Goal: Transaction & Acquisition: Purchase product/service

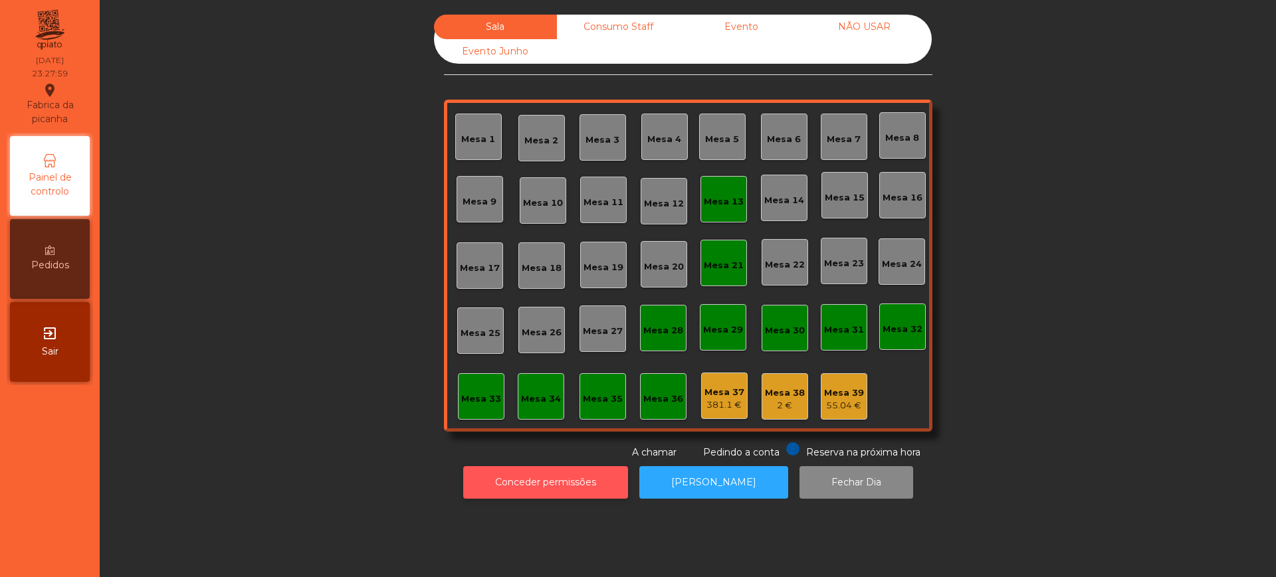
click at [512, 486] on button "Conceder permissões" at bounding box center [545, 482] width 165 height 33
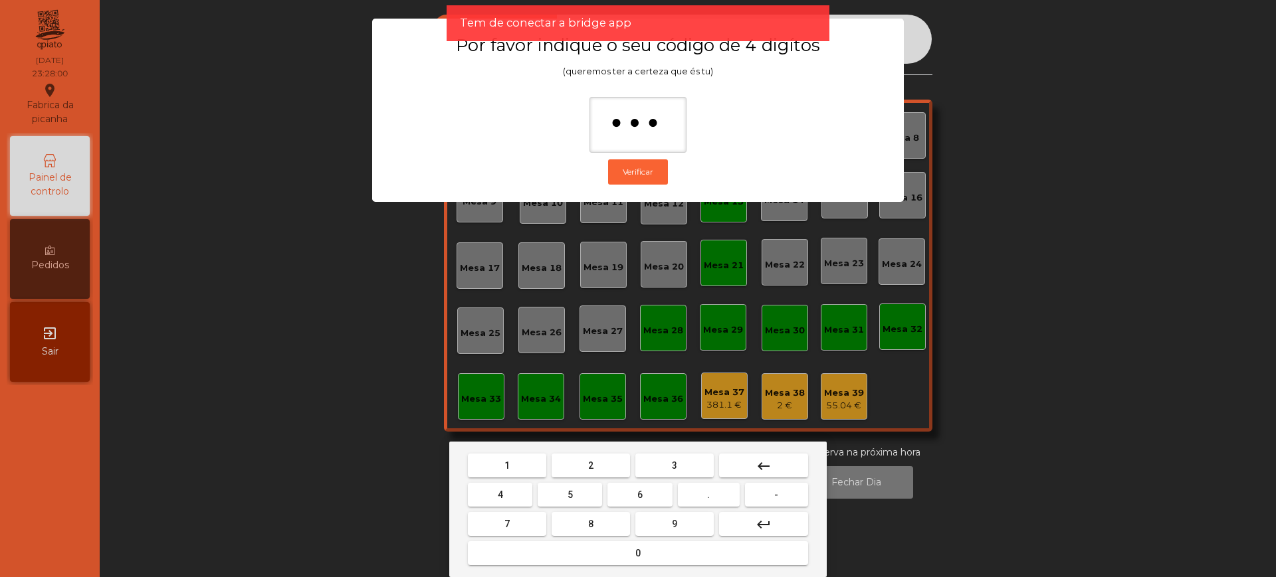
type input "****"
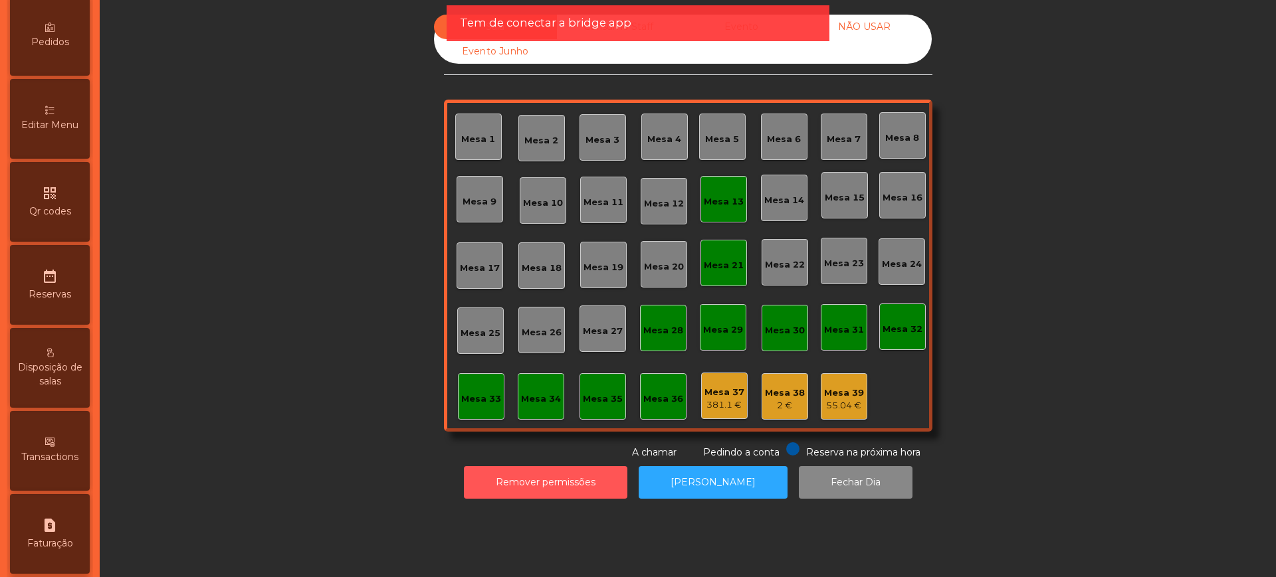
scroll to position [562, 0]
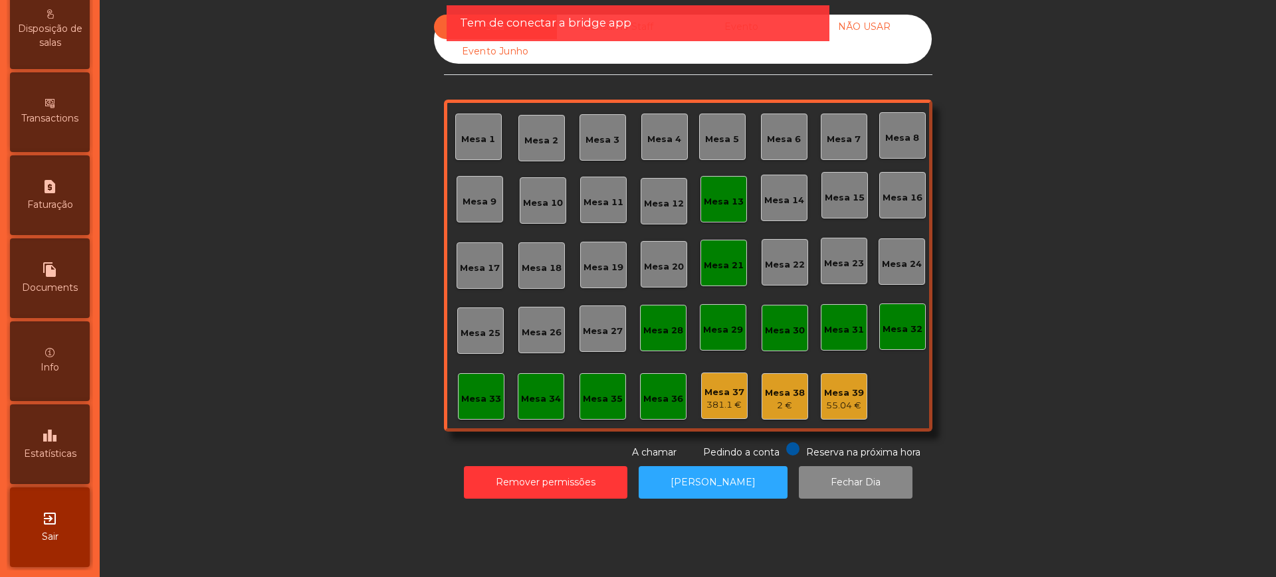
click at [36, 445] on div "leaderboard Estatísticas" at bounding box center [50, 445] width 80 height 80
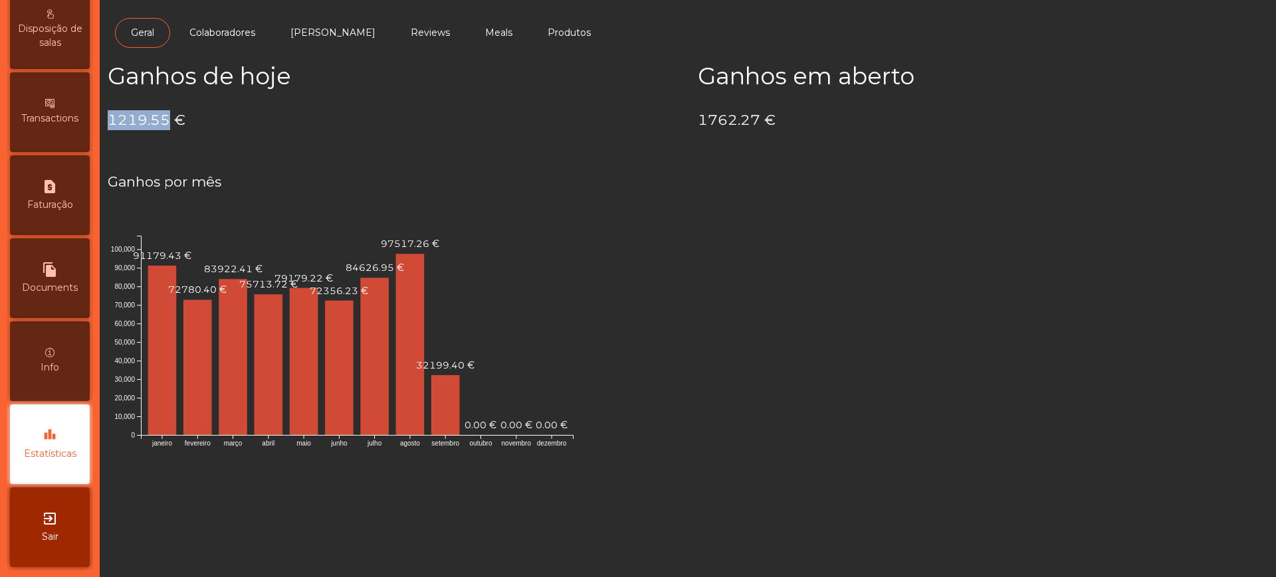
drag, startPoint x: 112, startPoint y: 120, endPoint x: 166, endPoint y: 118, distance: 54.5
click at [166, 118] on h4 "1219.55 €" at bounding box center [393, 120] width 570 height 20
copy h4 "1219.55"
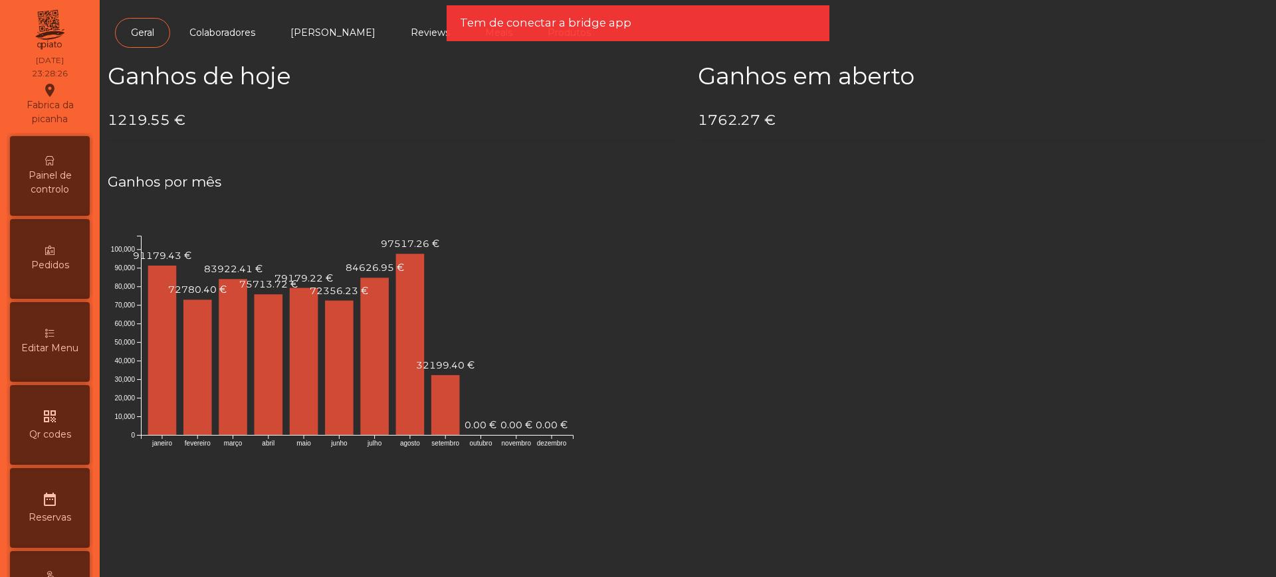
click at [46, 197] on div "Painel de controlo" at bounding box center [50, 176] width 80 height 80
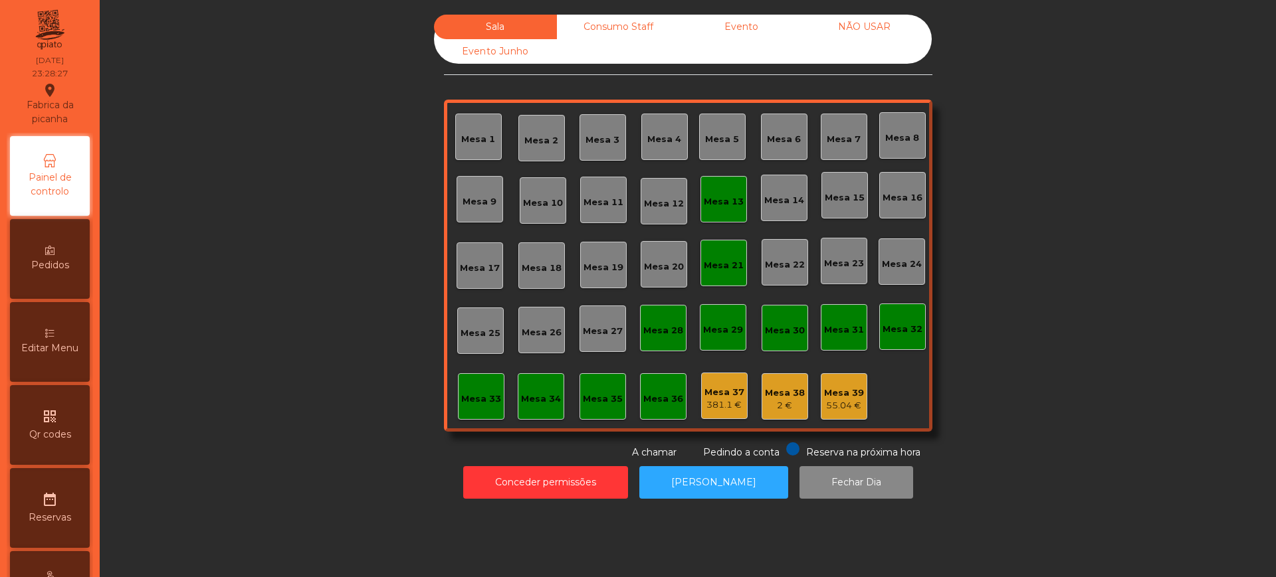
click at [730, 40] on div "Sala Consumo Staff Evento NÃO USAR Evento Junho" at bounding box center [683, 39] width 498 height 49
click at [727, 34] on div "Evento" at bounding box center [741, 27] width 123 height 25
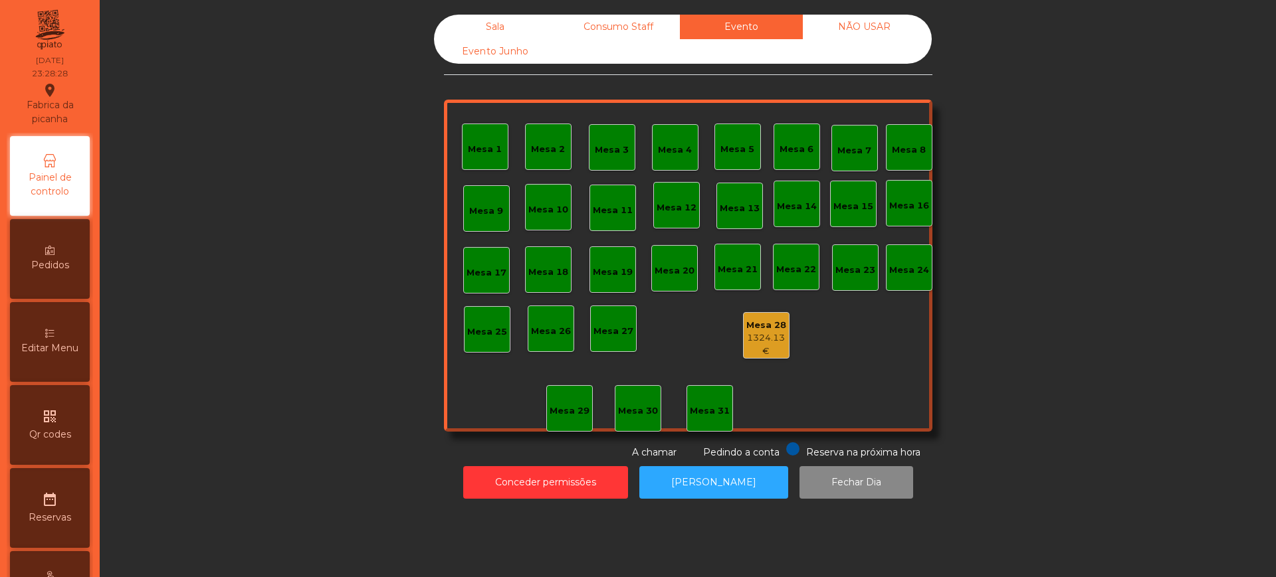
click at [748, 328] on div "Mesa 28" at bounding box center [765, 325] width 45 height 13
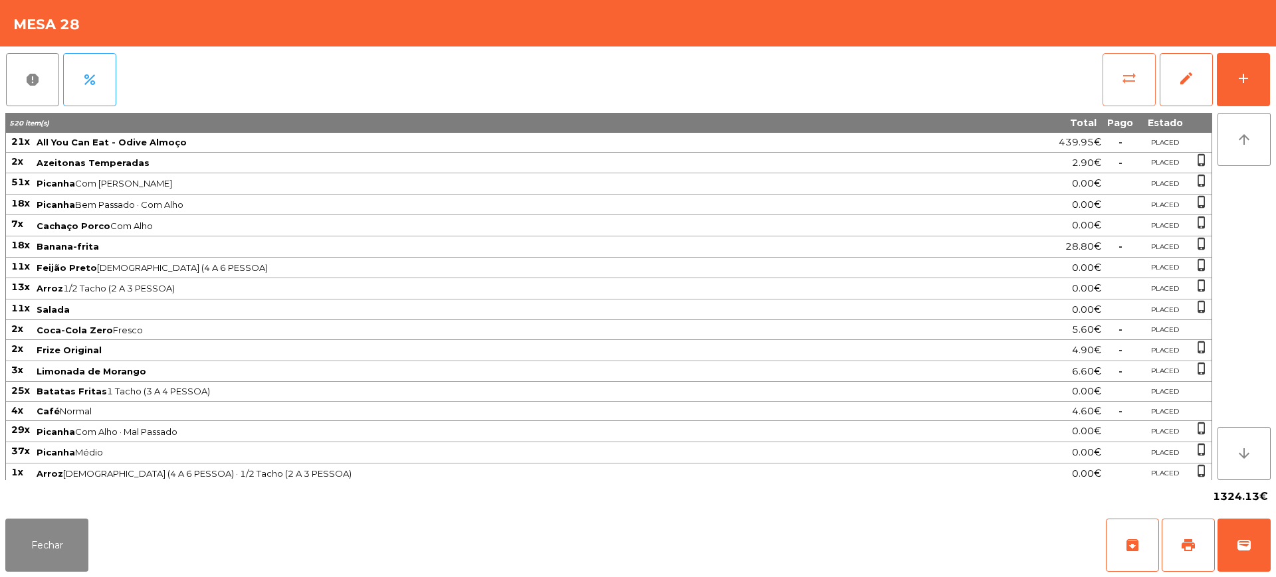
click at [1118, 78] on button "sync_alt" at bounding box center [1128, 79] width 53 height 53
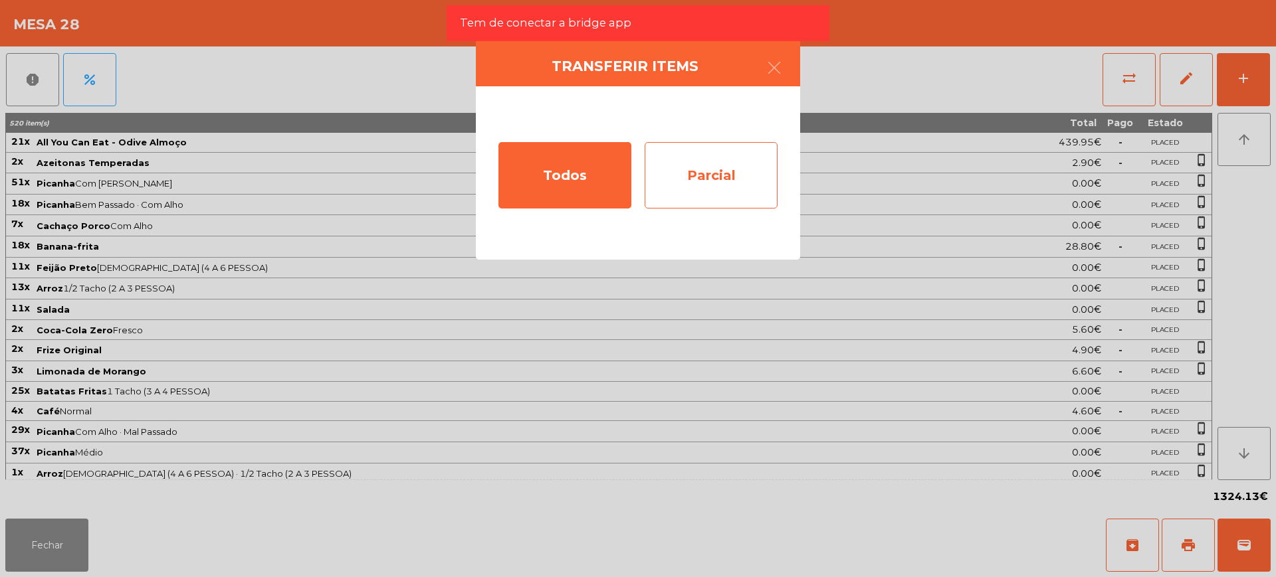
click at [713, 165] on div "Parcial" at bounding box center [710, 175] width 133 height 66
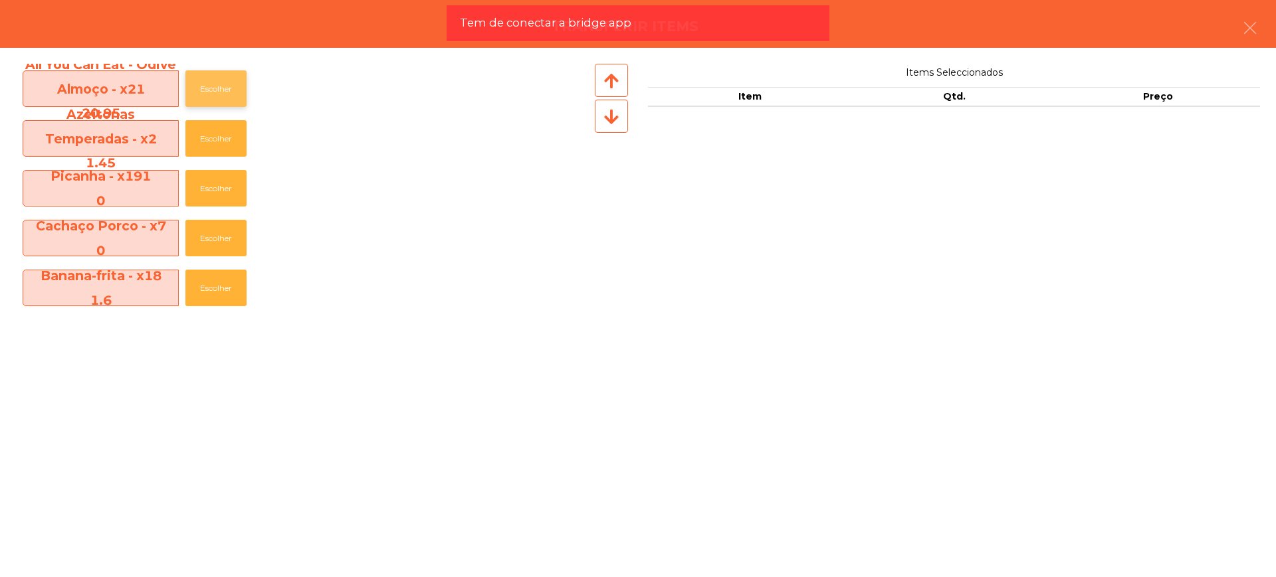
click at [220, 88] on button "Escolher" at bounding box center [215, 88] width 61 height 37
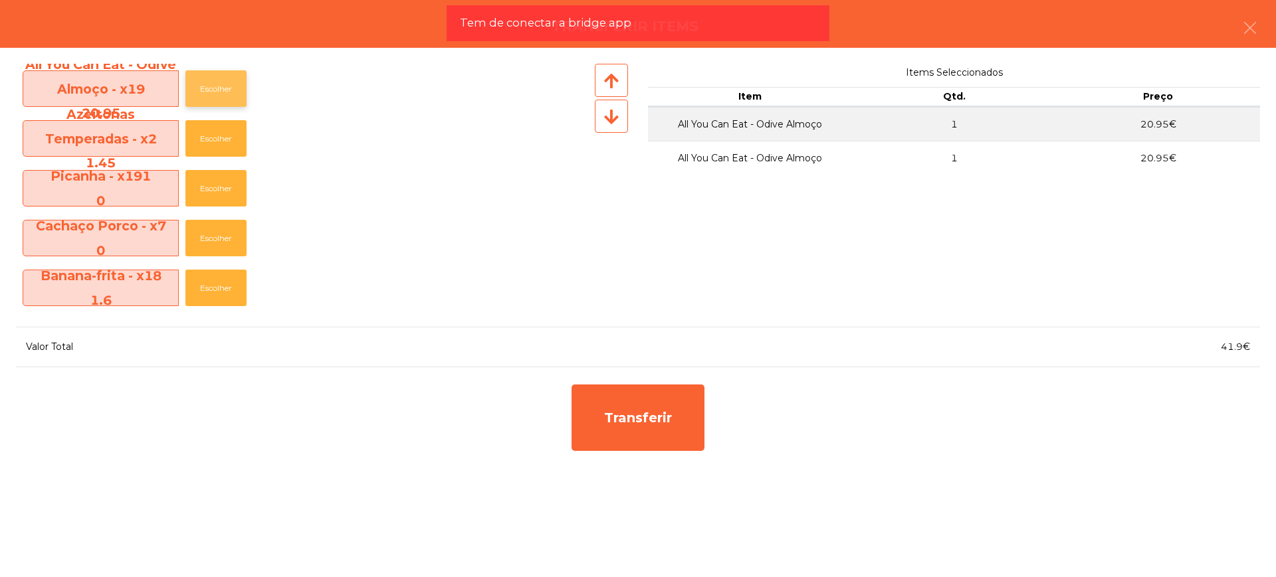
click at [220, 88] on button "Escolher" at bounding box center [215, 88] width 61 height 37
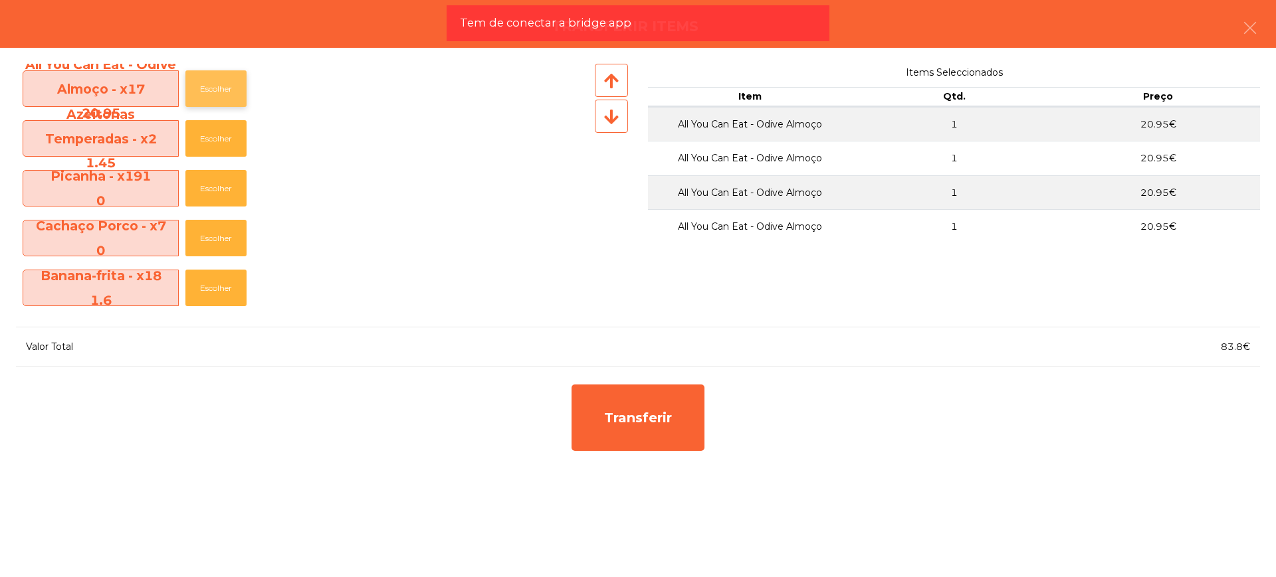
click at [220, 88] on button "Escolher" at bounding box center [215, 88] width 61 height 37
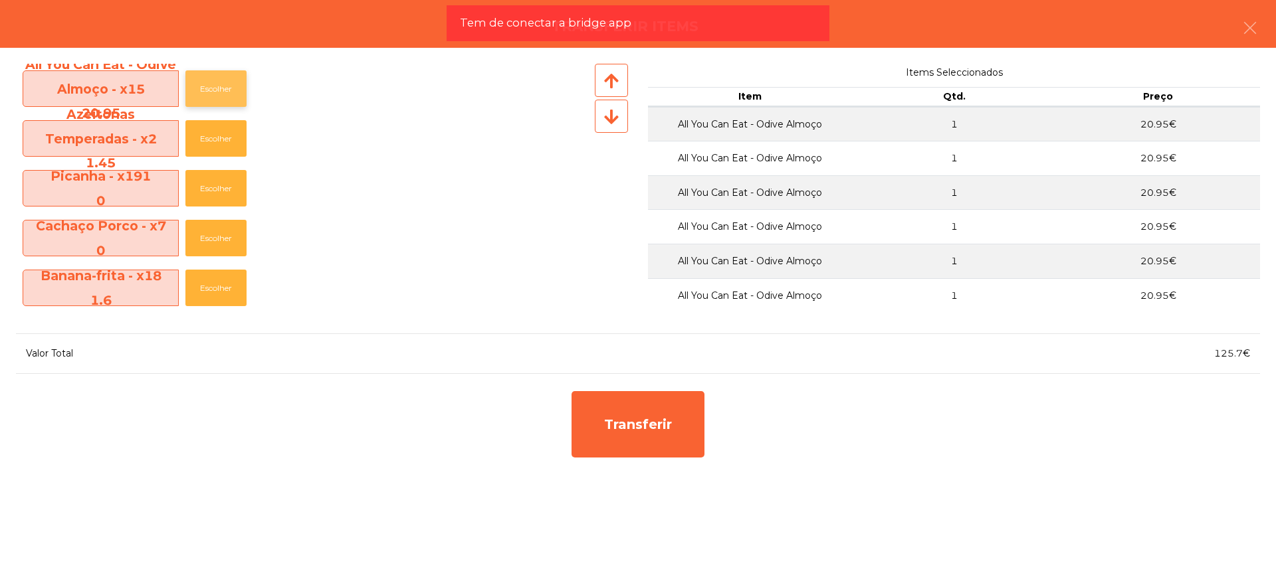
click at [220, 88] on button "Escolher" at bounding box center [215, 88] width 61 height 37
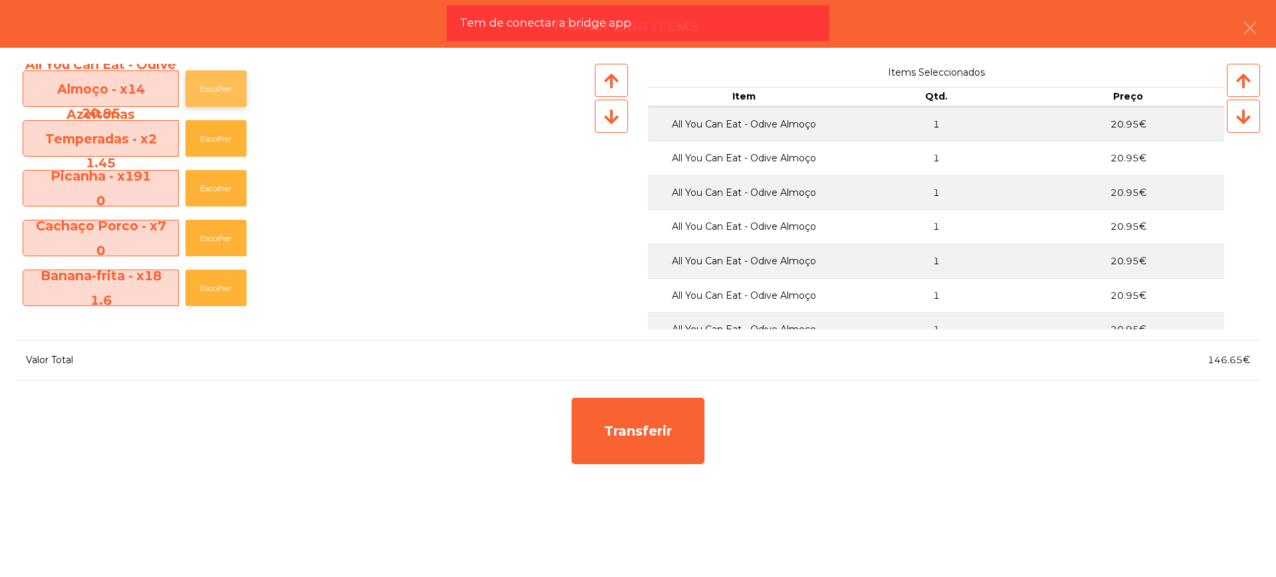
click at [220, 88] on button "Escolher" at bounding box center [215, 88] width 61 height 37
click at [220, 89] on button "Escolher" at bounding box center [215, 88] width 61 height 37
click at [220, 90] on button "Escolher" at bounding box center [215, 88] width 61 height 37
click at [220, 89] on button "Escolher" at bounding box center [215, 88] width 61 height 37
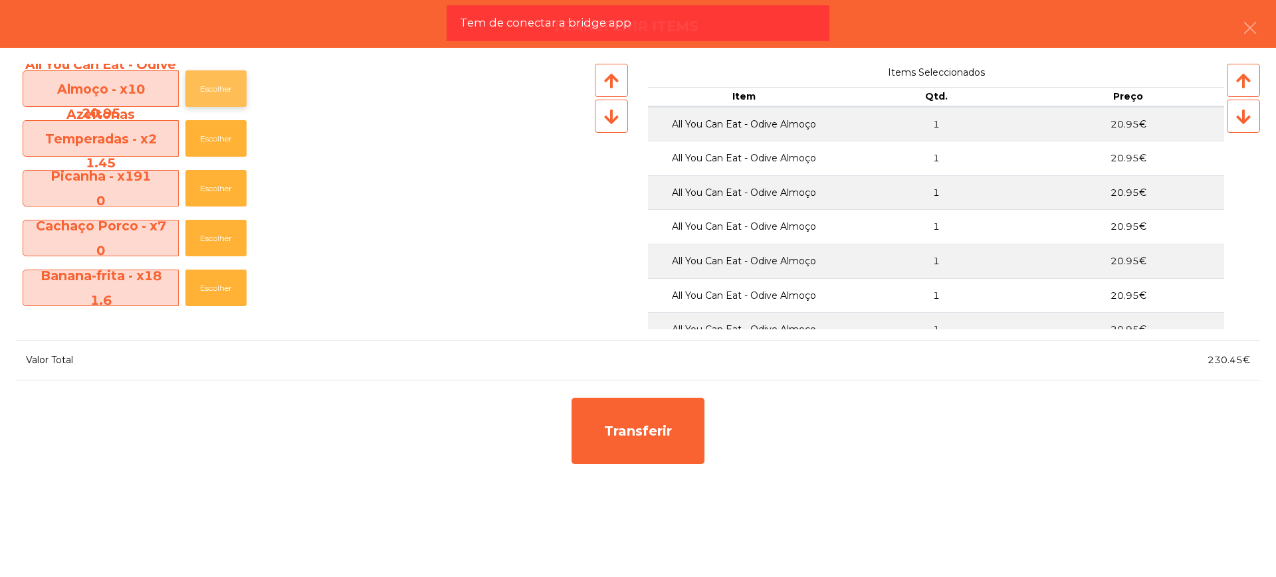
click at [220, 89] on button "Escolher" at bounding box center [215, 88] width 61 height 37
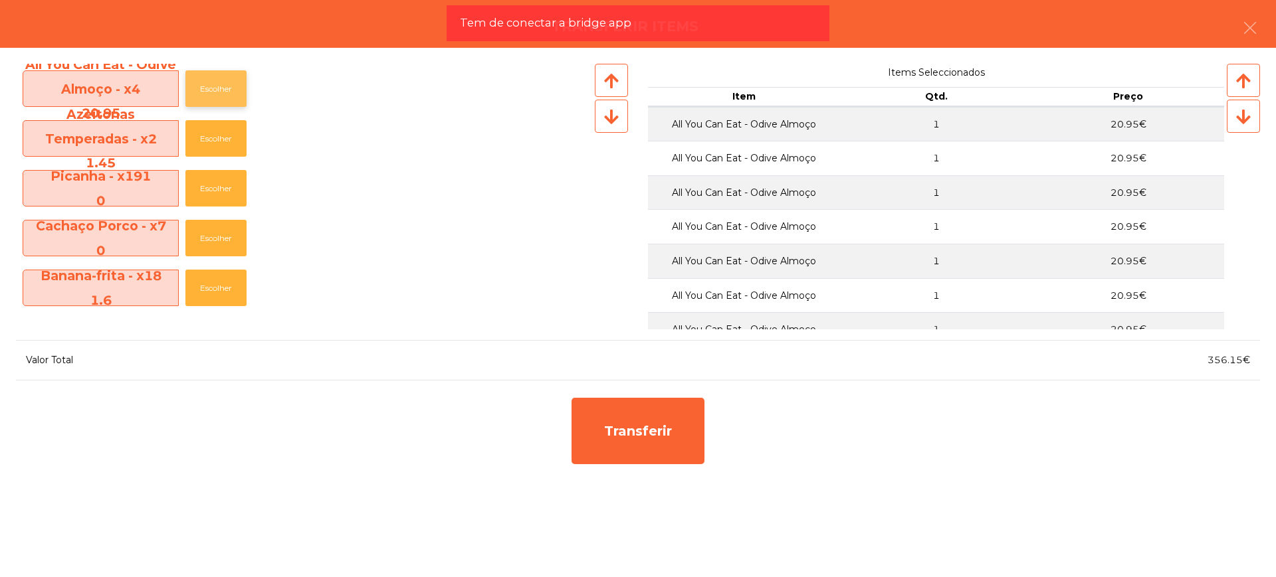
click at [220, 89] on button "Escolher" at bounding box center [215, 88] width 61 height 37
click at [219, 88] on button "Escolher" at bounding box center [215, 88] width 61 height 37
click at [219, 86] on button "Escolher" at bounding box center [215, 88] width 61 height 37
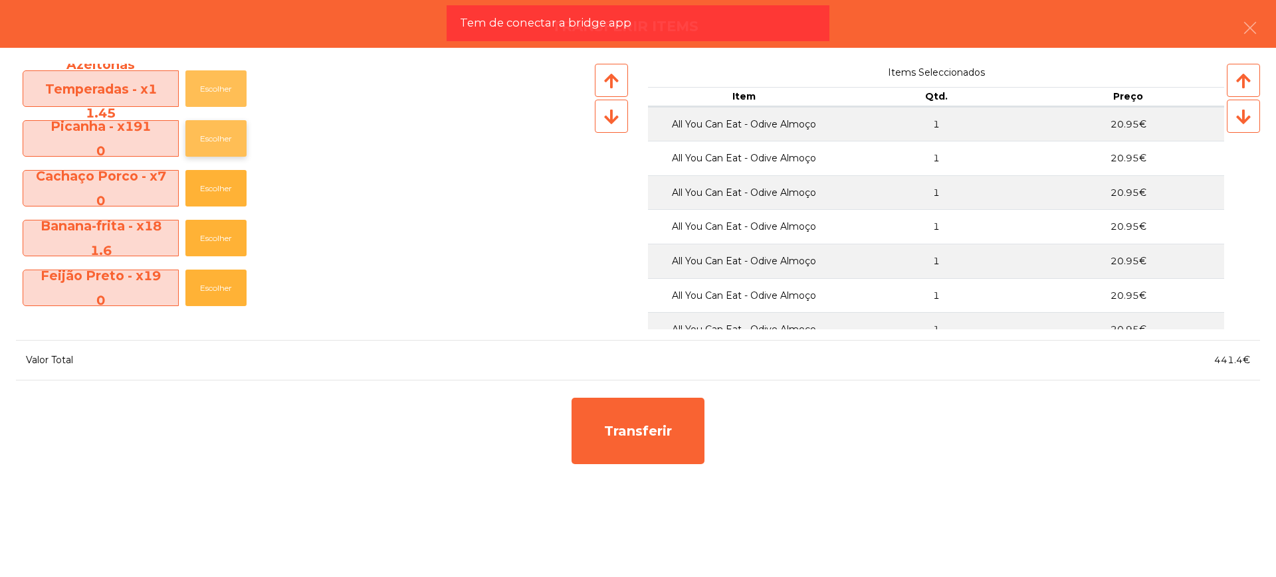
click at [218, 84] on button "Escolher" at bounding box center [215, 88] width 61 height 37
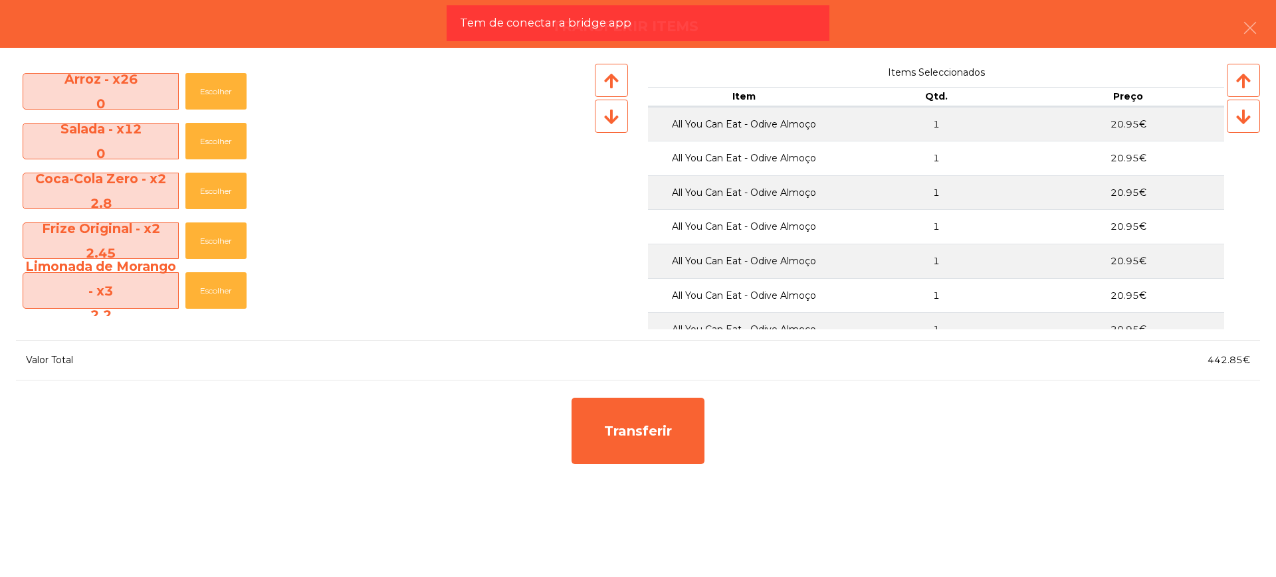
scroll to position [415, 0]
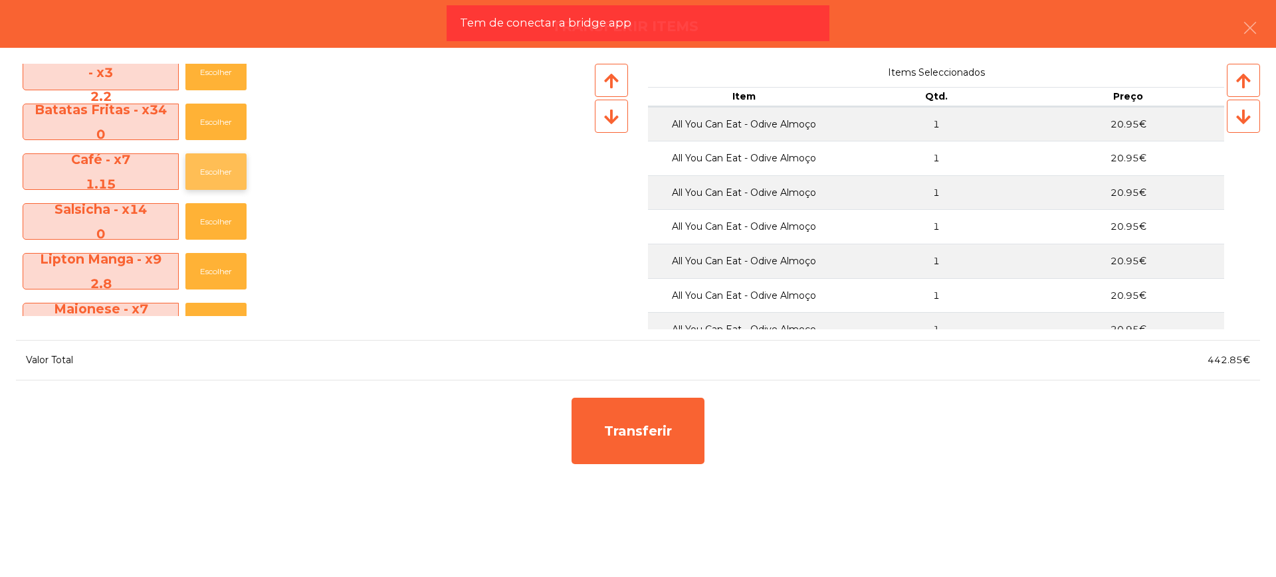
click at [218, 165] on button "Escolher" at bounding box center [215, 171] width 61 height 37
click at [218, 167] on button "Escolher" at bounding box center [215, 171] width 61 height 37
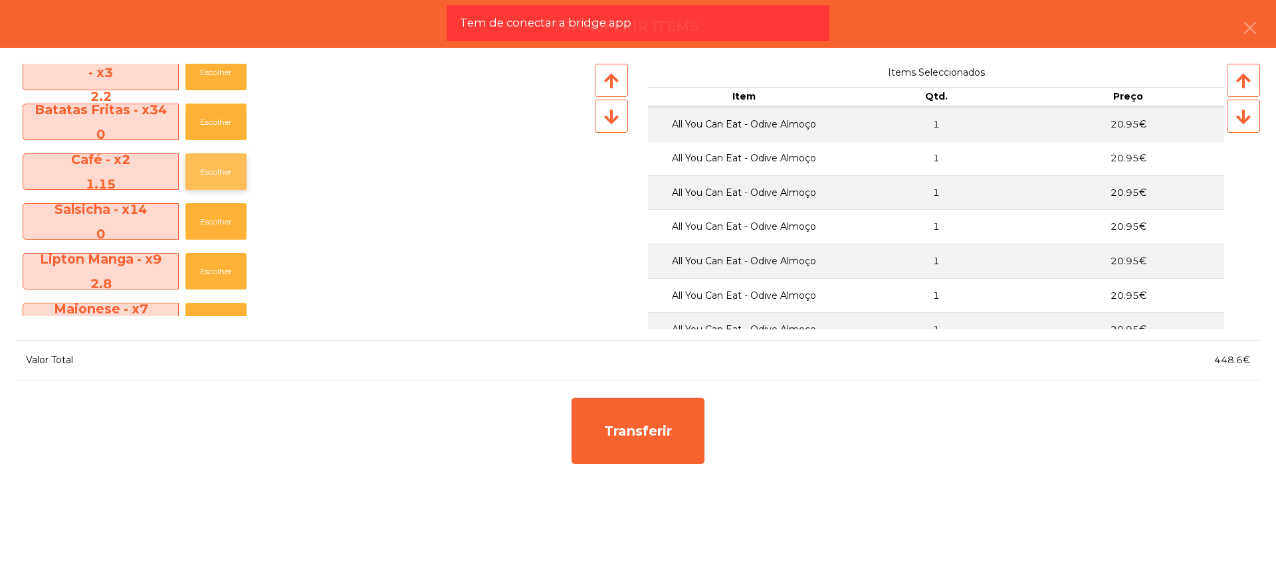
click at [218, 167] on button "Escolher" at bounding box center [215, 171] width 61 height 37
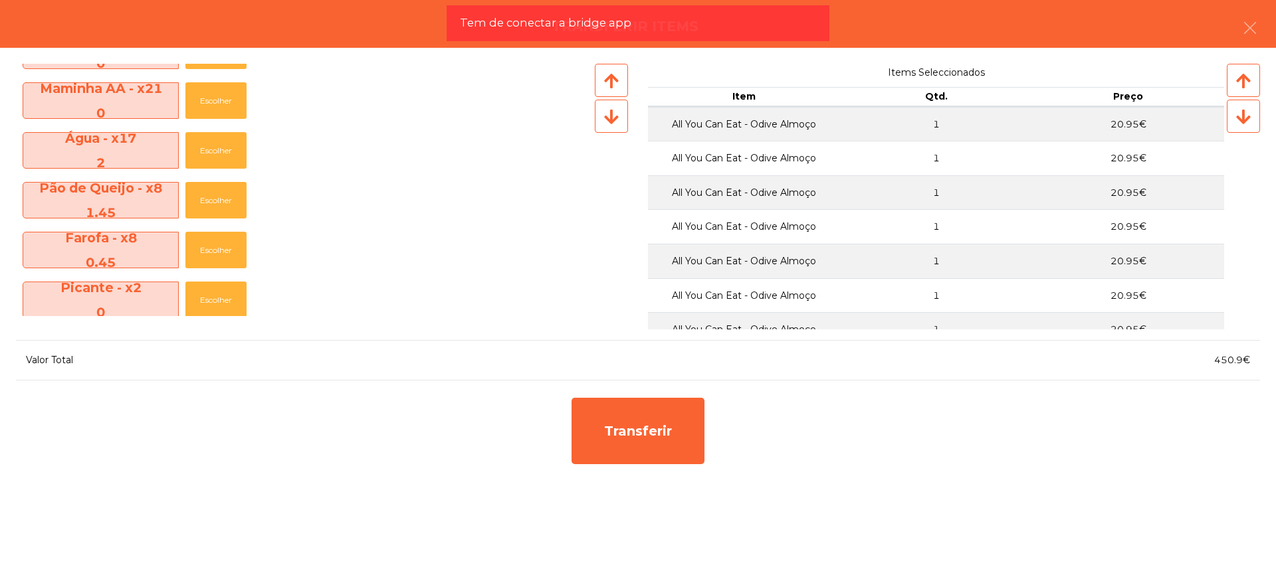
scroll to position [664, 0]
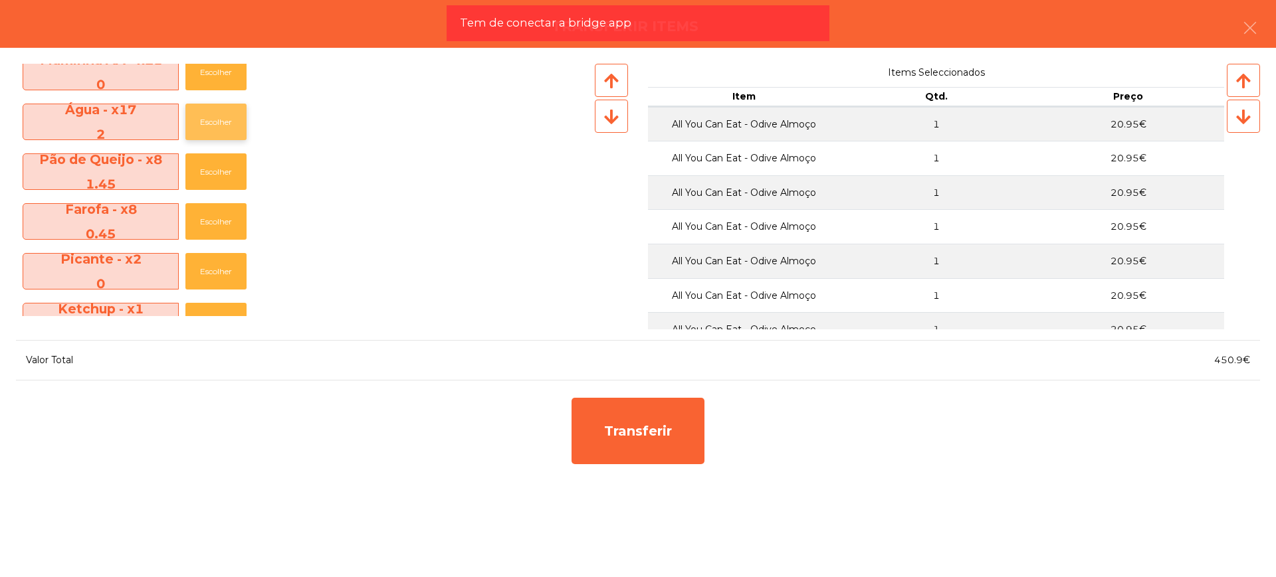
click at [206, 112] on button "Escolher" at bounding box center [215, 122] width 61 height 37
drag, startPoint x: 206, startPoint y: 112, endPoint x: 213, endPoint y: 114, distance: 7.8
click at [208, 112] on button "Escolher" at bounding box center [215, 122] width 61 height 37
click at [216, 115] on button "Escolher" at bounding box center [215, 122] width 61 height 37
click at [219, 117] on button "Escolher" at bounding box center [215, 122] width 61 height 37
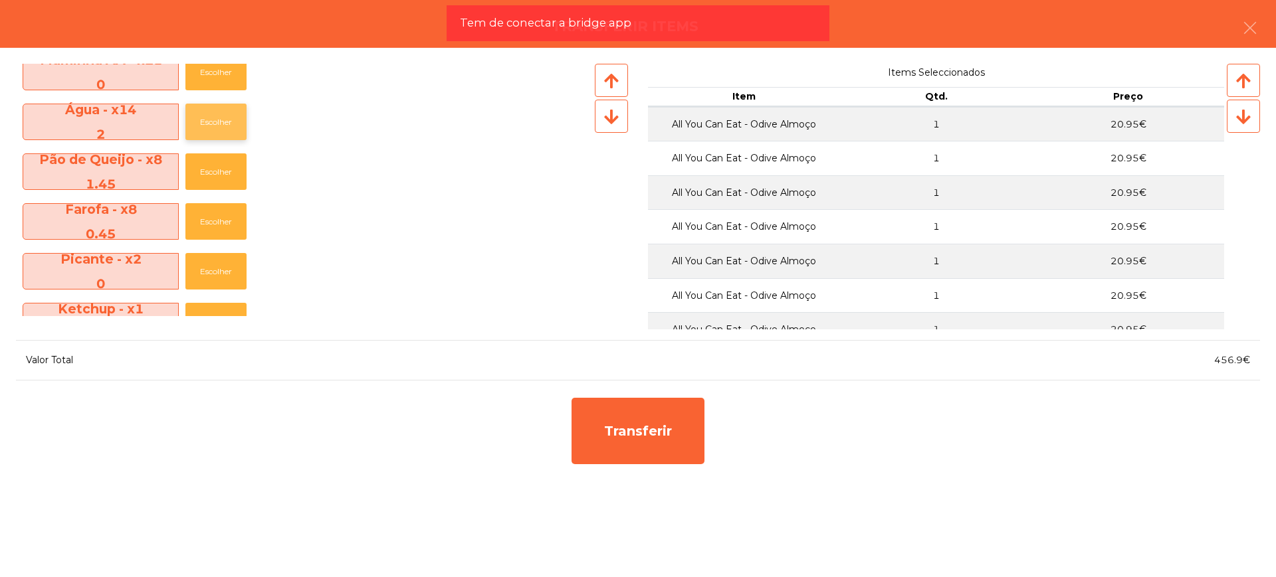
click at [219, 118] on button "Escolher" at bounding box center [215, 122] width 61 height 37
click at [217, 120] on button "Escolher" at bounding box center [215, 122] width 61 height 37
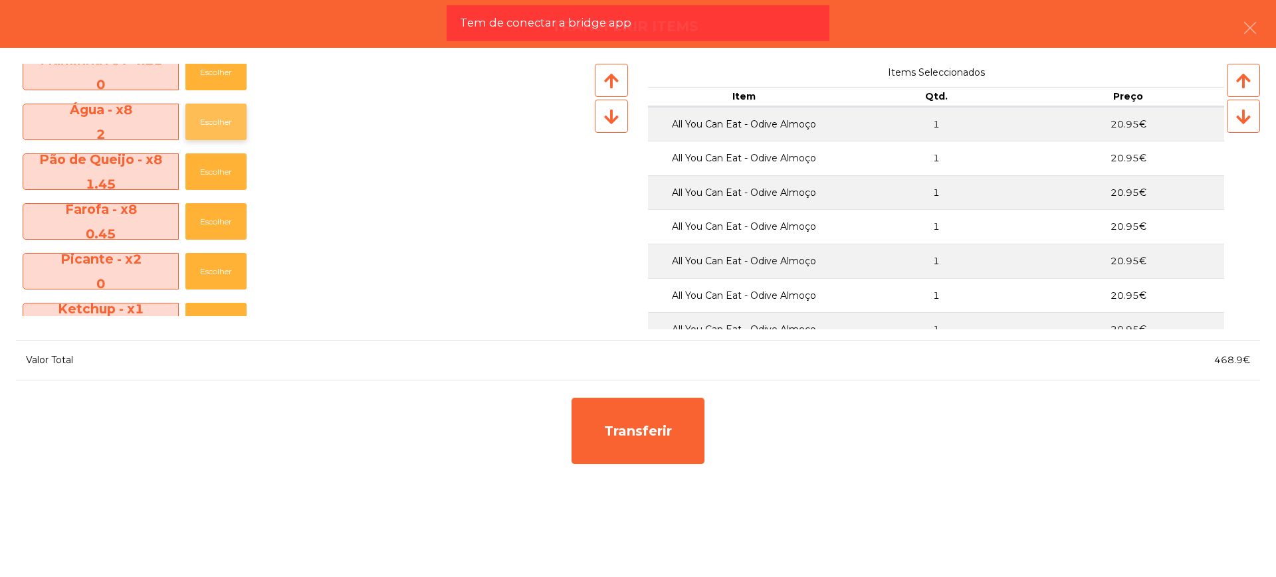
click at [217, 120] on button "Escolher" at bounding box center [215, 122] width 61 height 37
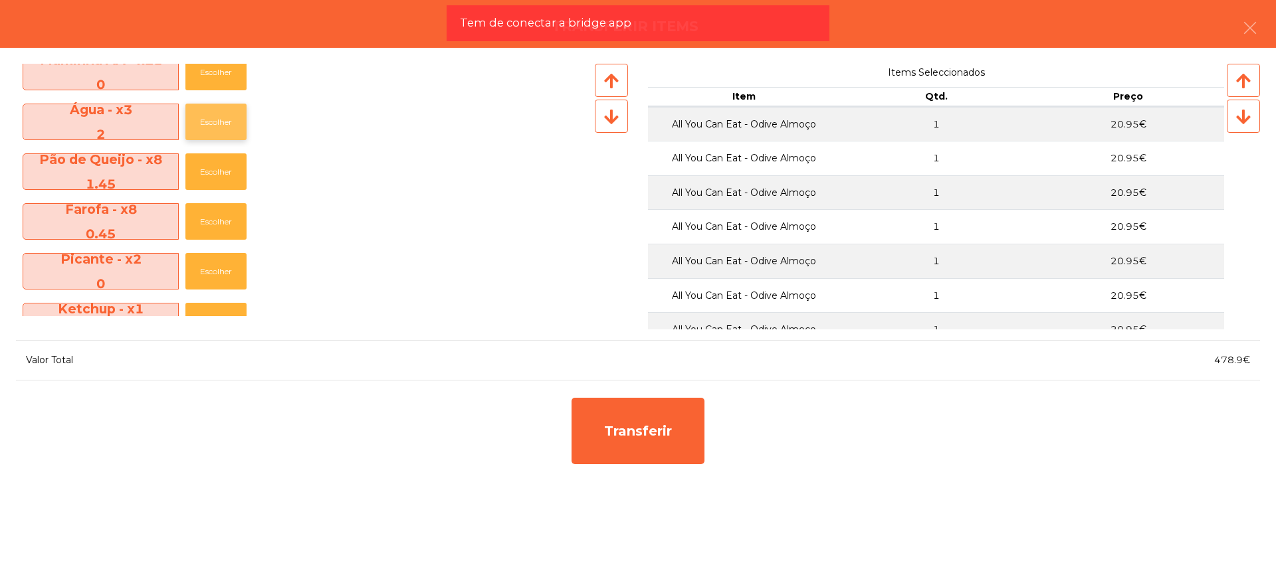
click at [217, 120] on button "Escolher" at bounding box center [215, 122] width 61 height 37
click at [218, 118] on button "Escolher" at bounding box center [215, 122] width 61 height 37
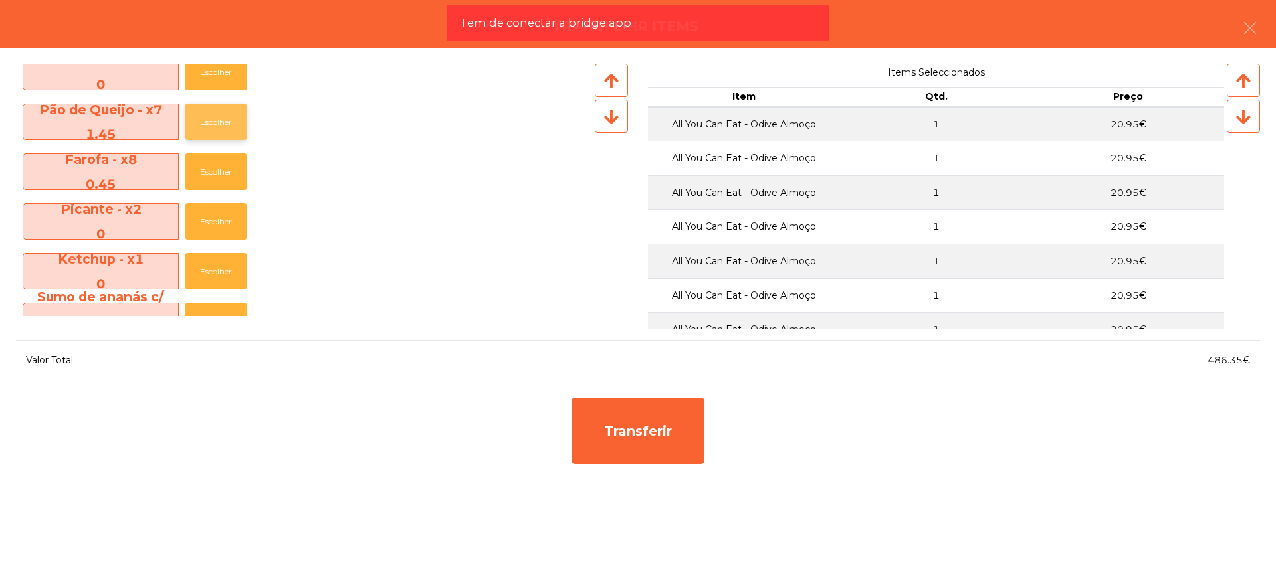
click at [218, 118] on button "Escolher" at bounding box center [215, 122] width 61 height 37
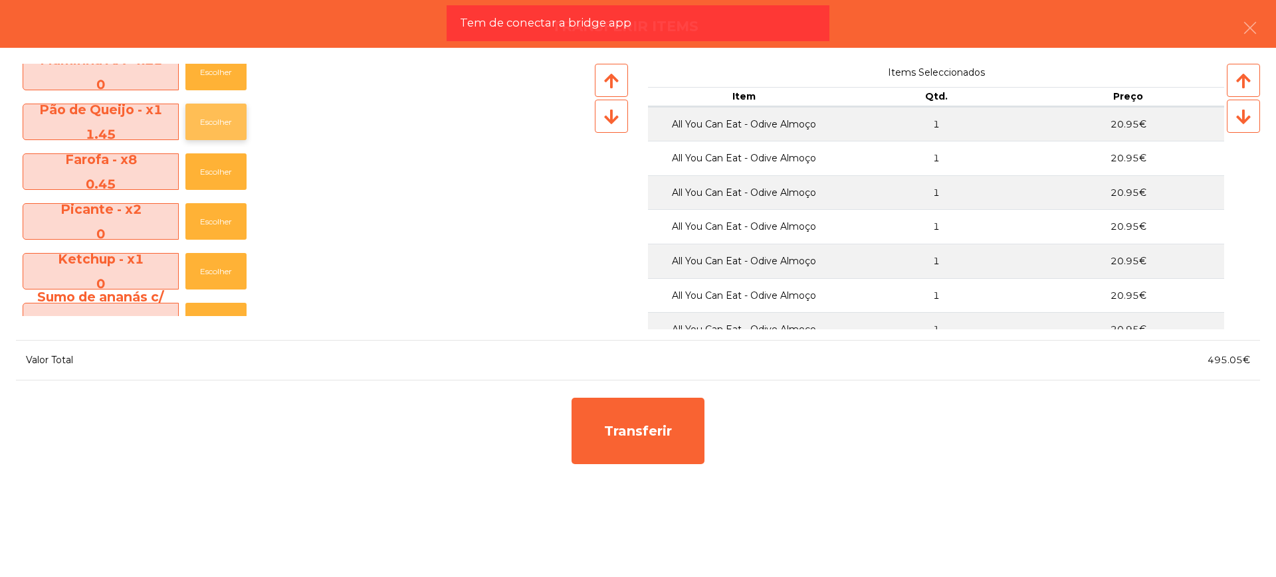
click at [218, 118] on button "Escolher" at bounding box center [215, 122] width 61 height 37
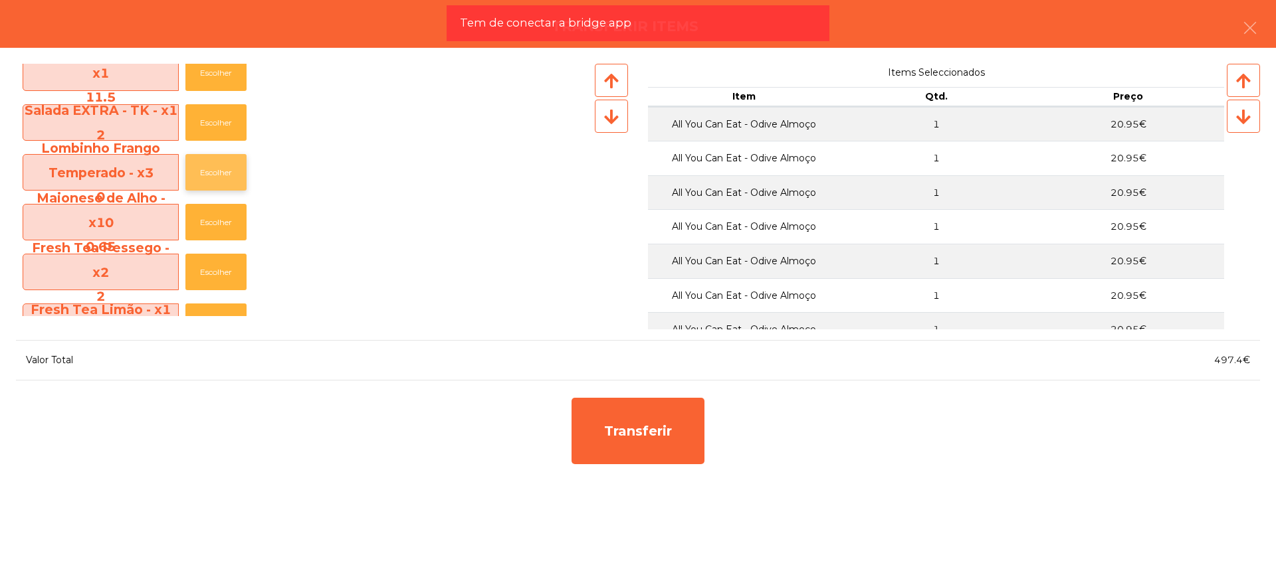
scroll to position [913, 0]
click at [207, 78] on button "Escolher" at bounding box center [215, 72] width 61 height 37
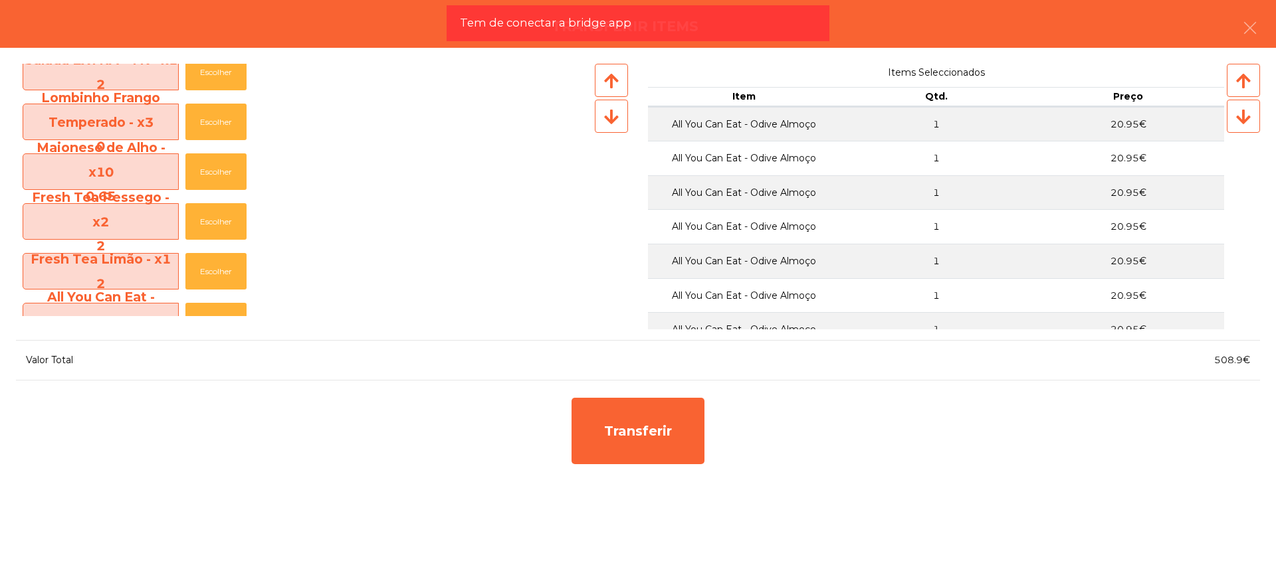
scroll to position [864, 0]
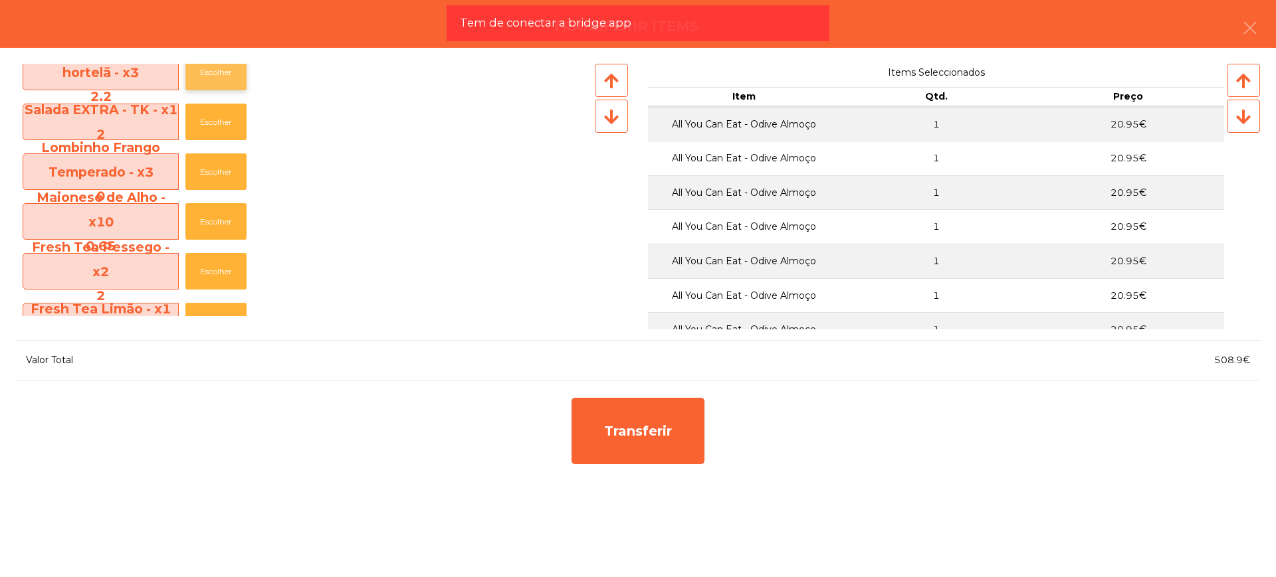
click at [211, 74] on button "Escolher" at bounding box center [215, 72] width 61 height 37
click at [210, 73] on button "Escolher" at bounding box center [215, 72] width 61 height 37
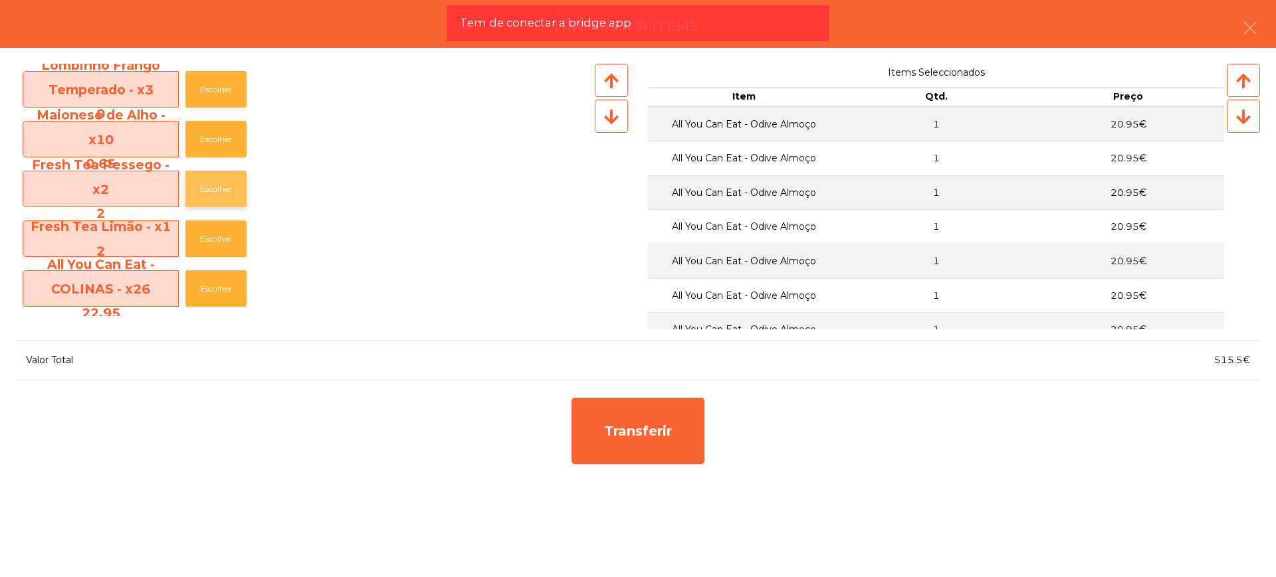
scroll to position [897, 0]
click at [234, 195] on button "Escolher" at bounding box center [215, 188] width 61 height 37
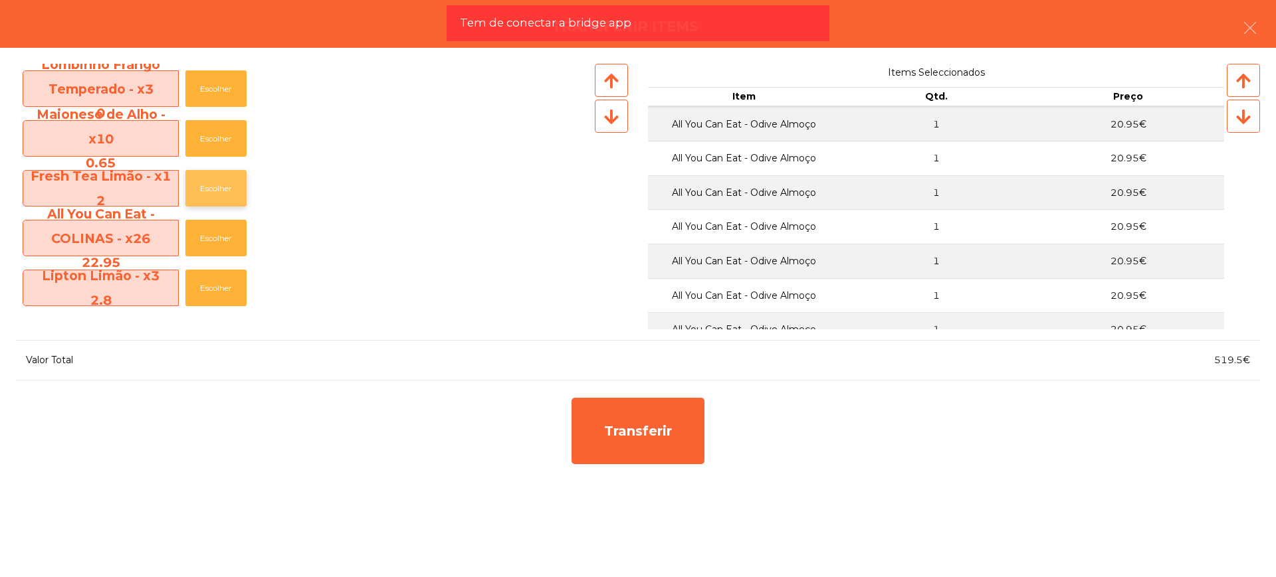
click at [231, 185] on button "Escolher" at bounding box center [215, 188] width 61 height 37
click at [228, 185] on button "Escolher" at bounding box center [215, 188] width 61 height 37
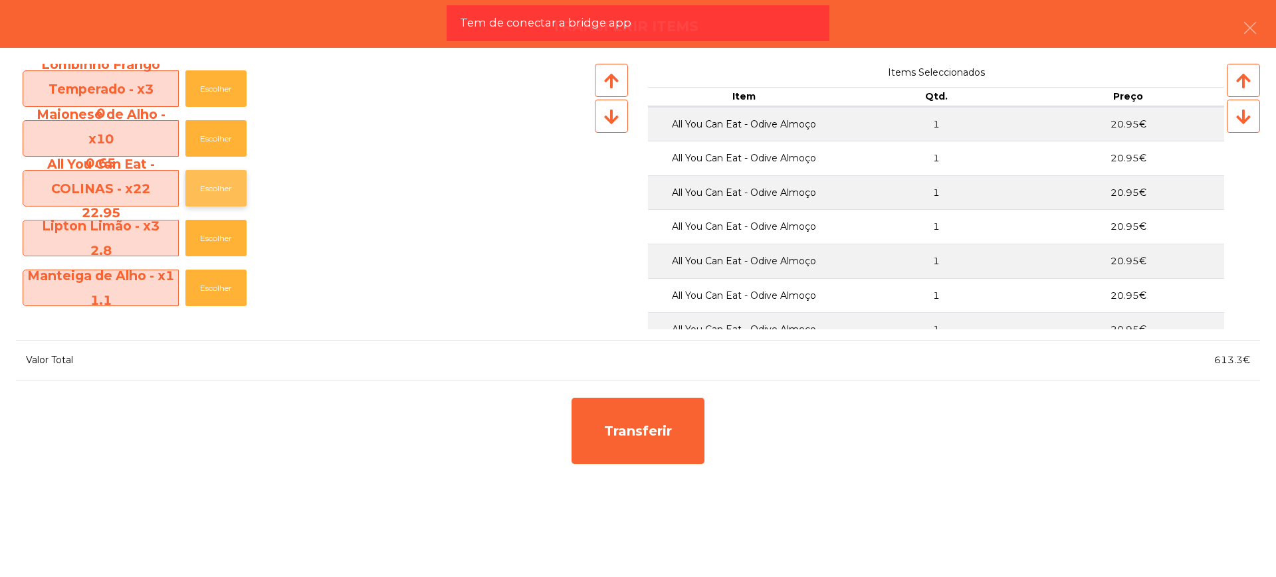
click at [228, 185] on button "Escolher" at bounding box center [215, 188] width 61 height 37
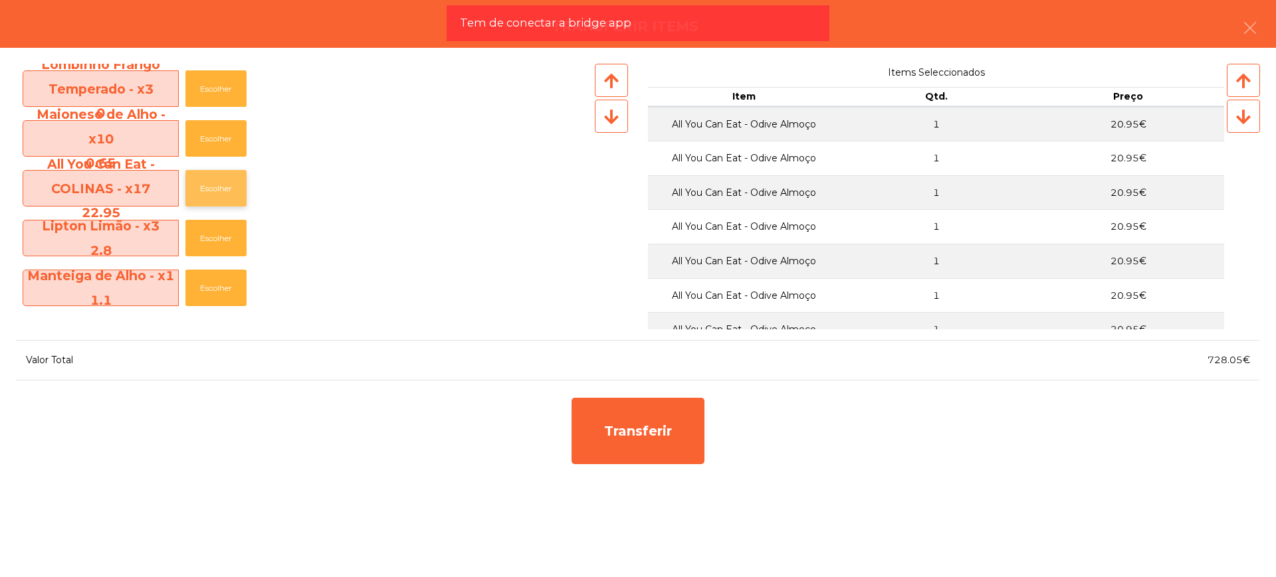
click at [228, 185] on button "Escolher" at bounding box center [215, 188] width 61 height 37
click at [227, 186] on button "Escolher" at bounding box center [215, 188] width 61 height 37
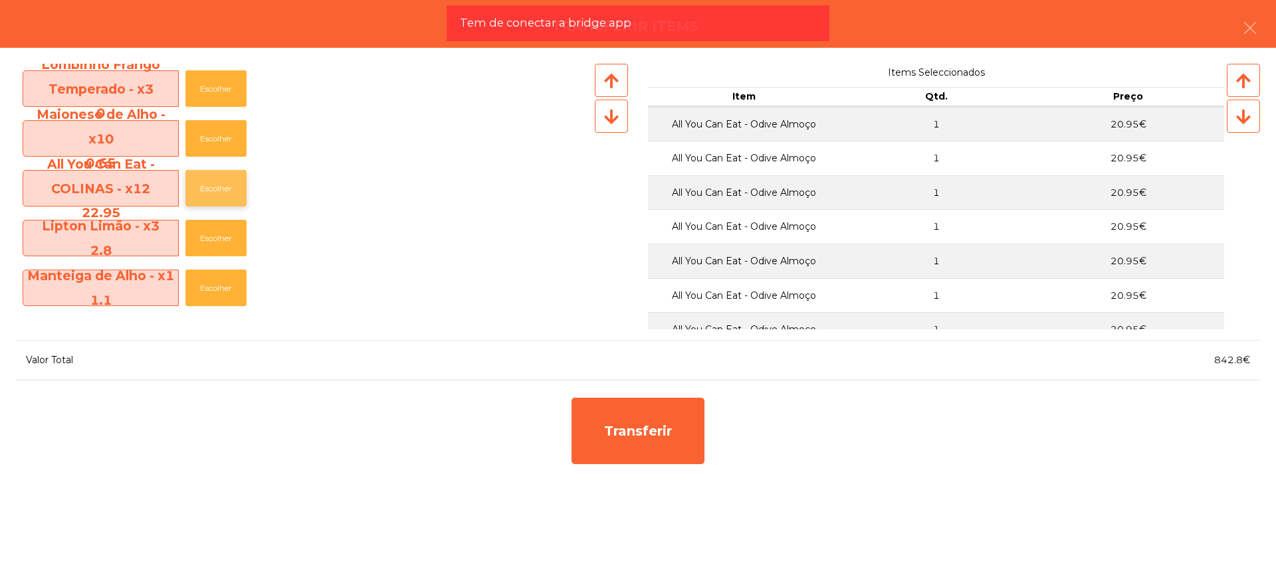
click at [227, 186] on button "Escolher" at bounding box center [215, 188] width 61 height 37
click at [227, 187] on button "Escolher" at bounding box center [215, 188] width 61 height 37
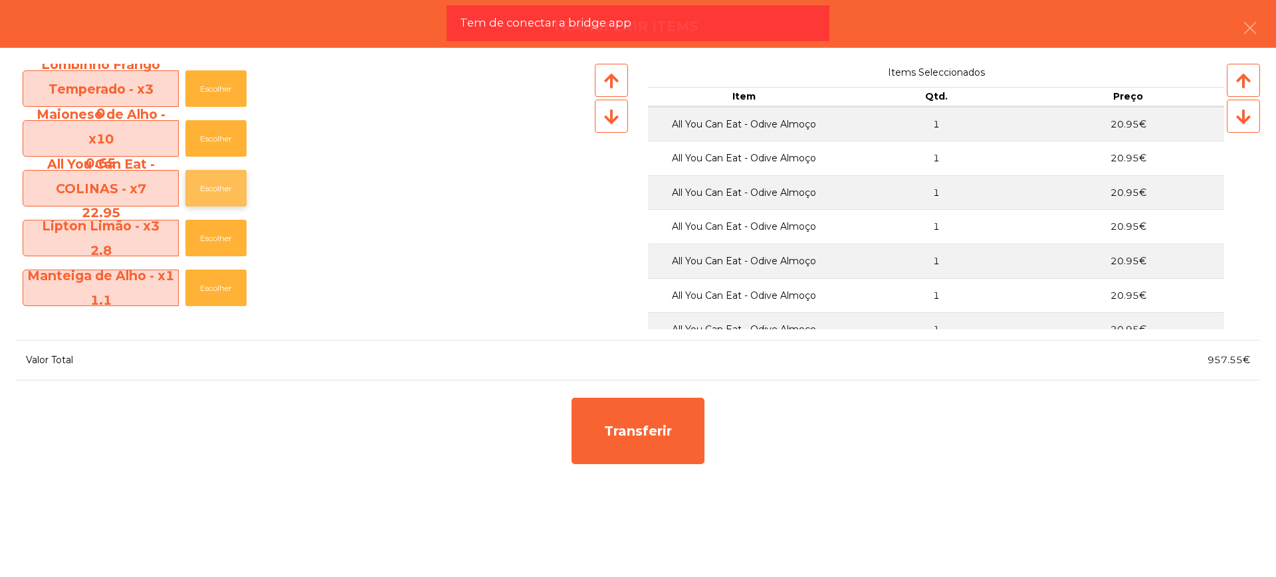
click at [227, 187] on button "Escolher" at bounding box center [215, 188] width 61 height 37
click at [228, 188] on button "Escolher" at bounding box center [215, 188] width 61 height 37
click at [228, 189] on button "Escolher" at bounding box center [215, 188] width 61 height 37
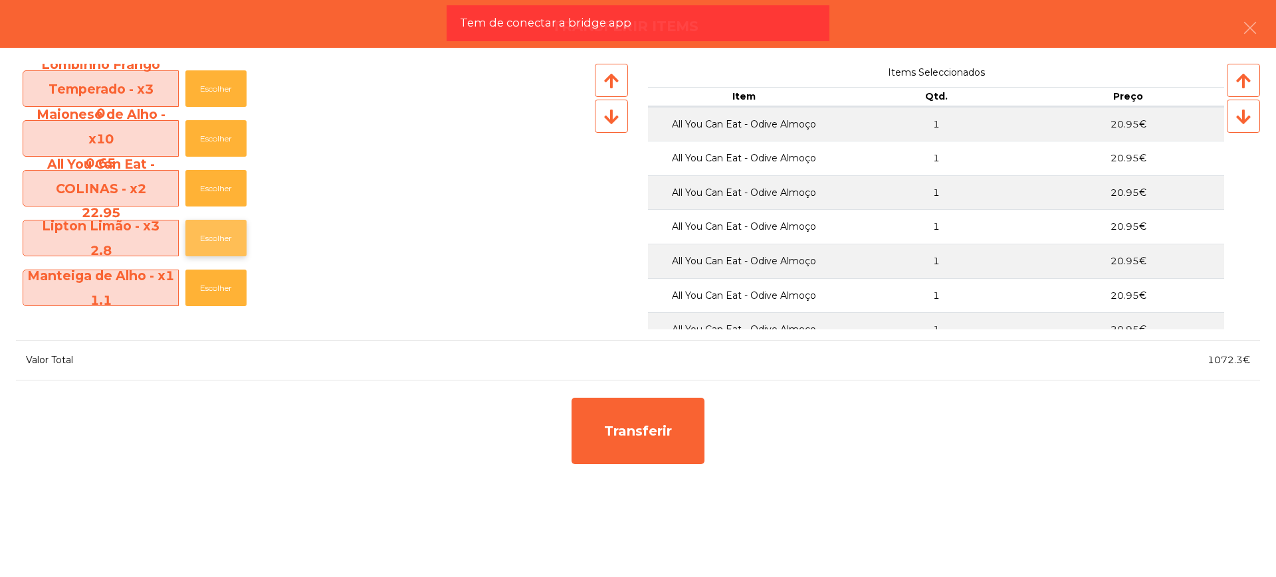
click at [211, 235] on button "Escolher" at bounding box center [215, 238] width 61 height 37
click at [217, 235] on button "Escolher" at bounding box center [215, 238] width 61 height 37
click at [223, 235] on button "Escolher" at bounding box center [215, 238] width 61 height 37
click at [220, 237] on button "Escolher" at bounding box center [215, 238] width 61 height 37
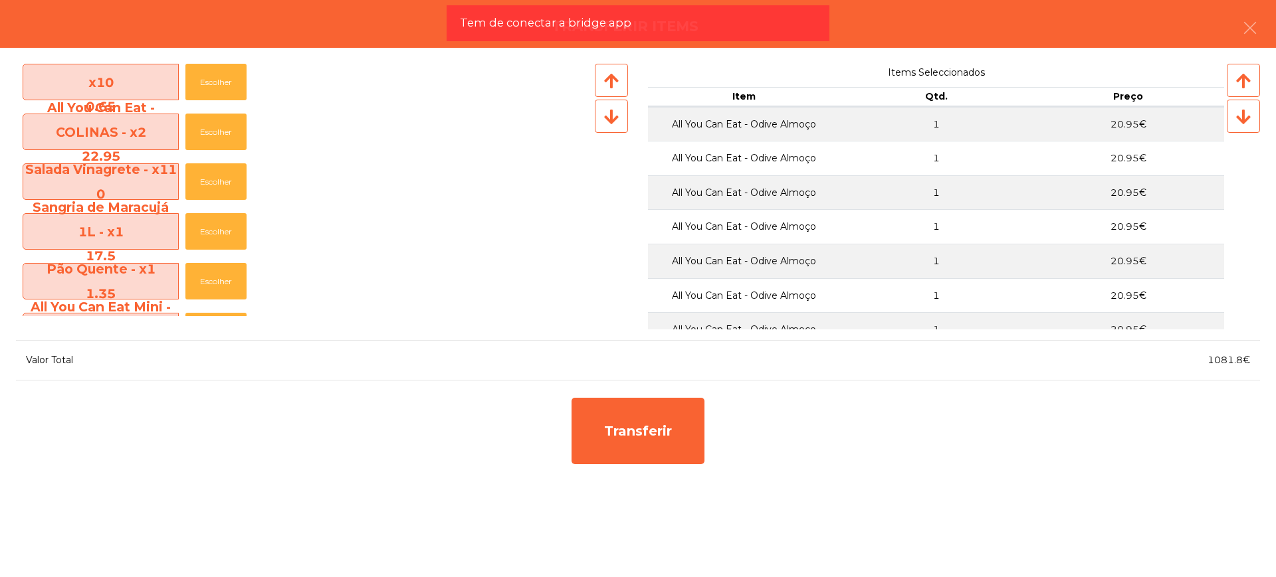
scroll to position [1063, 0]
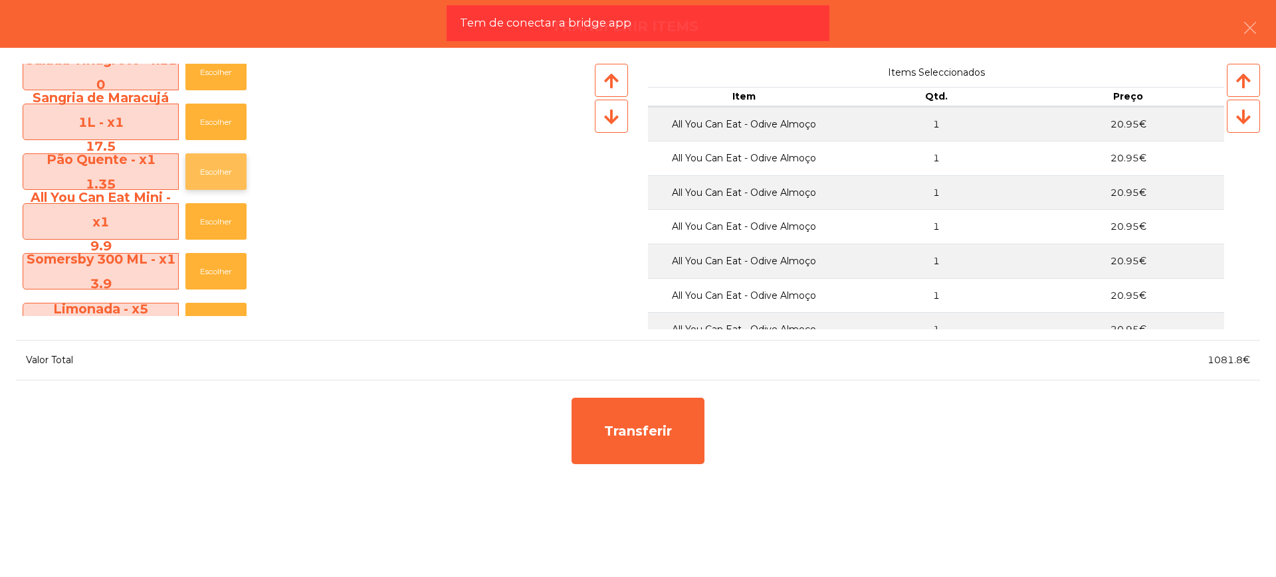
click at [212, 170] on button "Escolher" at bounding box center [215, 171] width 61 height 37
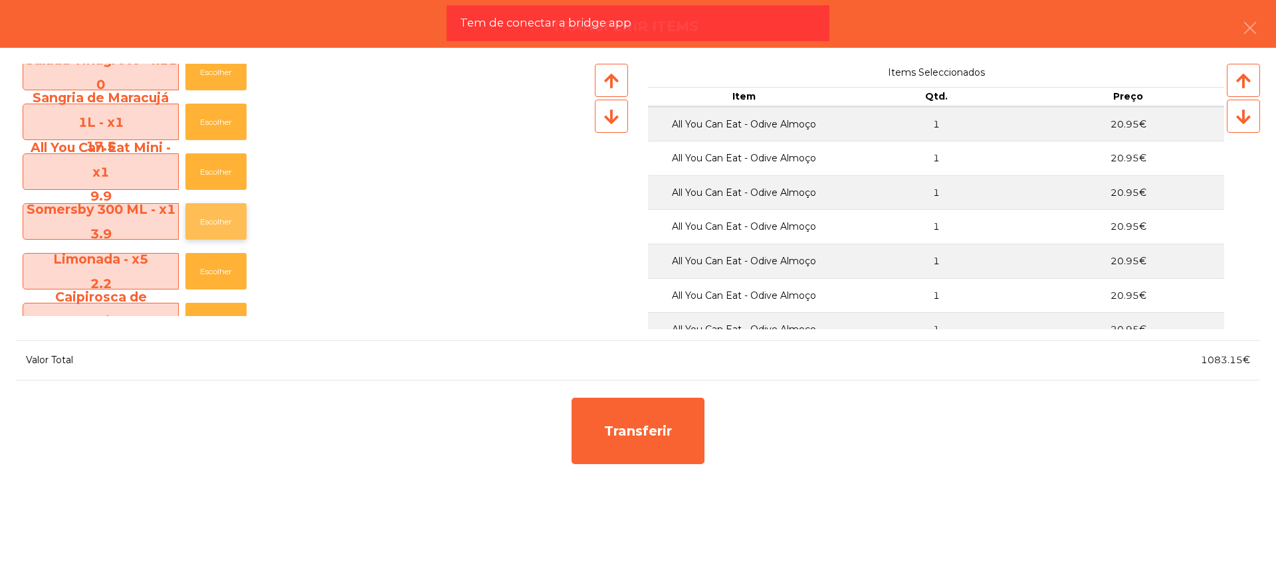
click at [214, 221] on button "Escolher" at bounding box center [215, 221] width 61 height 37
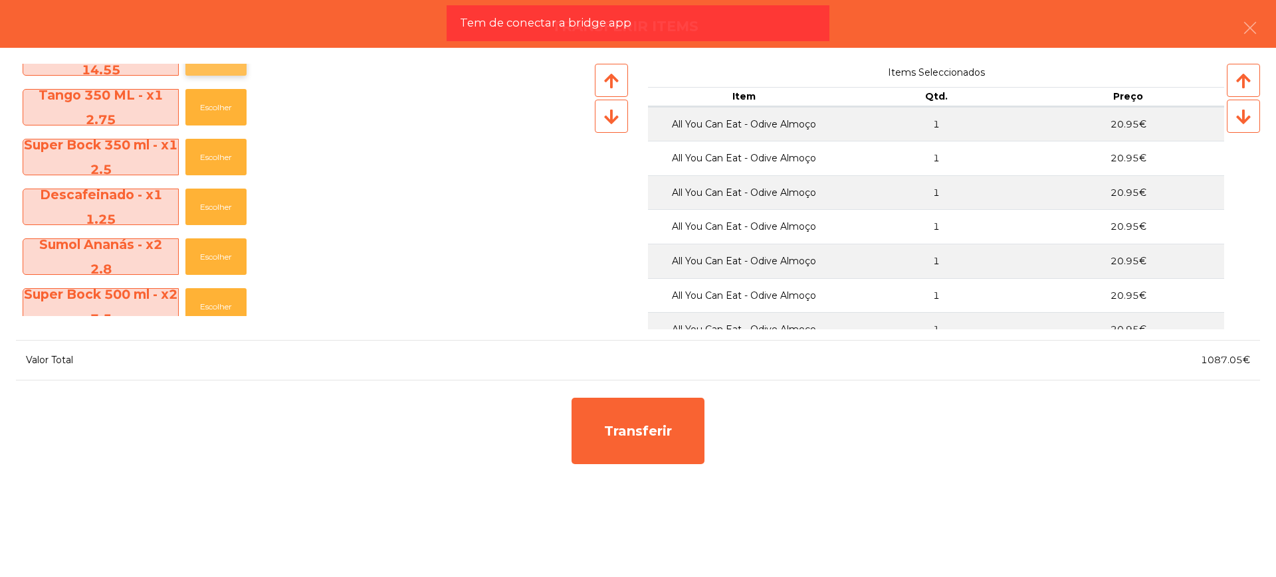
scroll to position [1478, 0]
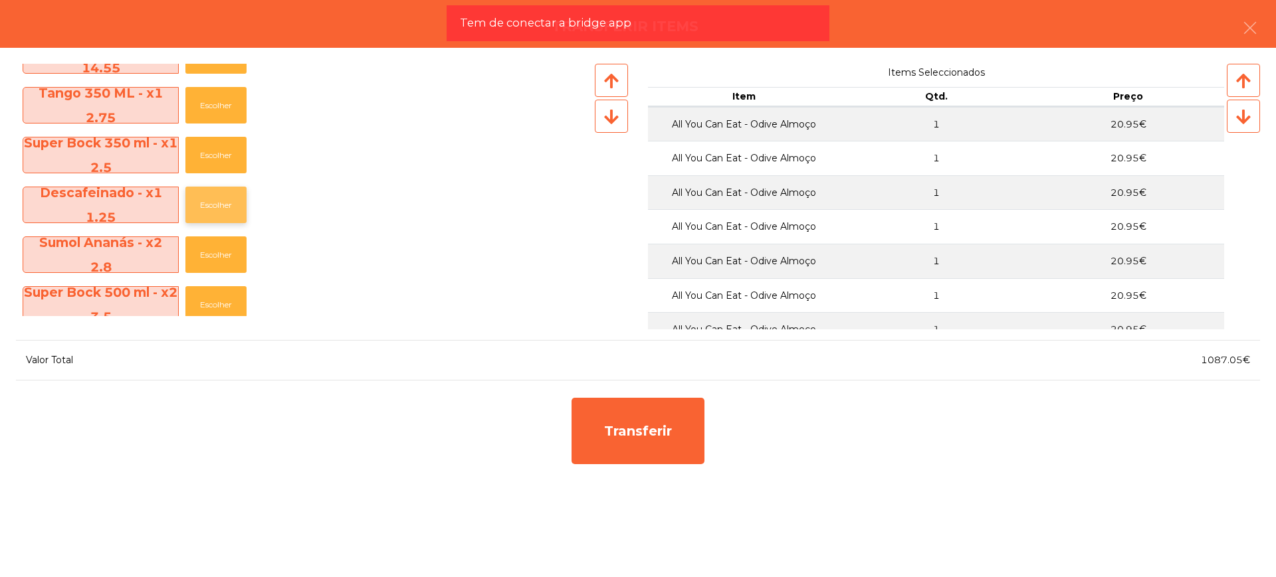
click at [214, 203] on button "Escolher" at bounding box center [215, 205] width 61 height 37
drag, startPoint x: 1205, startPoint y: 361, endPoint x: 1244, endPoint y: 365, distance: 38.7
click at [1244, 365] on div "1088.3€" at bounding box center [949, 360] width 622 height 18
copy span "1088.3"
click at [211, 206] on button "Escolher" at bounding box center [215, 205] width 61 height 37
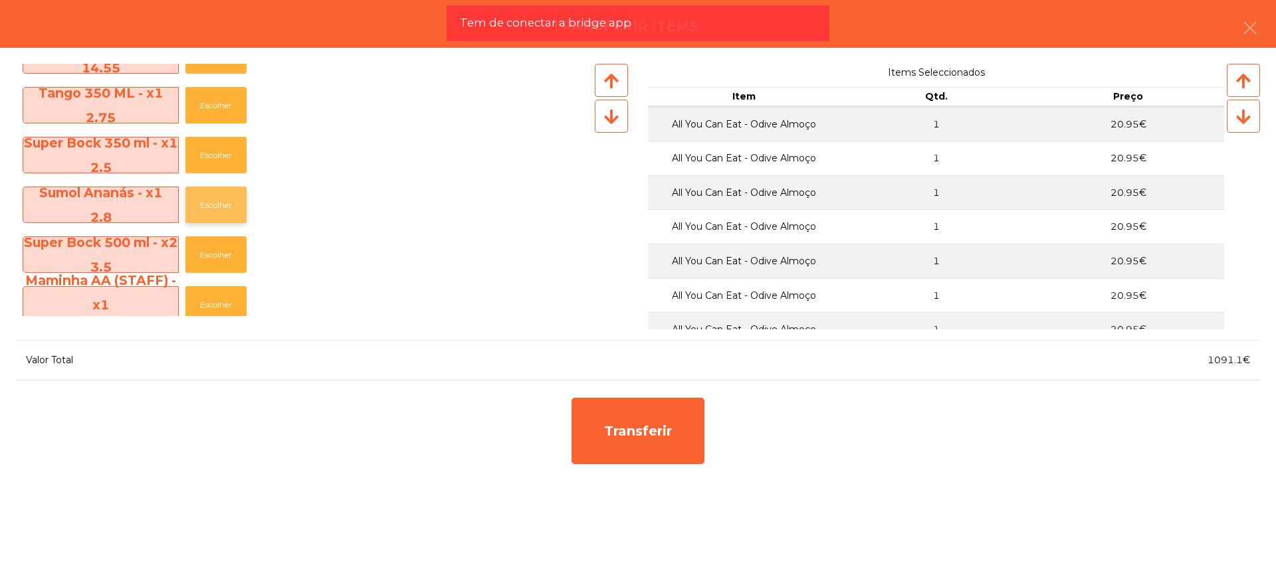
click at [211, 206] on button "Escolher" at bounding box center [215, 205] width 61 height 37
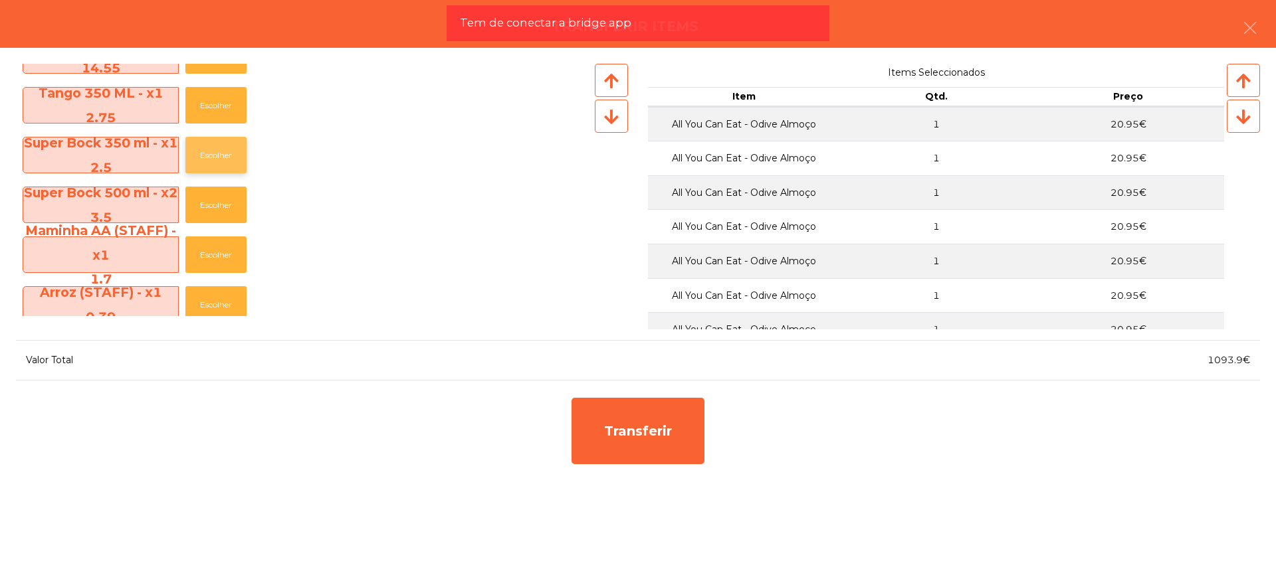
click at [216, 157] on button "Escolher" at bounding box center [215, 155] width 61 height 37
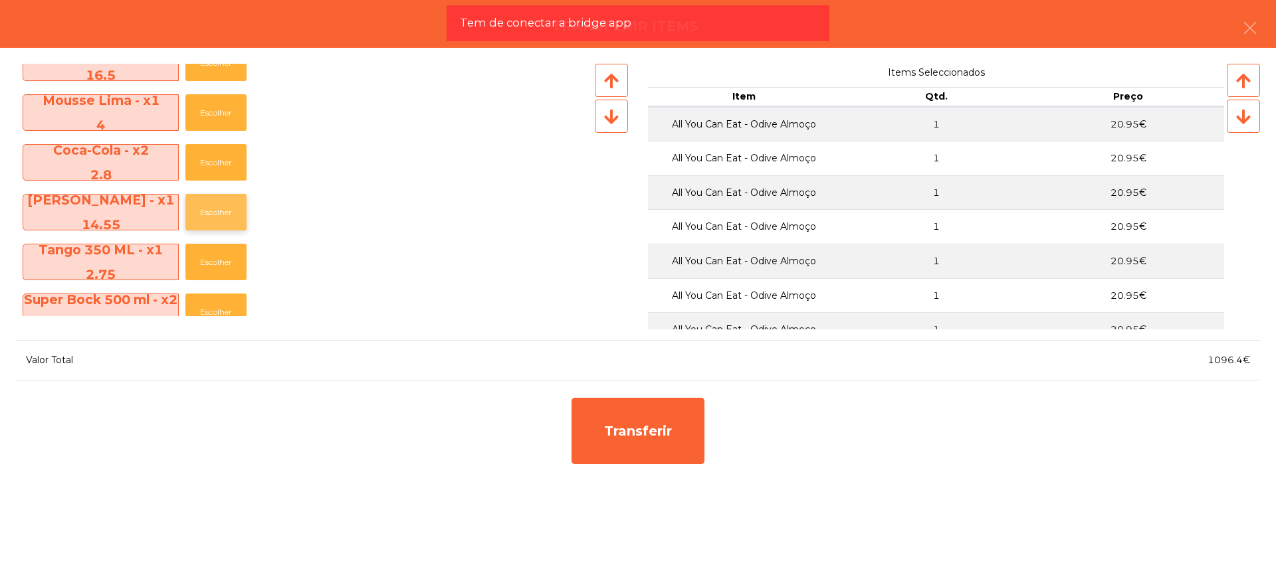
scroll to position [1312, 0]
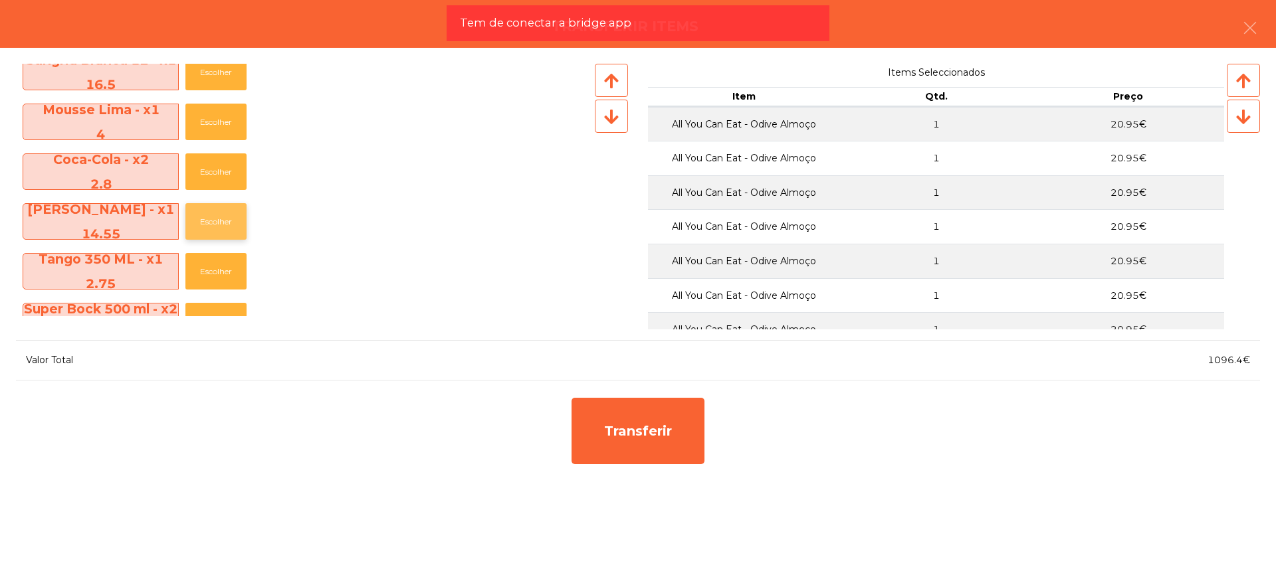
click at [223, 220] on button "Escolher" at bounding box center [215, 221] width 61 height 37
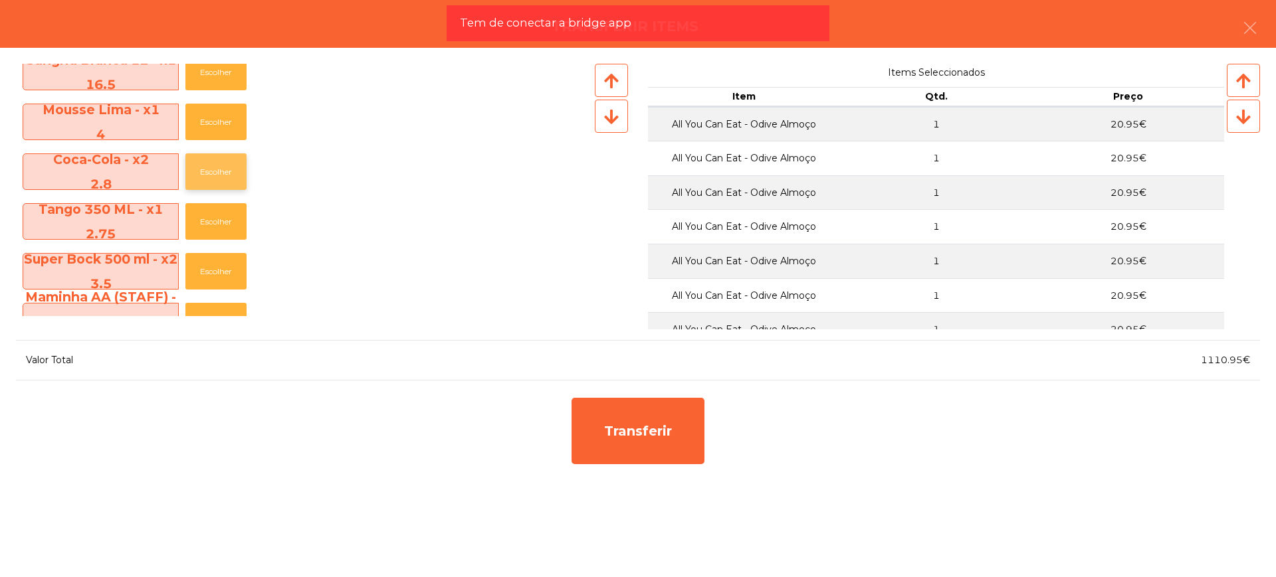
click at [220, 169] on button "Escolher" at bounding box center [215, 171] width 61 height 37
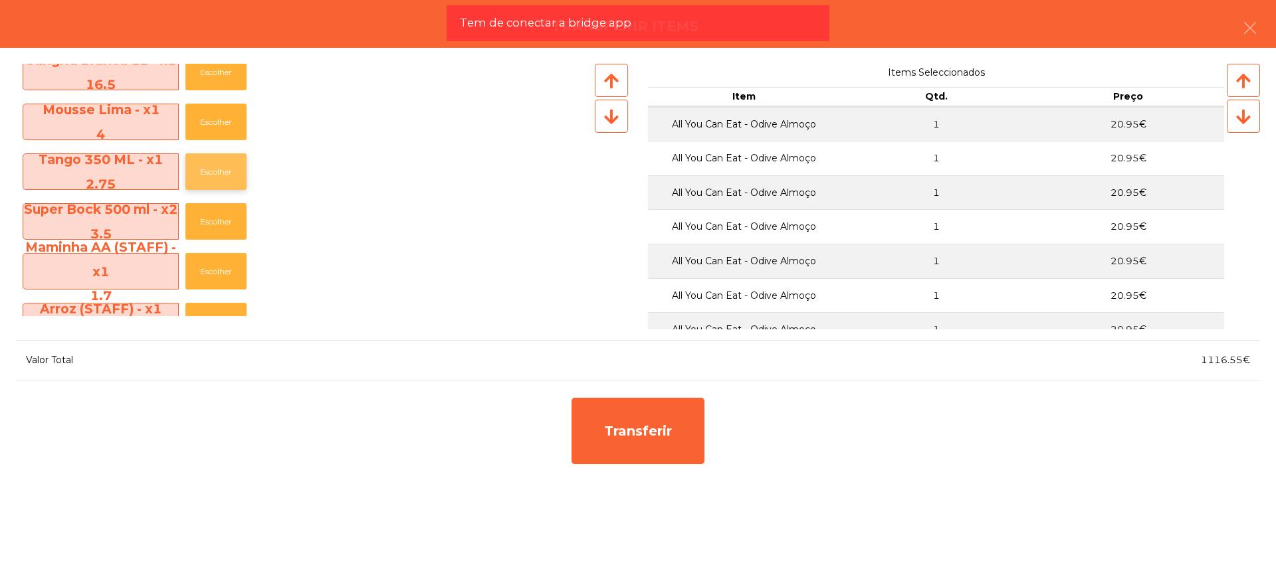
click at [214, 171] on button "Escolher" at bounding box center [215, 171] width 61 height 37
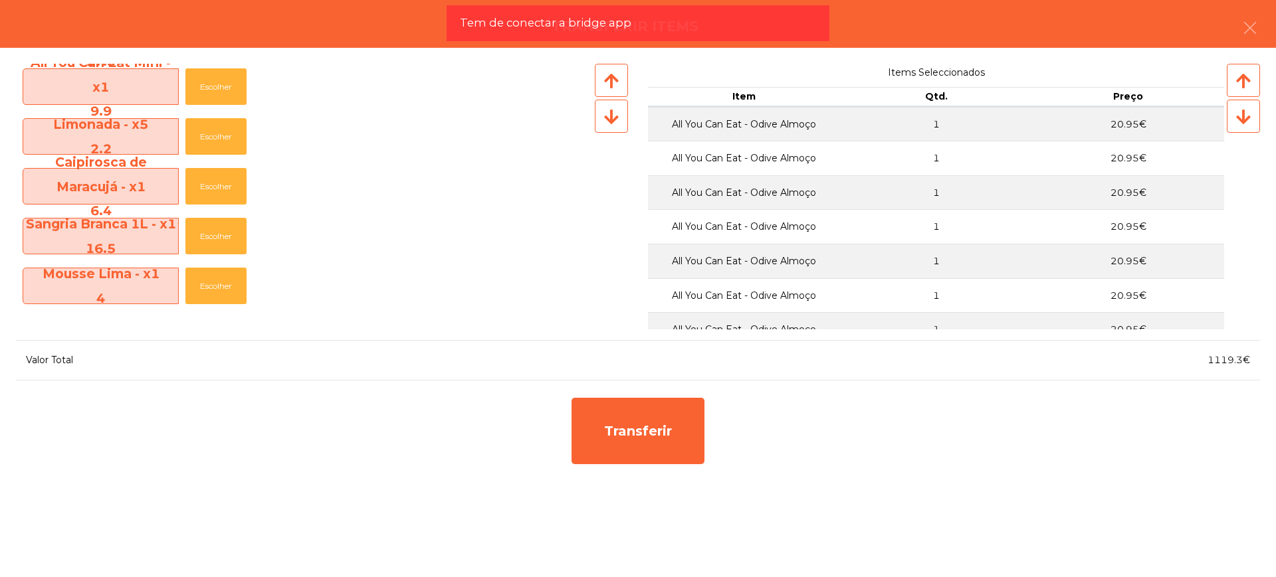
scroll to position [1146, 0]
click at [222, 189] on button "Escolher" at bounding box center [215, 188] width 61 height 37
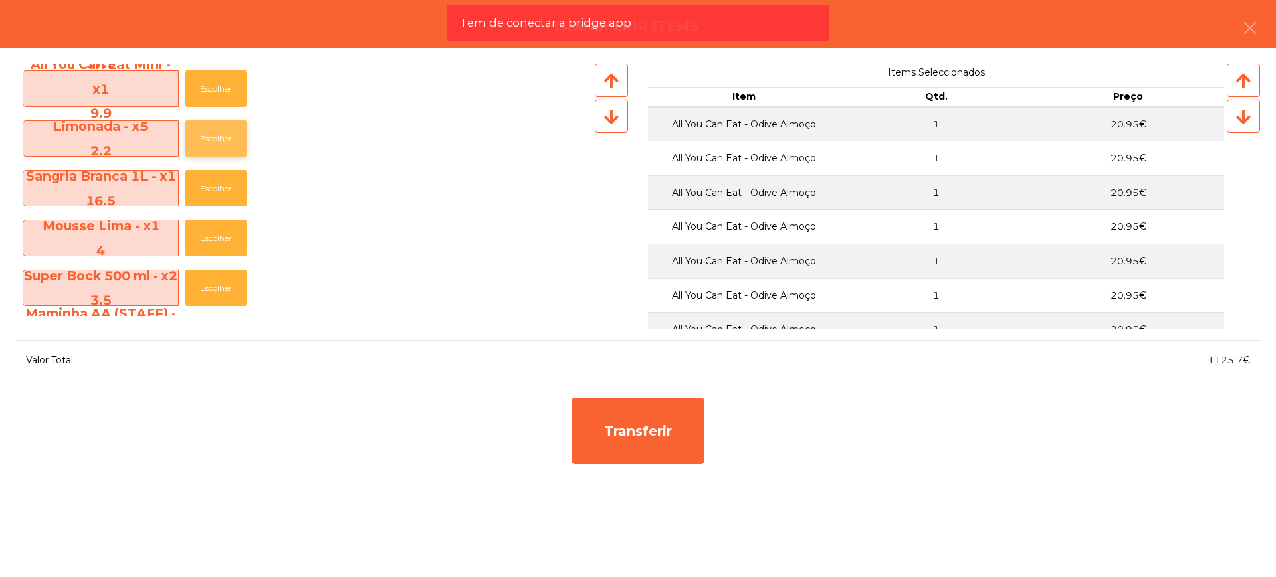
click at [212, 138] on button "Escolher" at bounding box center [215, 138] width 61 height 37
click at [217, 181] on button "Escolher" at bounding box center [215, 188] width 61 height 37
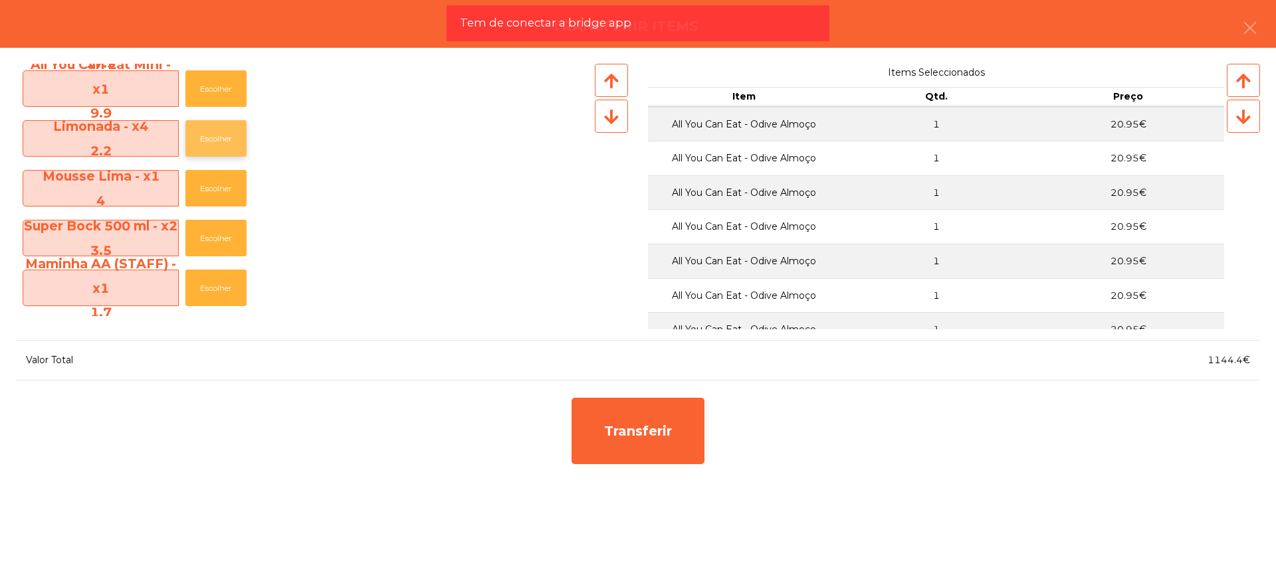
click at [225, 134] on button "Escolher" at bounding box center [215, 138] width 61 height 37
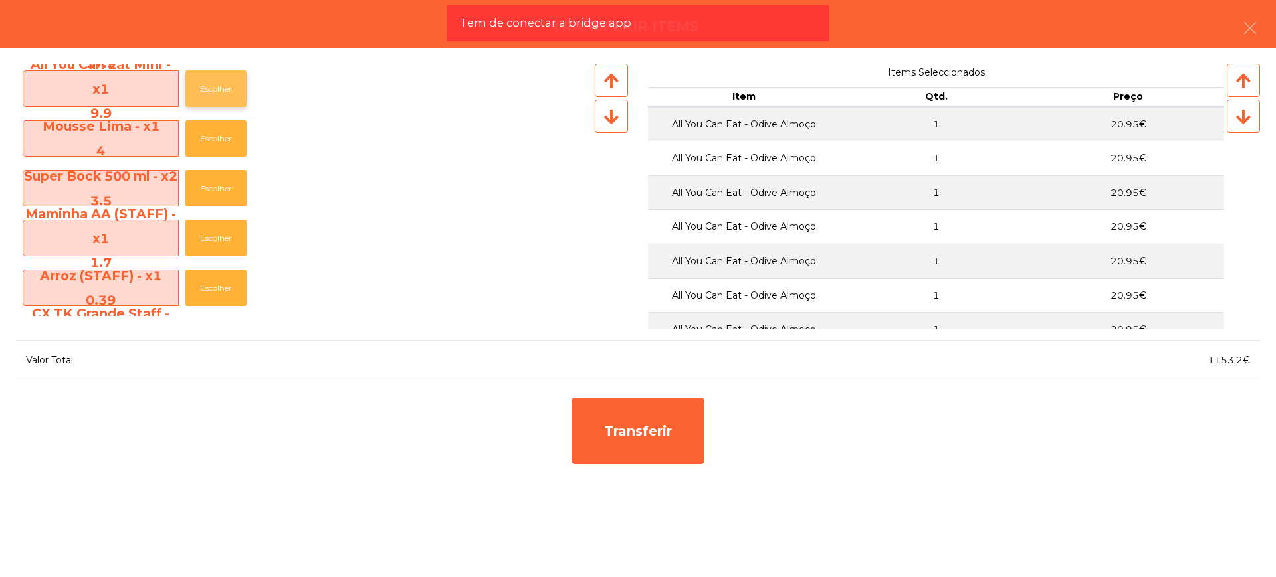
click at [224, 98] on button "Escolher" at bounding box center [215, 88] width 61 height 37
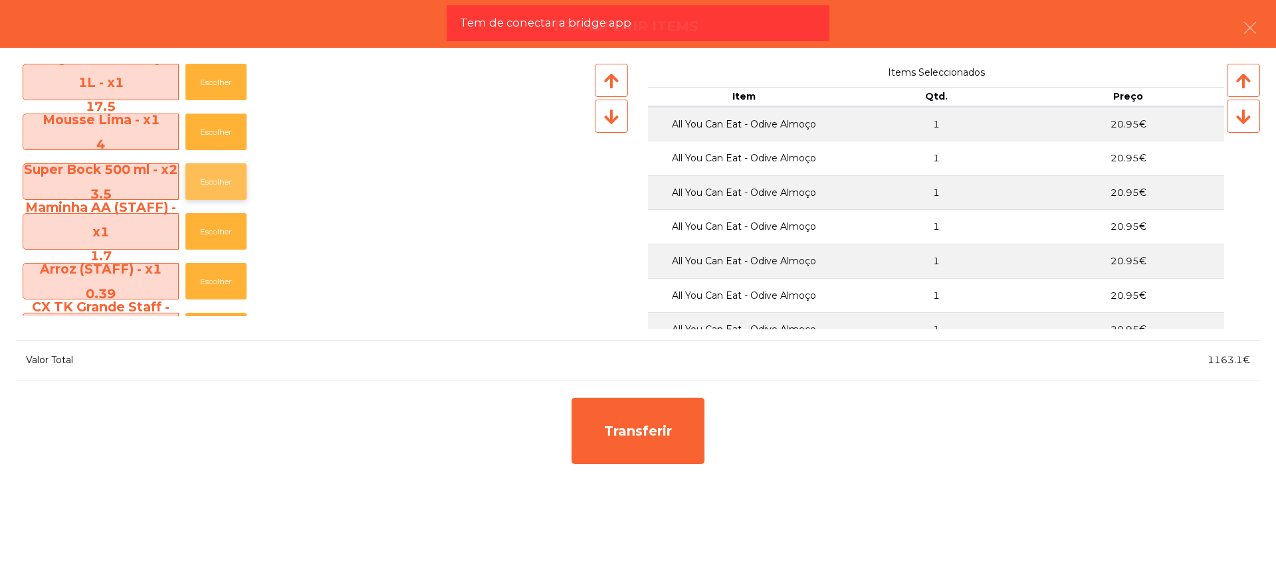
scroll to position [1063, 0]
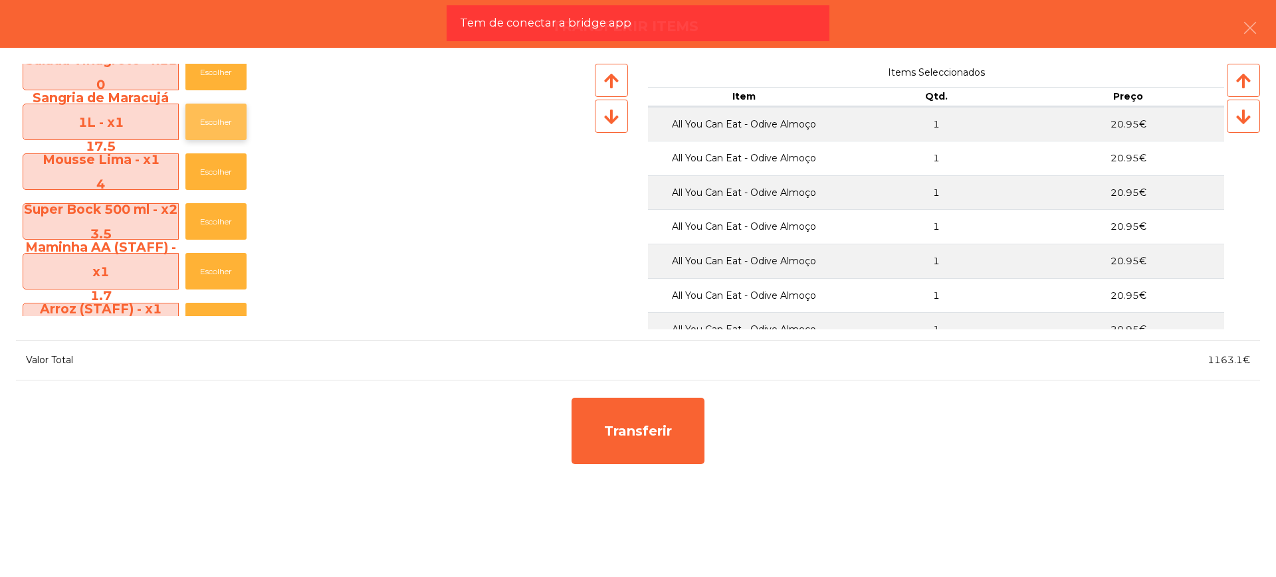
click at [225, 121] on button "Escolher" at bounding box center [215, 122] width 61 height 37
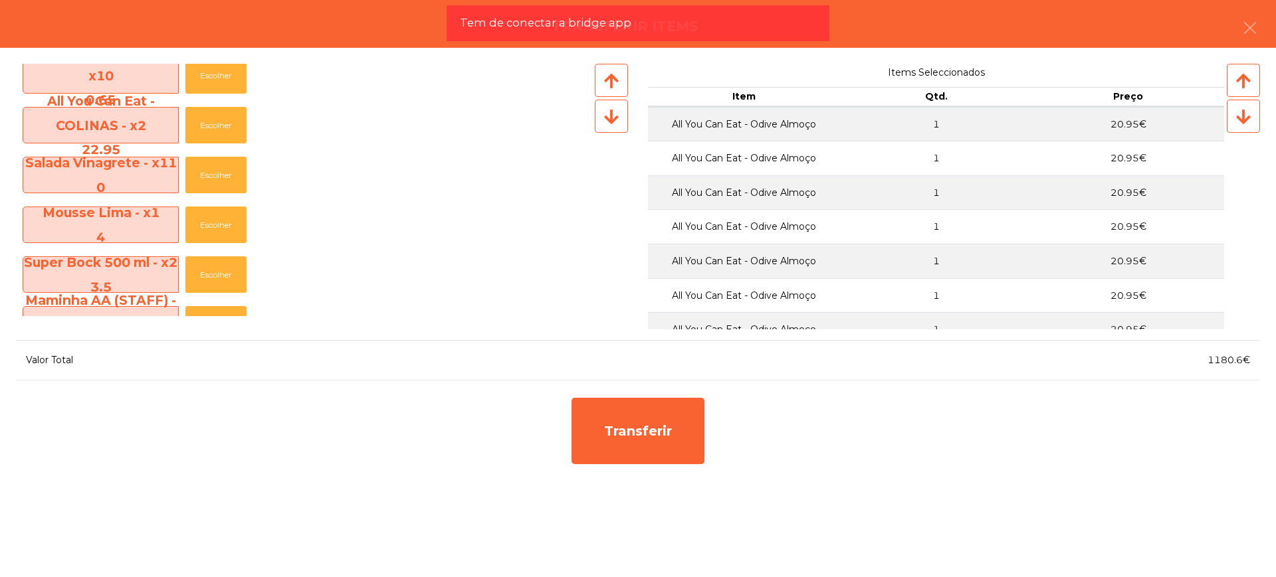
scroll to position [980, 0]
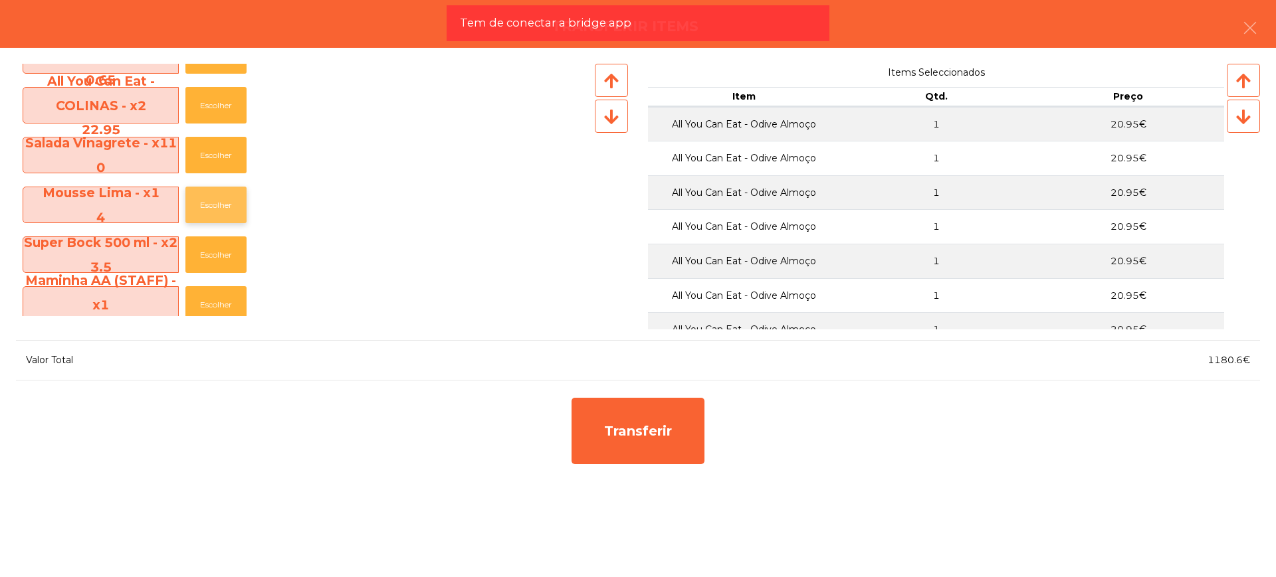
click at [225, 213] on button "Escolher" at bounding box center [215, 205] width 61 height 37
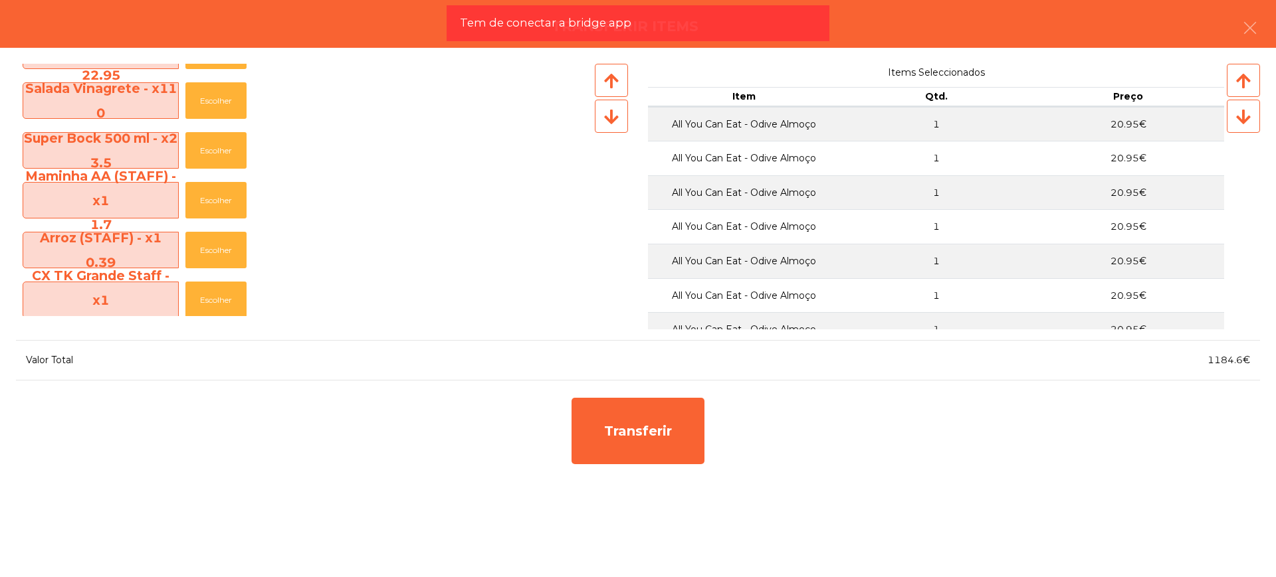
scroll to position [1063, 0]
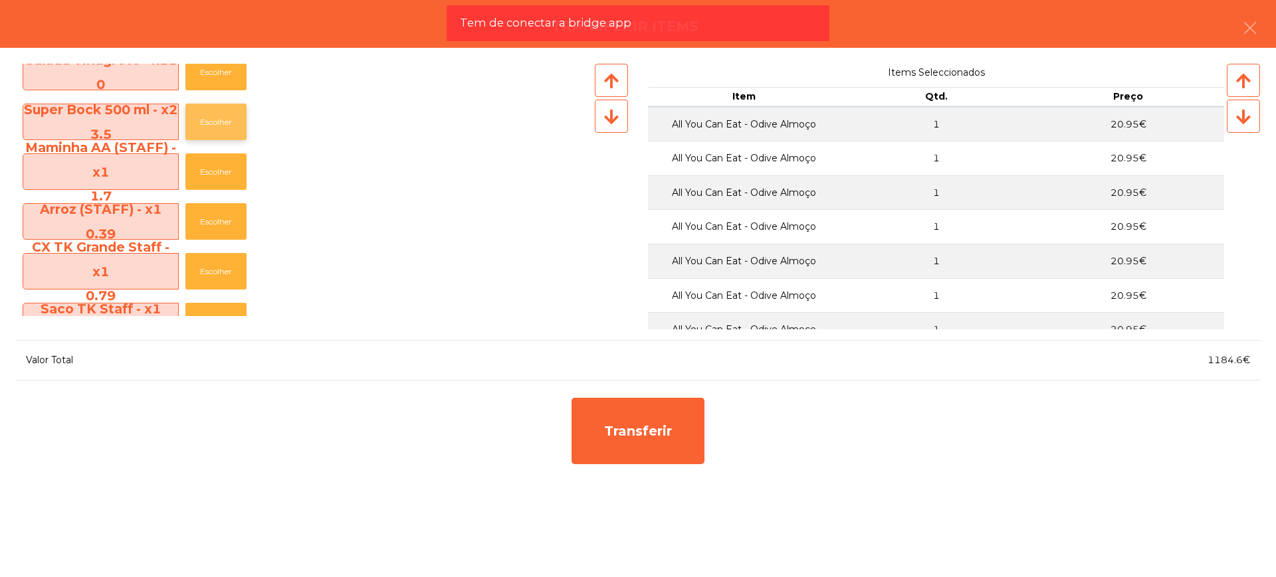
click at [215, 119] on button "Escolher" at bounding box center [215, 122] width 61 height 37
drag, startPoint x: 1202, startPoint y: 366, endPoint x: 1244, endPoint y: 363, distance: 42.6
click at [1244, 363] on div "1188.1€" at bounding box center [949, 360] width 622 height 18
copy span "1188.1"
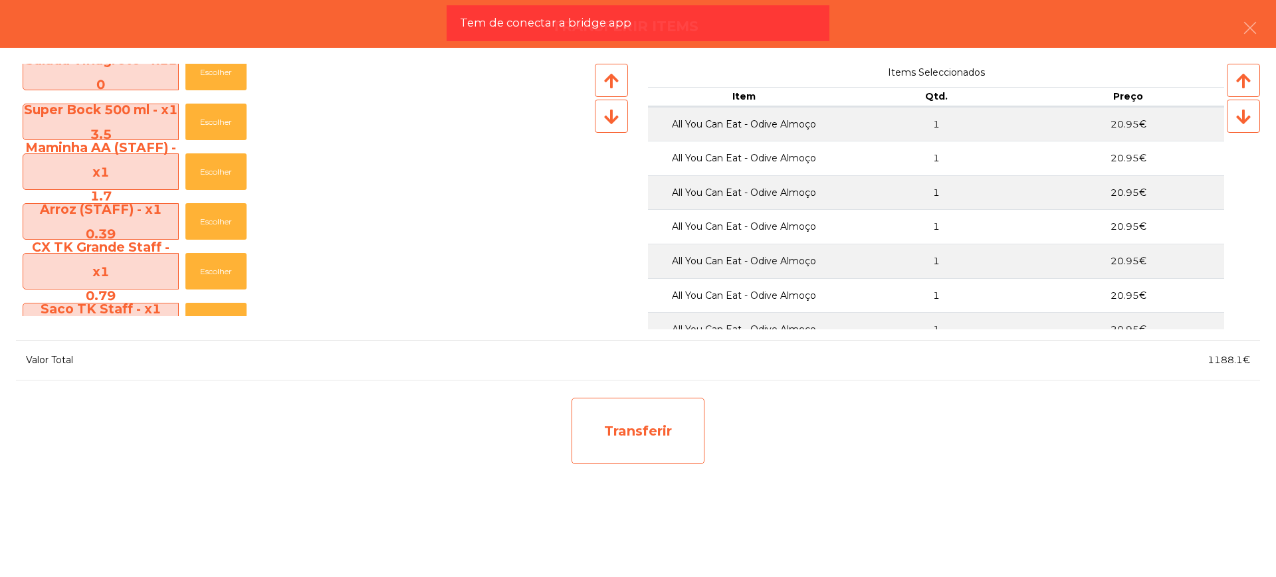
click at [654, 434] on div "Transferir" at bounding box center [637, 431] width 133 height 66
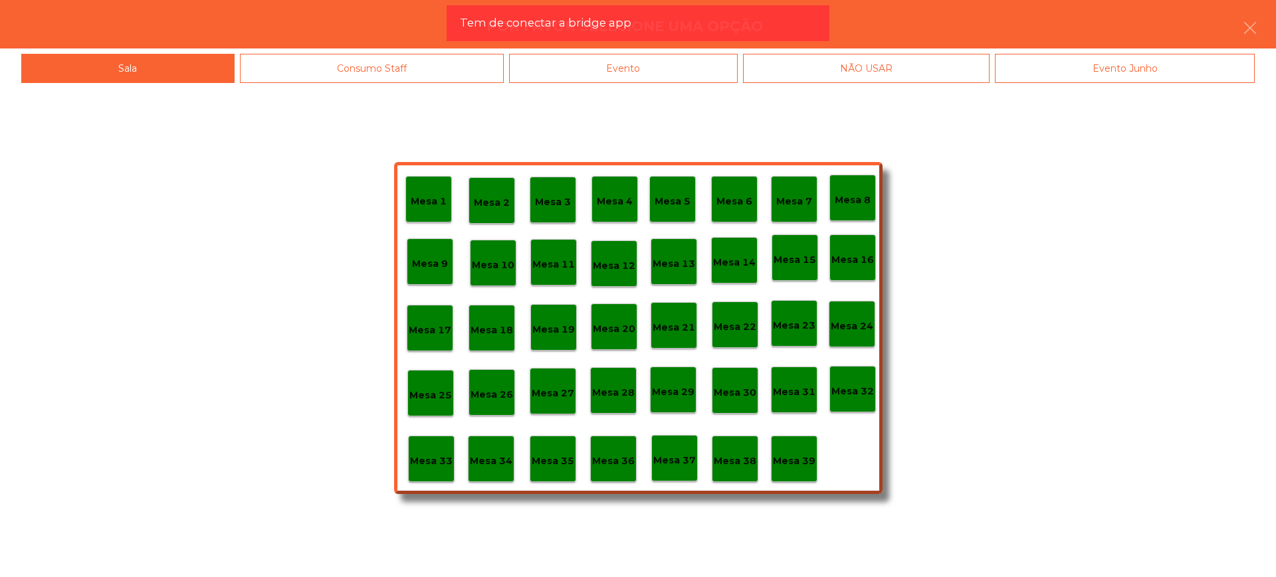
click at [598, 394] on p "Mesa 28" at bounding box center [613, 392] width 43 height 15
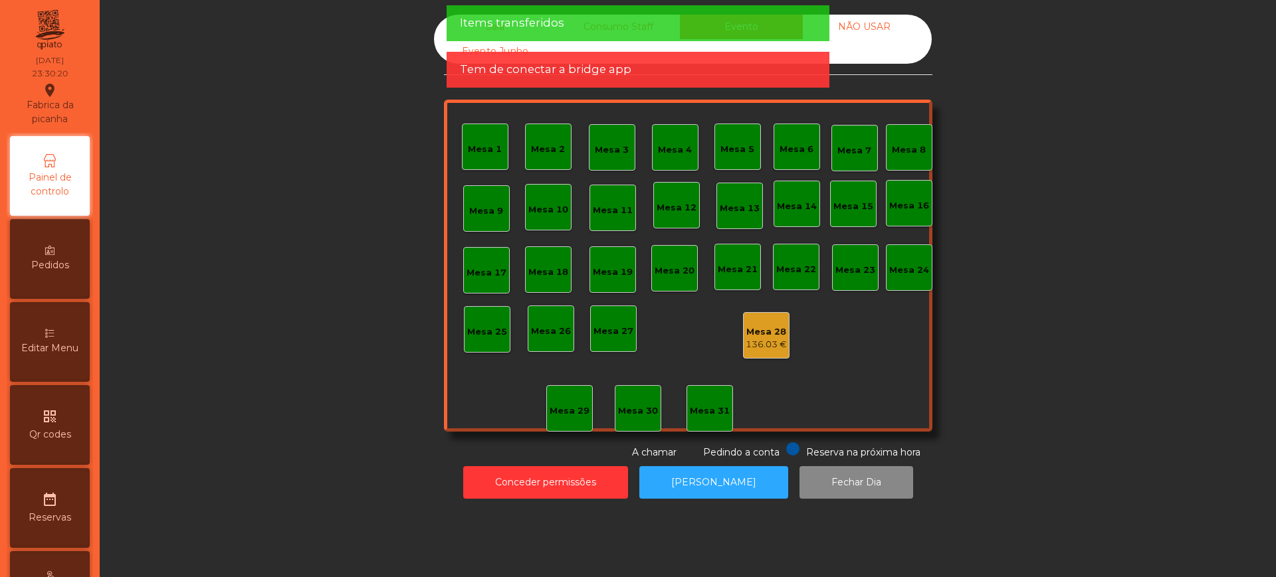
click at [763, 336] on div "Mesa 28" at bounding box center [765, 332] width 41 height 13
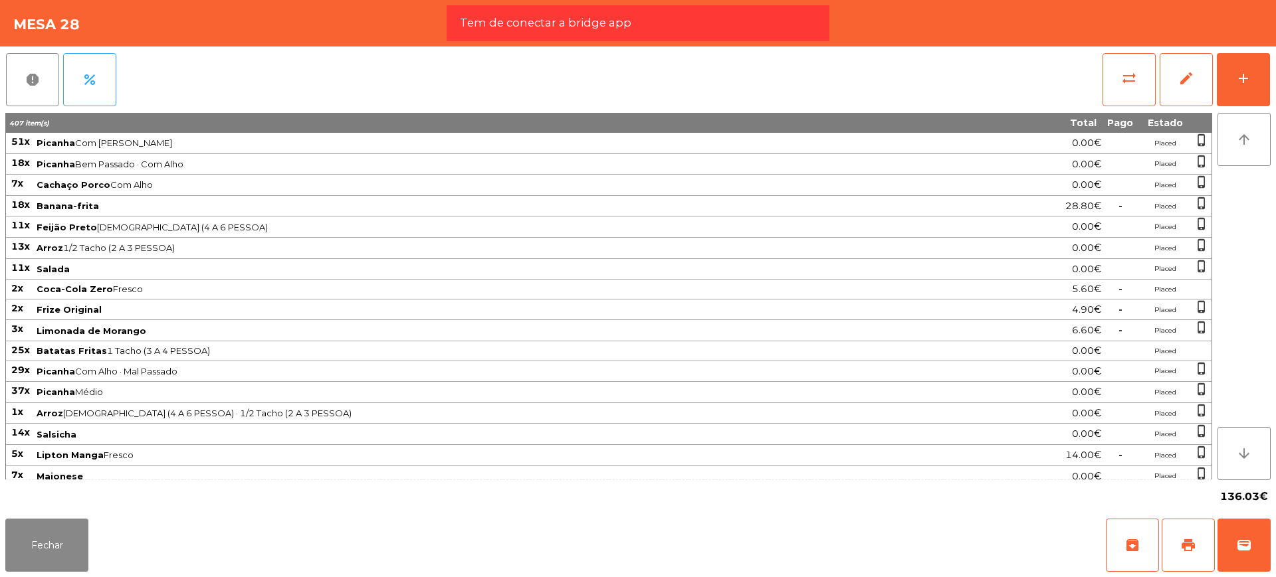
click at [1223, 500] on span "136.03€" at bounding box center [1244, 497] width 48 height 20
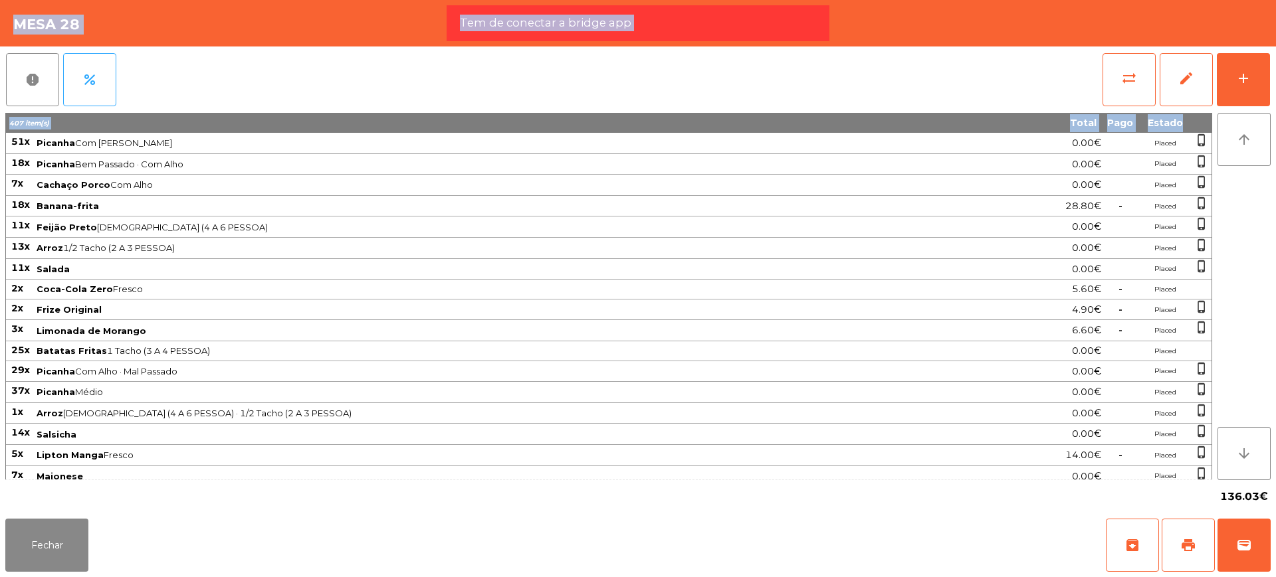
scroll to position [644, 0]
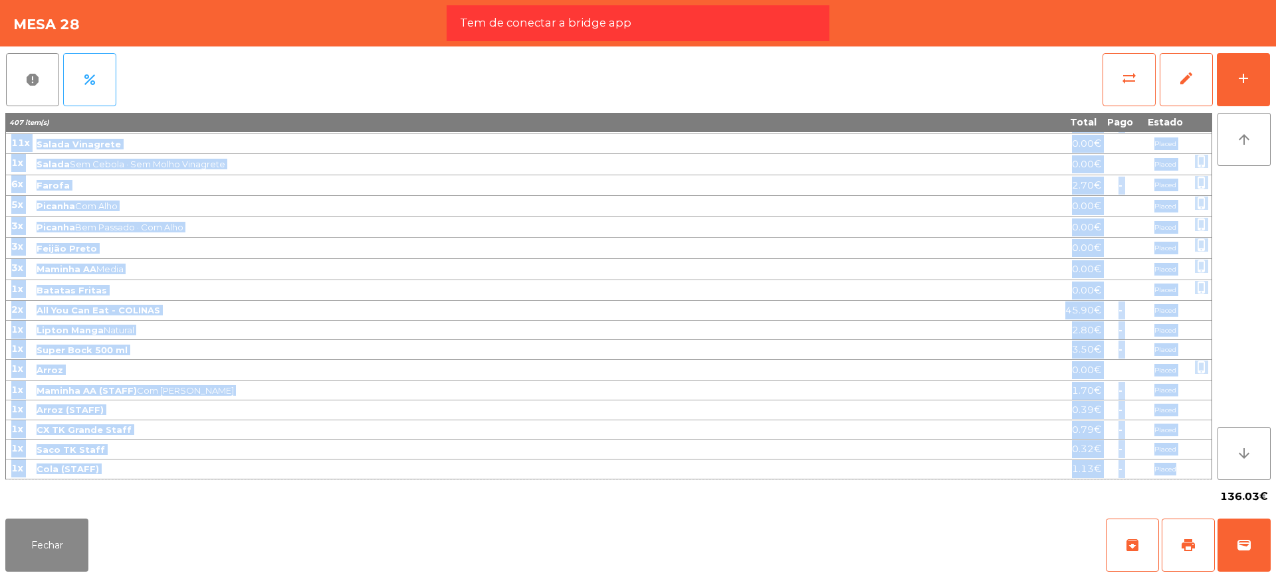
drag, startPoint x: 13, startPoint y: 142, endPoint x: 1192, endPoint y: 477, distance: 1226.6
copy tbody "51x Picanha Com Alho · Médio 0.00€ Placed phone_iphone 18x Picanha Bem Passado …"
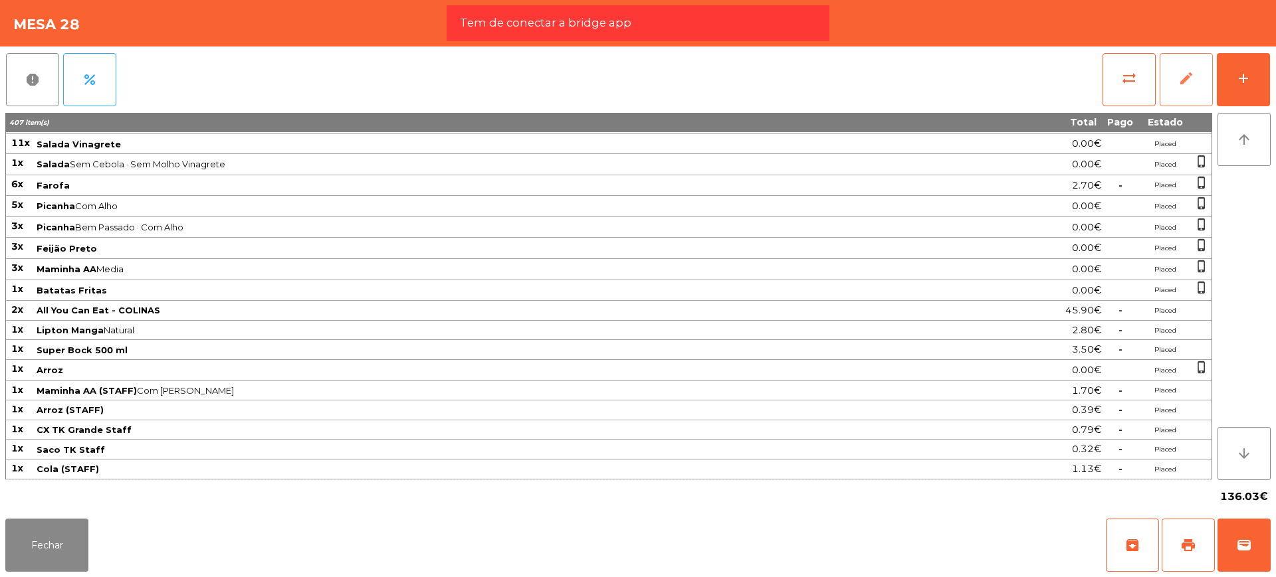
click at [1194, 94] on button "edit" at bounding box center [1185, 79] width 53 height 53
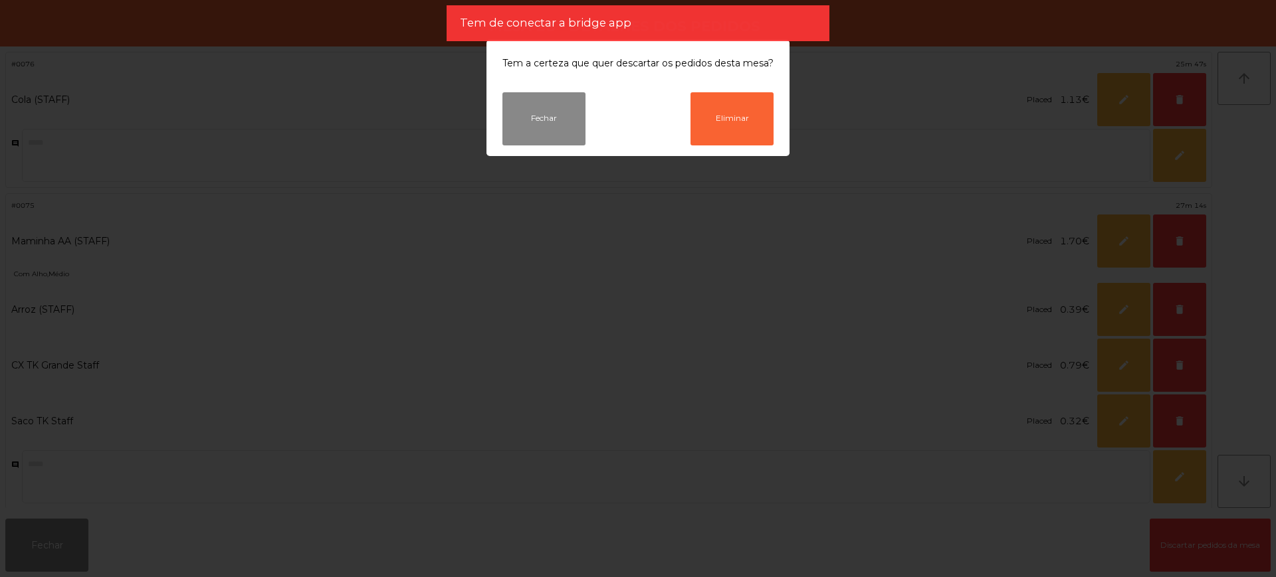
click at [546, 133] on button "Fechar" at bounding box center [543, 118] width 83 height 53
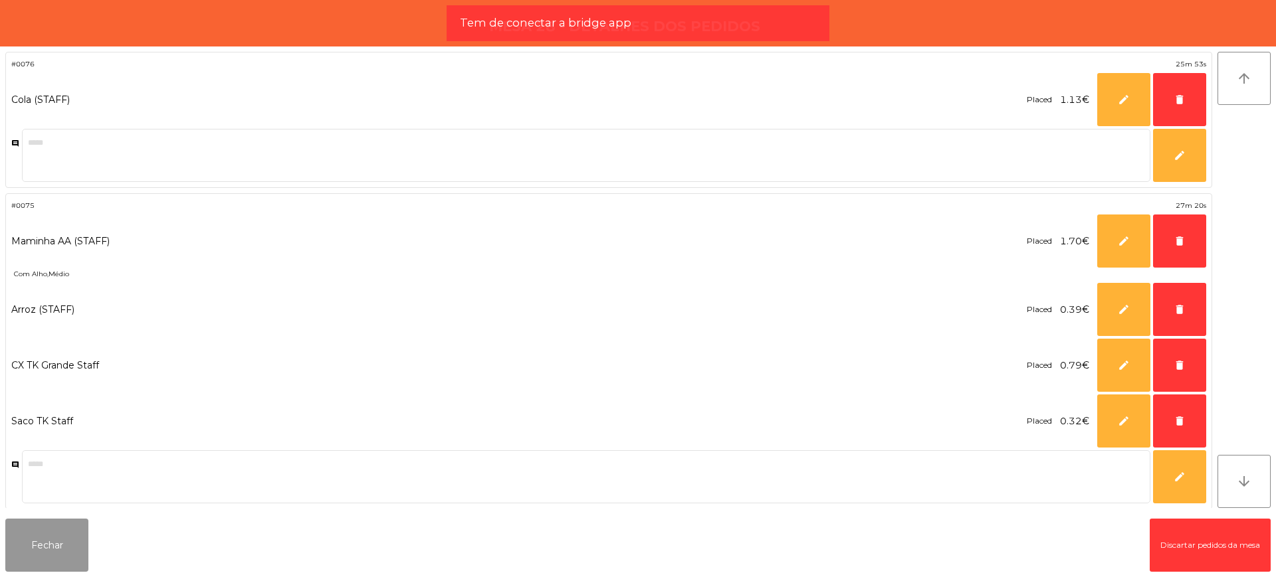
click at [58, 529] on button "Fechar" at bounding box center [46, 545] width 83 height 53
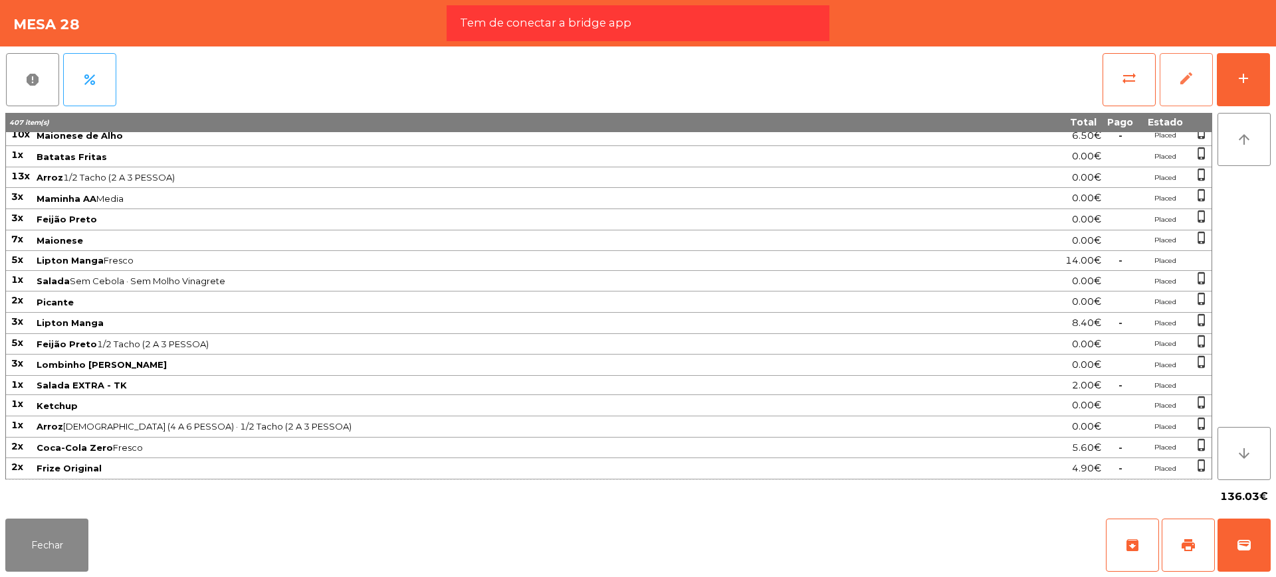
drag, startPoint x: 1224, startPoint y: 490, endPoint x: 1241, endPoint y: 497, distance: 17.9
click at [1241, 497] on span "136.03€" at bounding box center [1244, 497] width 48 height 20
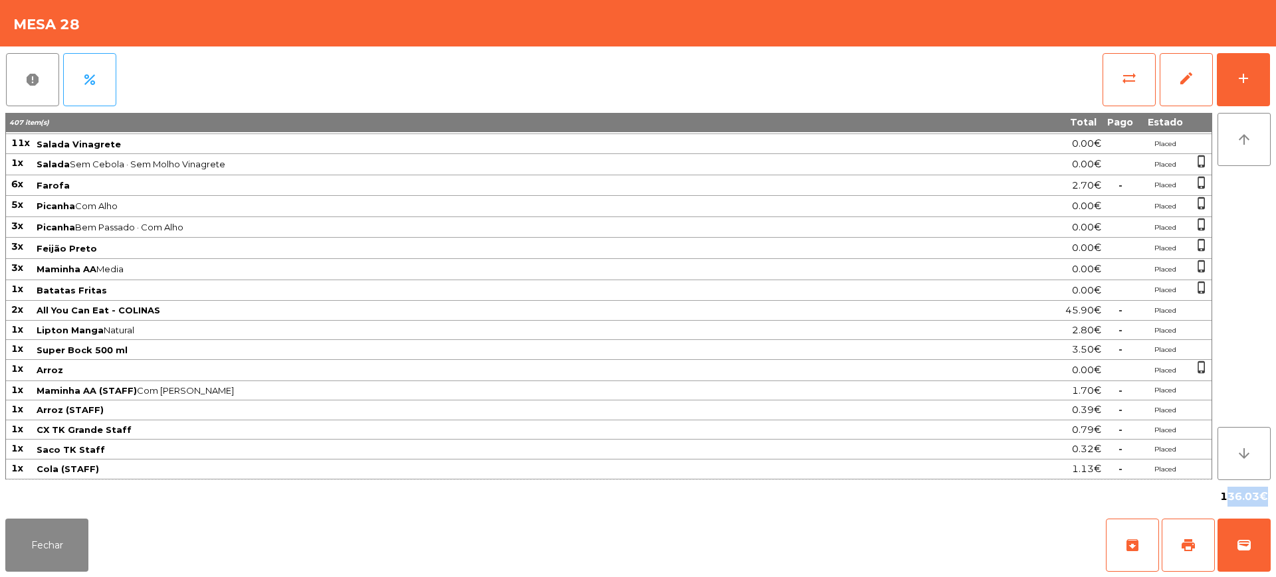
drag, startPoint x: 1223, startPoint y: 496, endPoint x: 1256, endPoint y: 498, distance: 33.3
click at [1256, 498] on span "136.03€" at bounding box center [1244, 497] width 48 height 20
copy span "136.03"
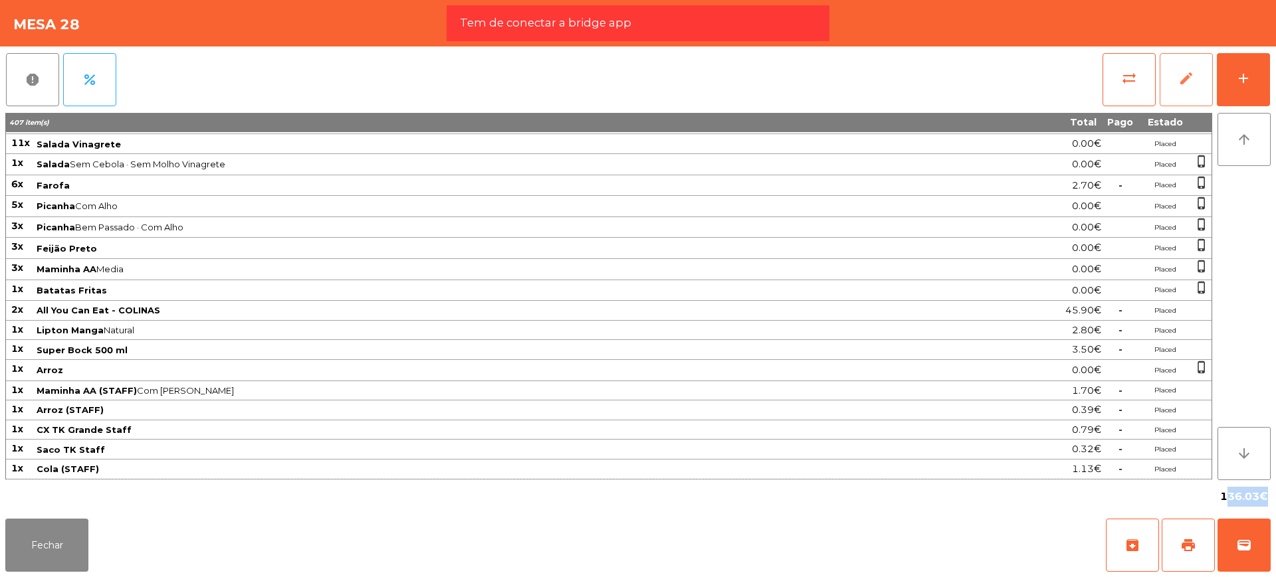
click at [1193, 92] on button "edit" at bounding box center [1185, 79] width 53 height 53
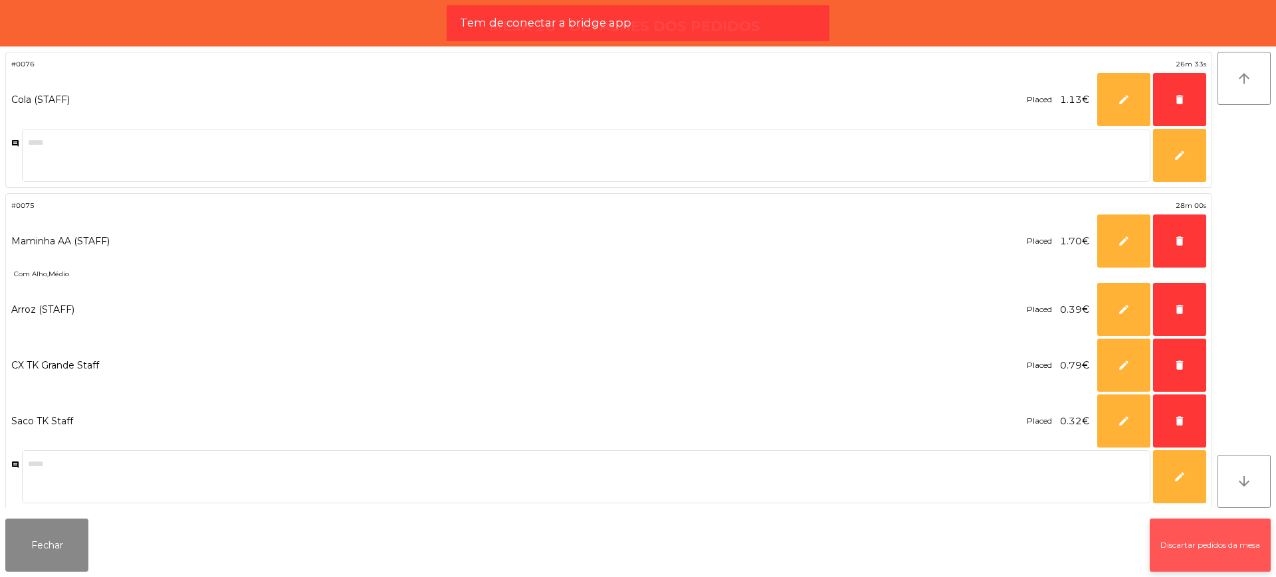
click at [1207, 554] on button "Discartar pedidos da mesa" at bounding box center [1209, 545] width 121 height 53
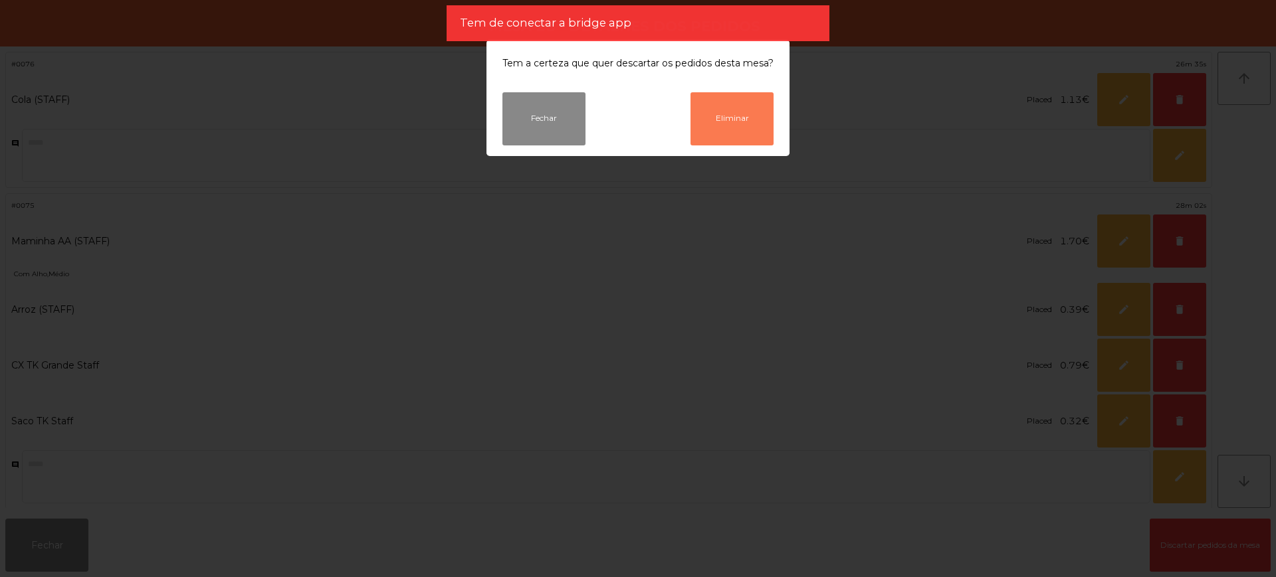
click at [739, 113] on button "Eliminar" at bounding box center [731, 118] width 83 height 53
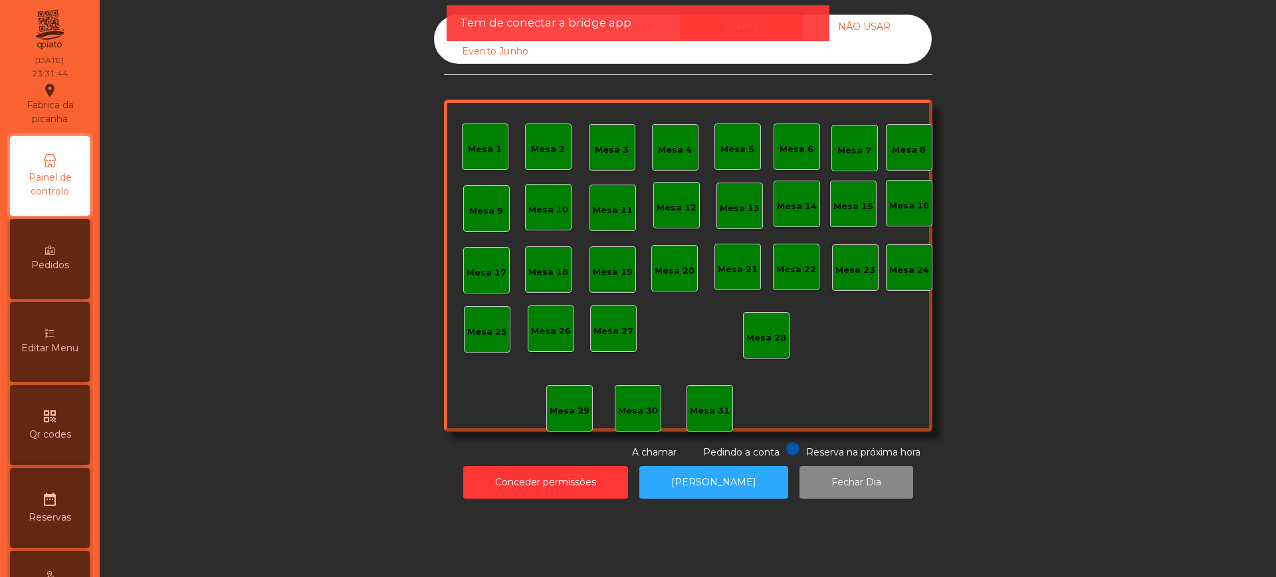
click at [434, 17] on div "Sala" at bounding box center [495, 27] width 123 height 25
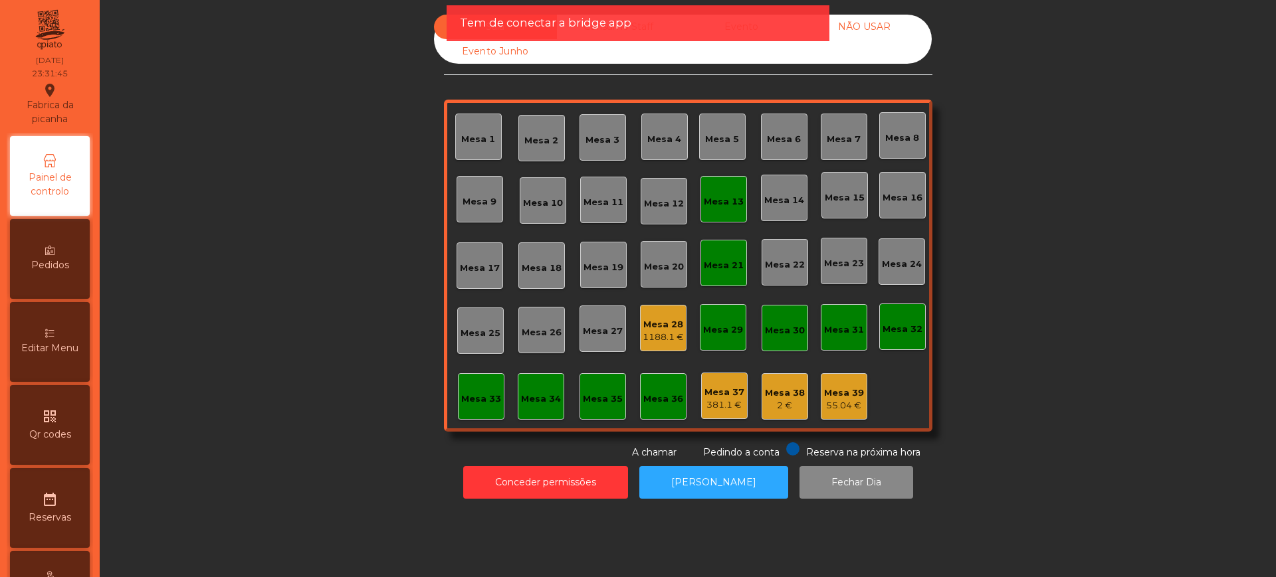
click at [650, 333] on div "1188.1 €" at bounding box center [662, 337] width 41 height 13
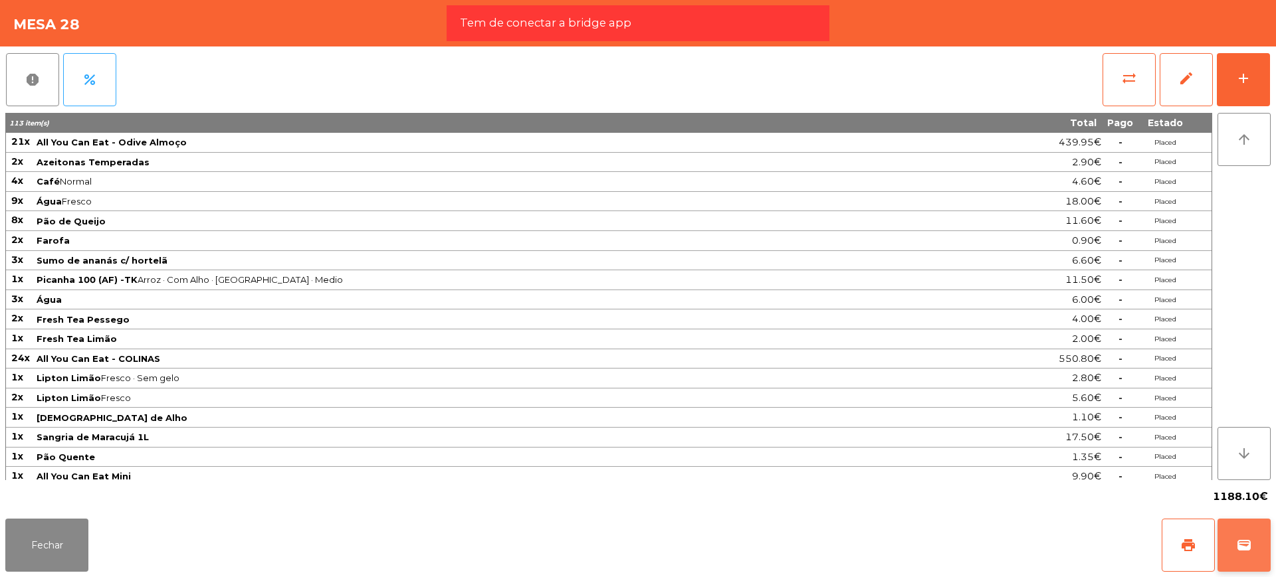
click at [1250, 564] on button "wallet" at bounding box center [1243, 545] width 53 height 53
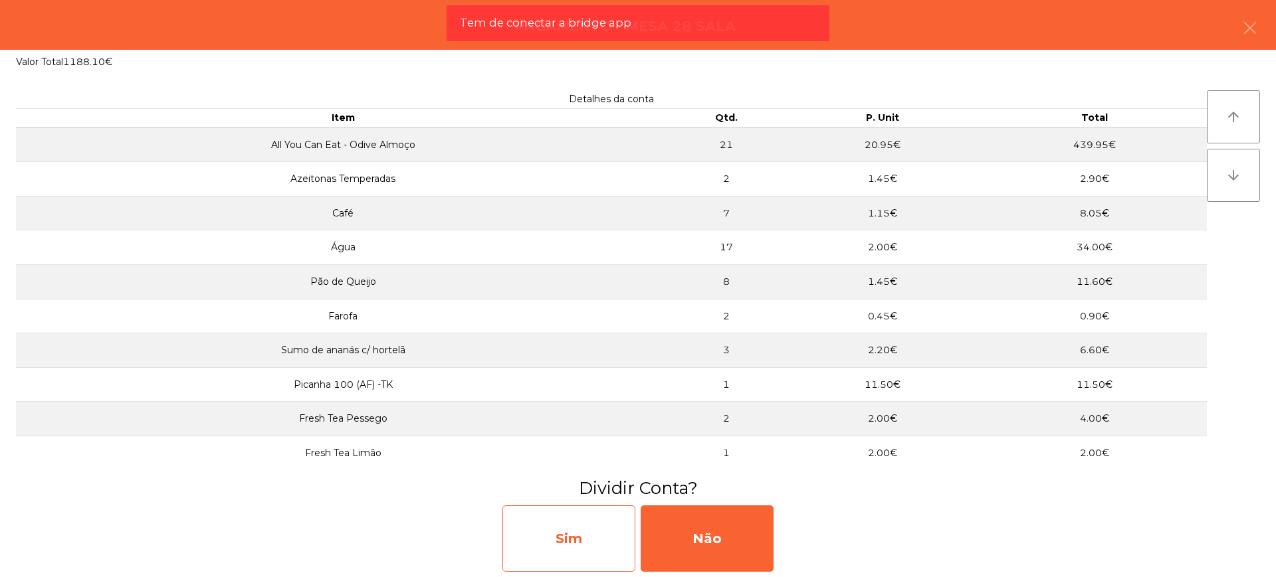
click at [584, 538] on div "Sim" at bounding box center [568, 539] width 133 height 66
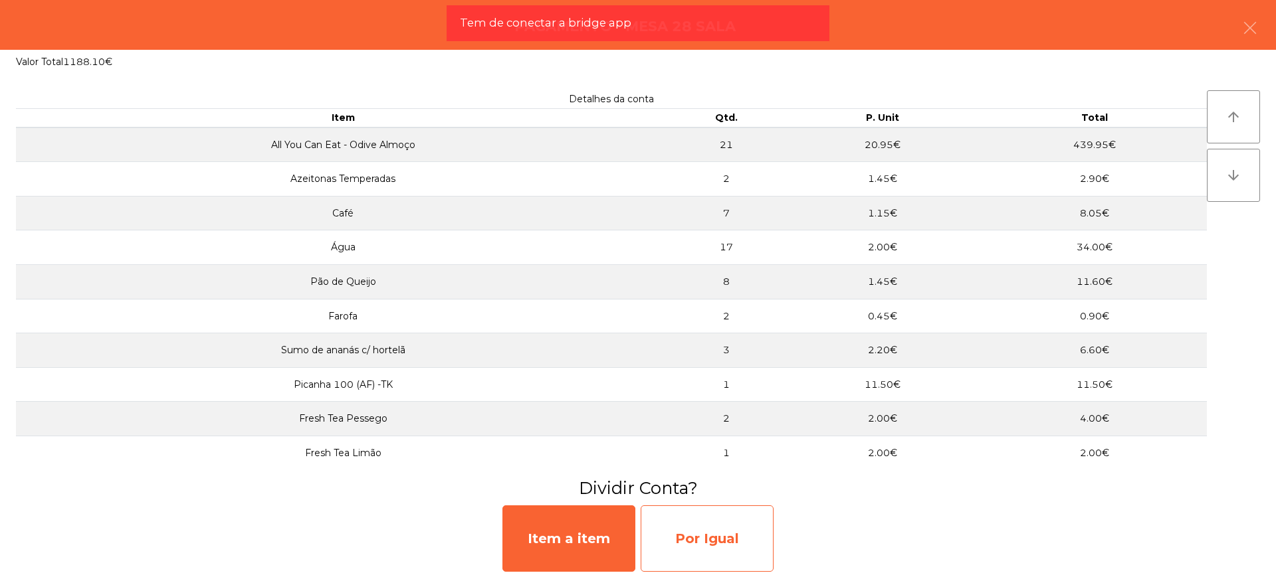
click at [747, 543] on div "Por Igual" at bounding box center [706, 539] width 133 height 66
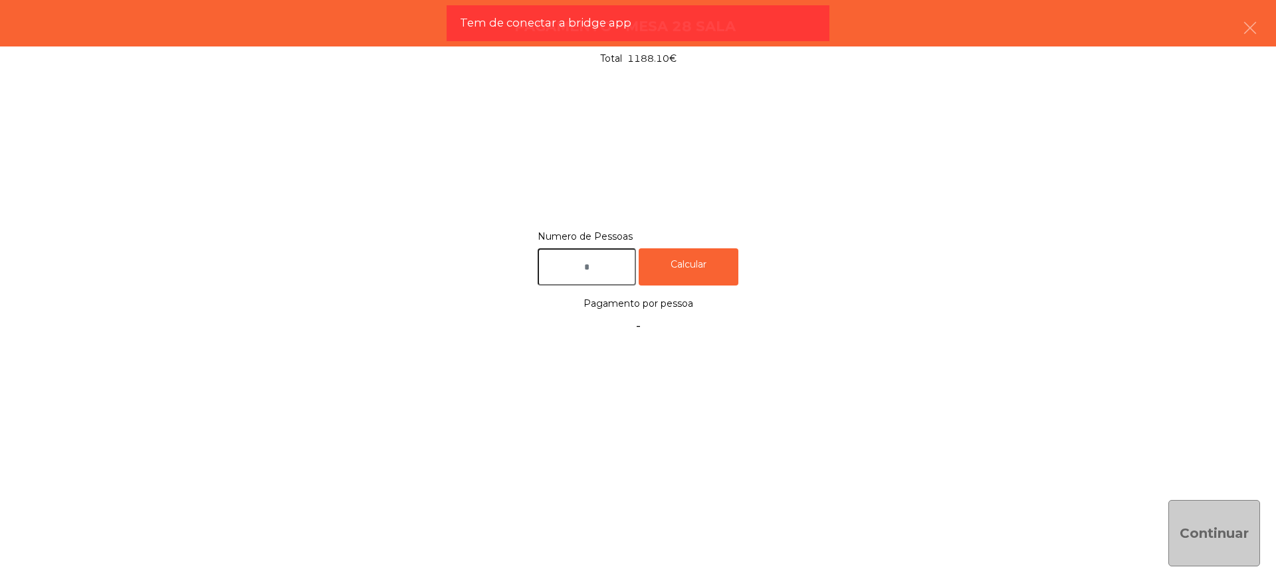
click at [579, 268] on input "text" at bounding box center [586, 267] width 98 height 38
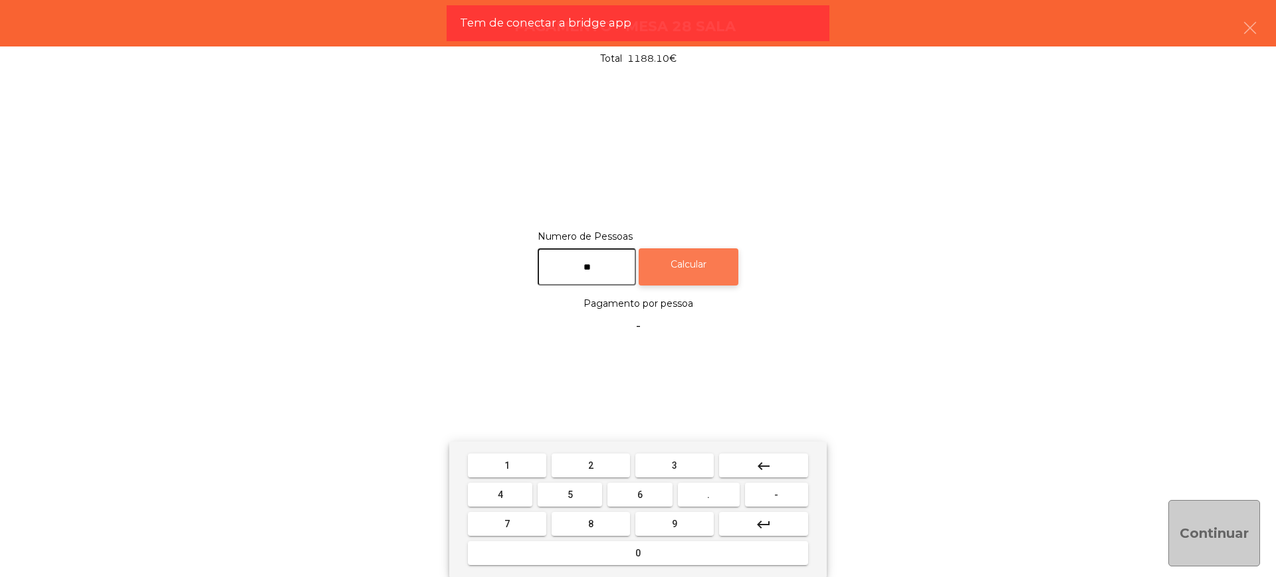
type input "**"
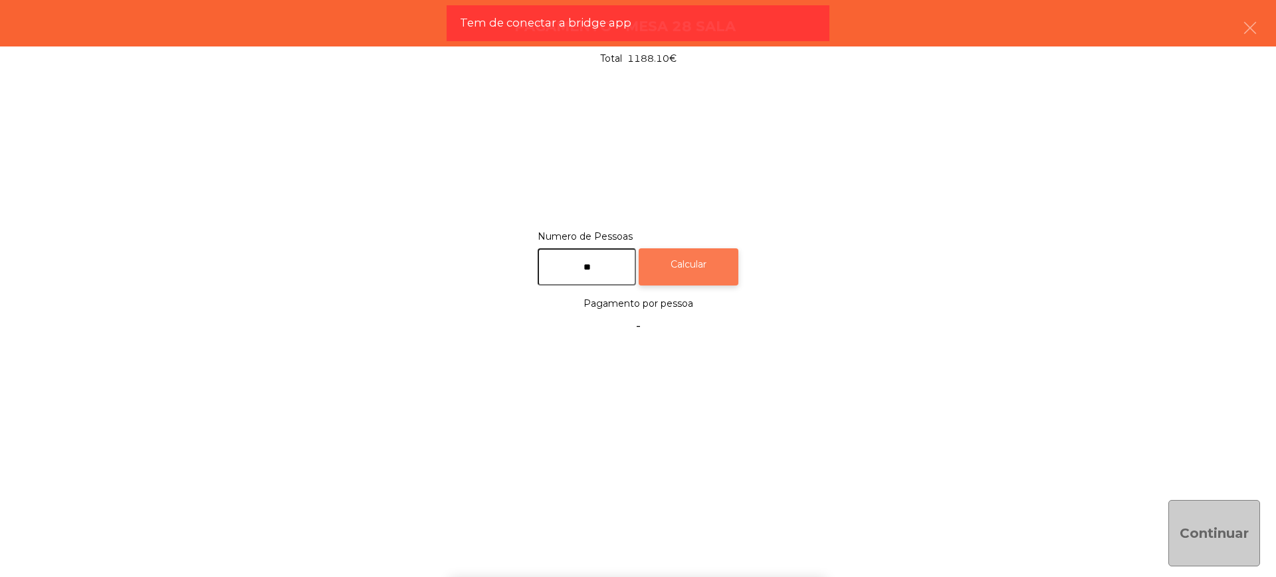
click at [682, 257] on div "Calcular" at bounding box center [688, 267] width 100 height 38
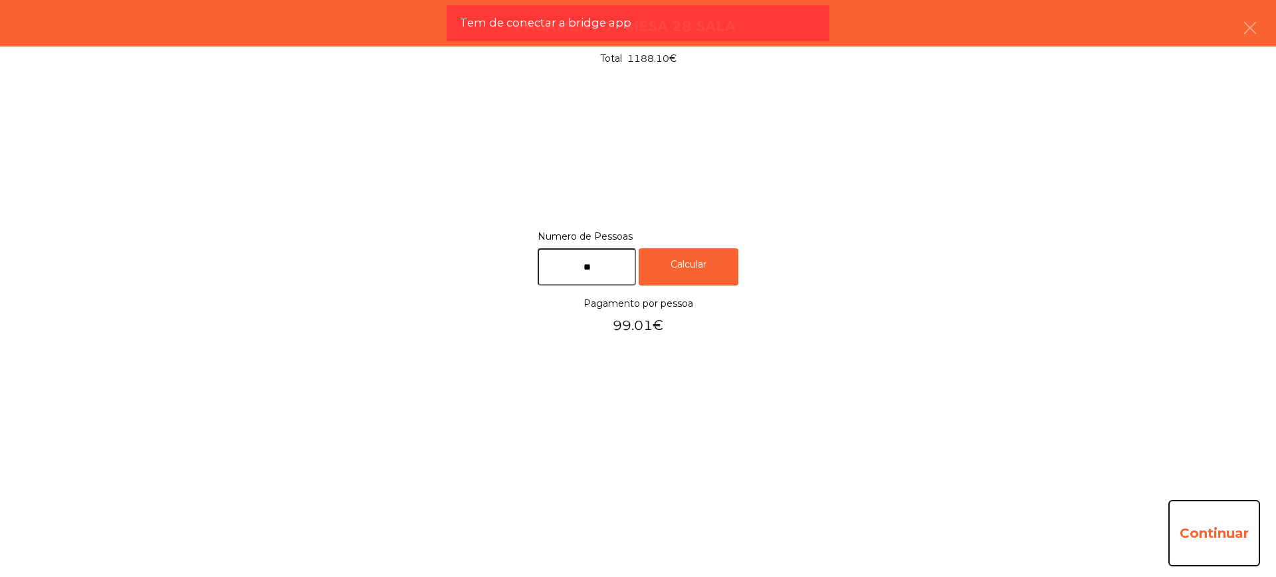
click at [1204, 527] on button "Continuar" at bounding box center [1214, 533] width 92 height 66
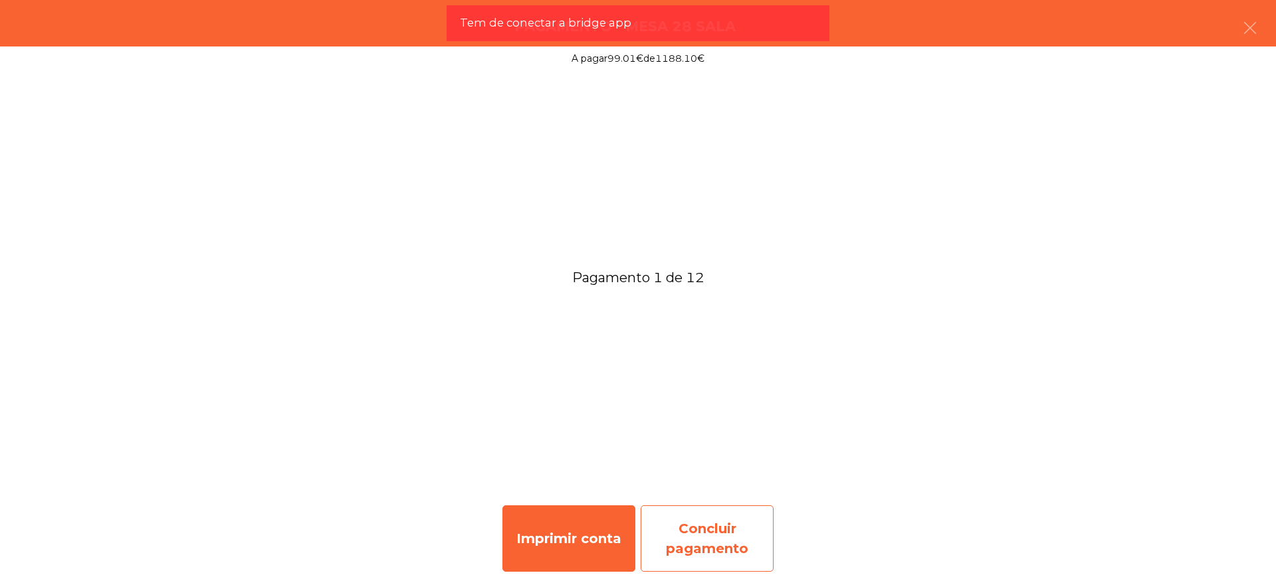
click at [714, 524] on div "Concluir pagamento" at bounding box center [706, 539] width 133 height 66
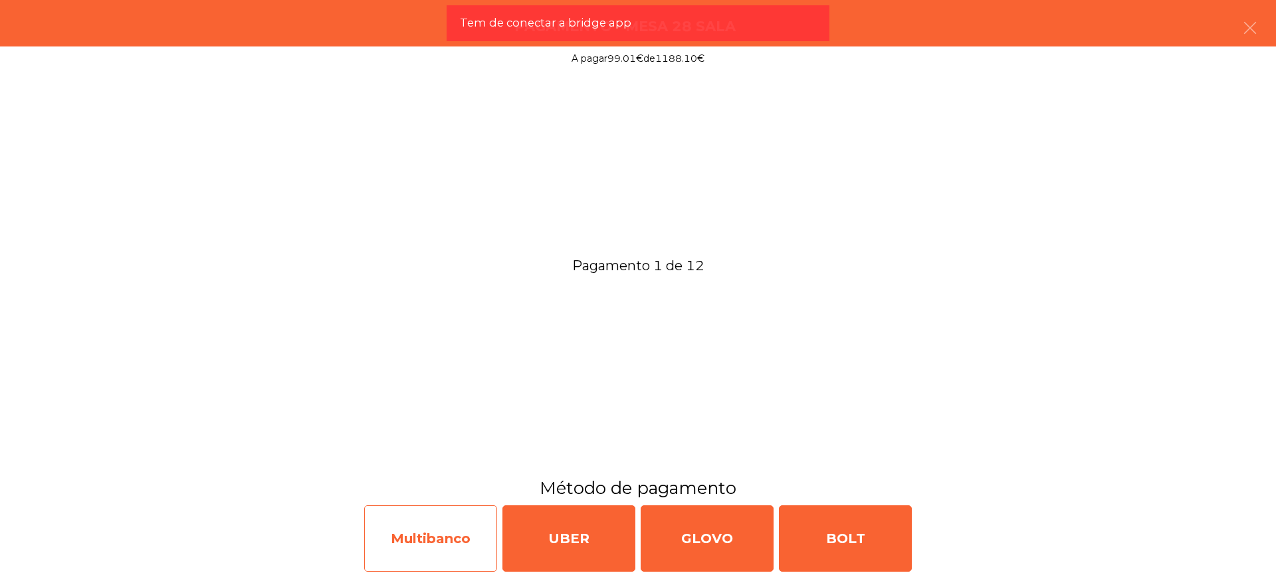
click at [428, 524] on div "Multibanco" at bounding box center [430, 539] width 133 height 66
select select "**"
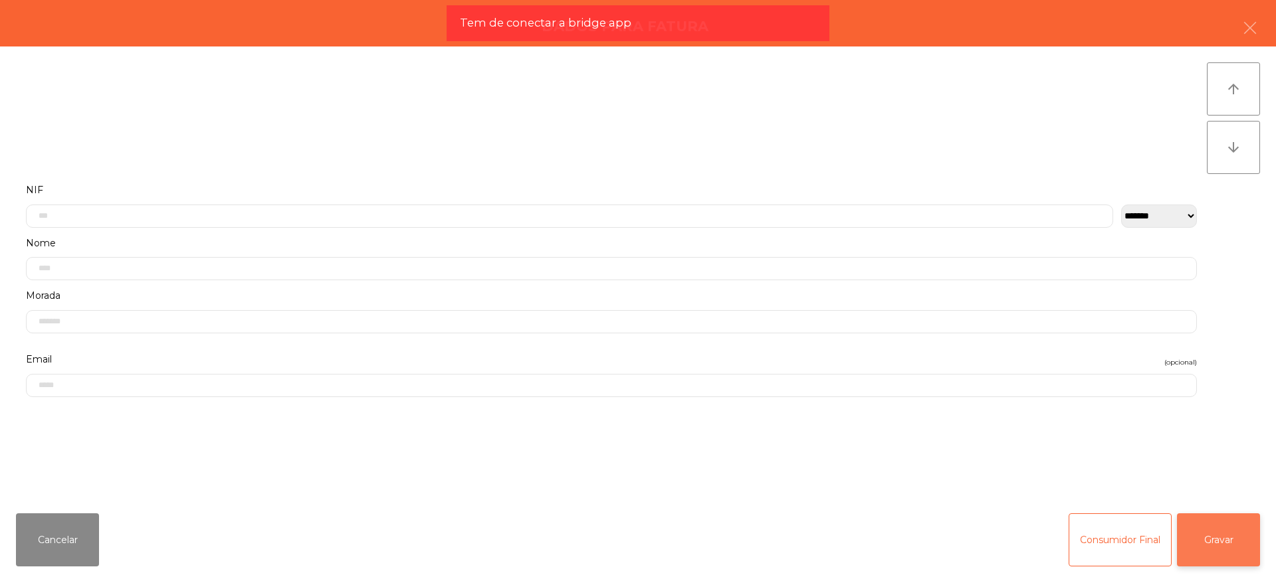
click at [1234, 537] on button "Gravar" at bounding box center [1218, 540] width 83 height 53
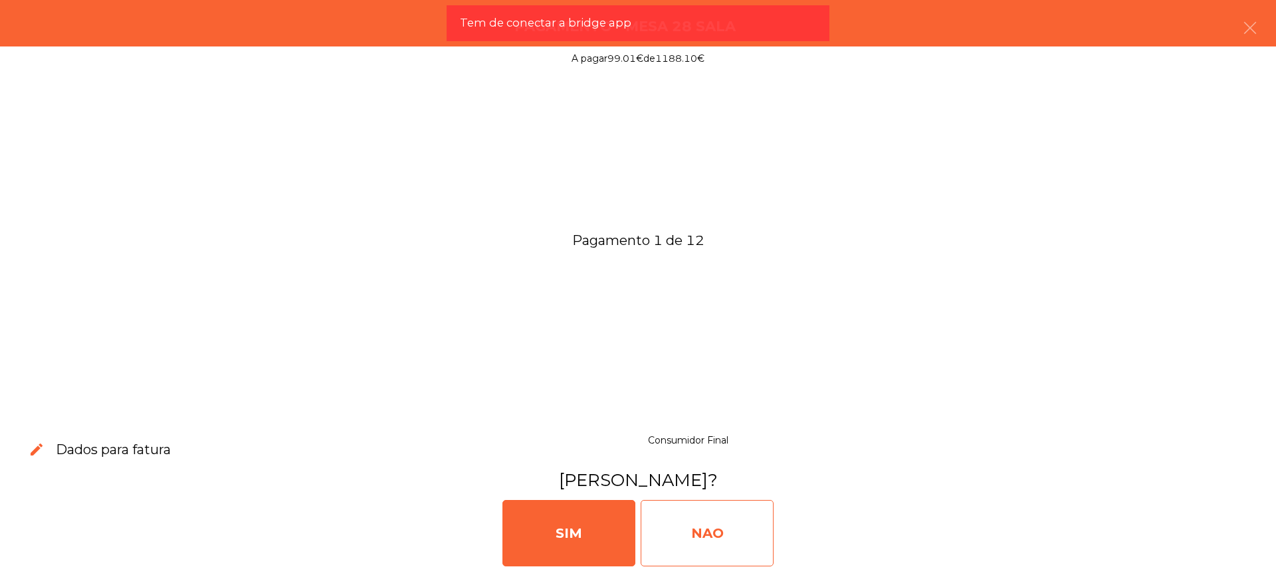
click at [725, 537] on div "NAO" at bounding box center [706, 533] width 133 height 66
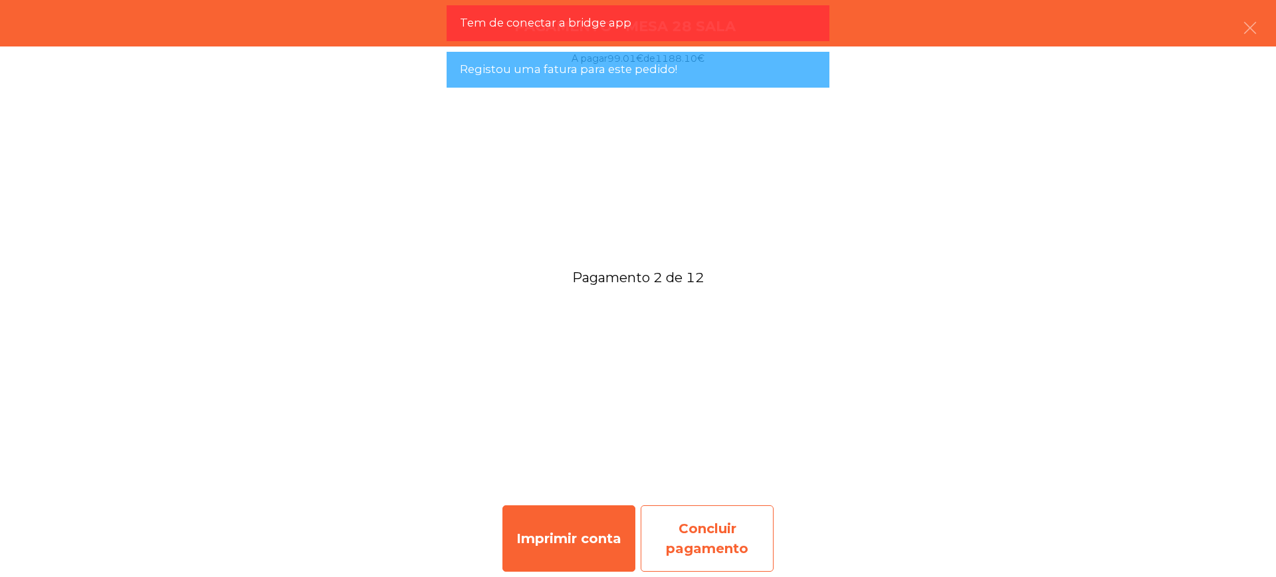
click at [727, 547] on div "Concluir pagamento" at bounding box center [706, 539] width 133 height 66
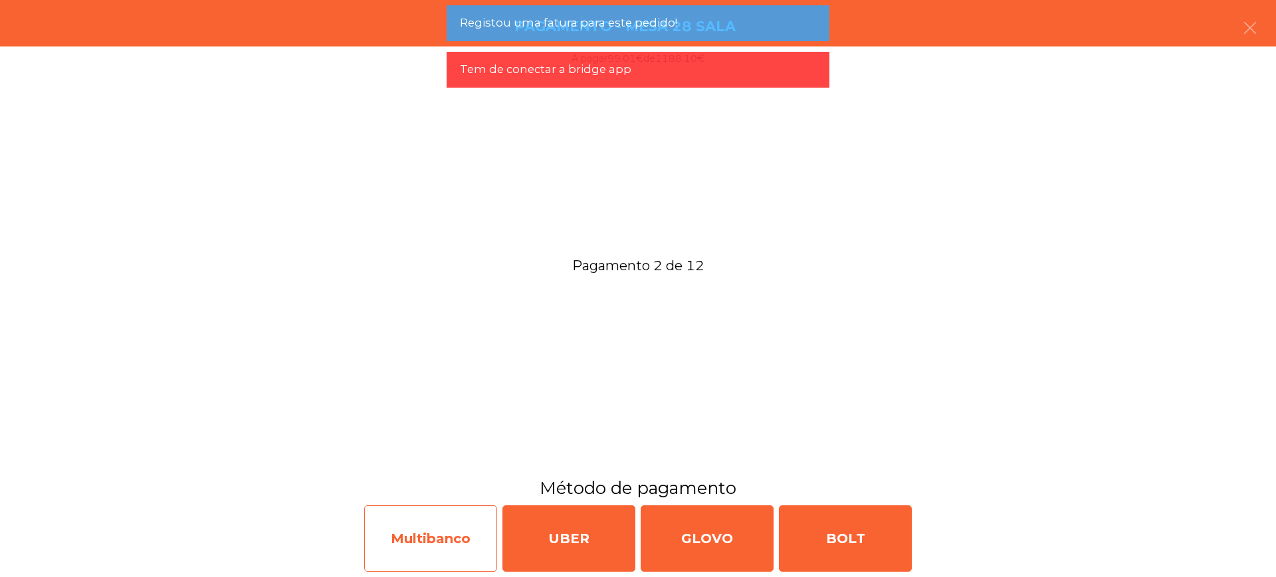
click at [432, 531] on div "Multibanco" at bounding box center [430, 539] width 133 height 66
select select "**"
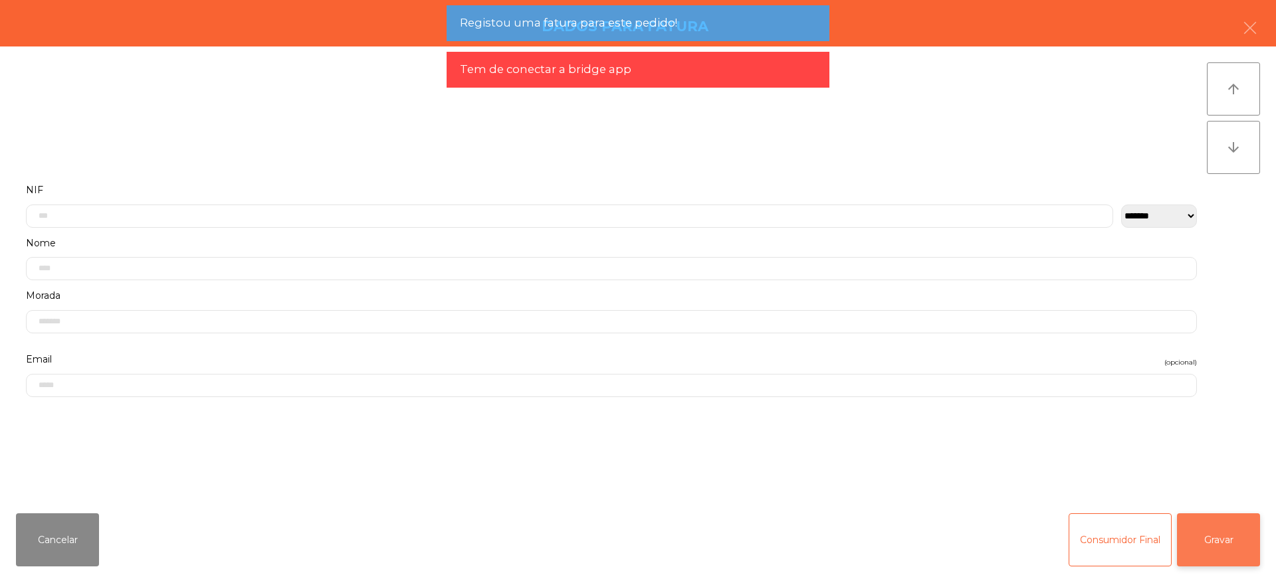
click at [1232, 537] on button "Gravar" at bounding box center [1218, 540] width 83 height 53
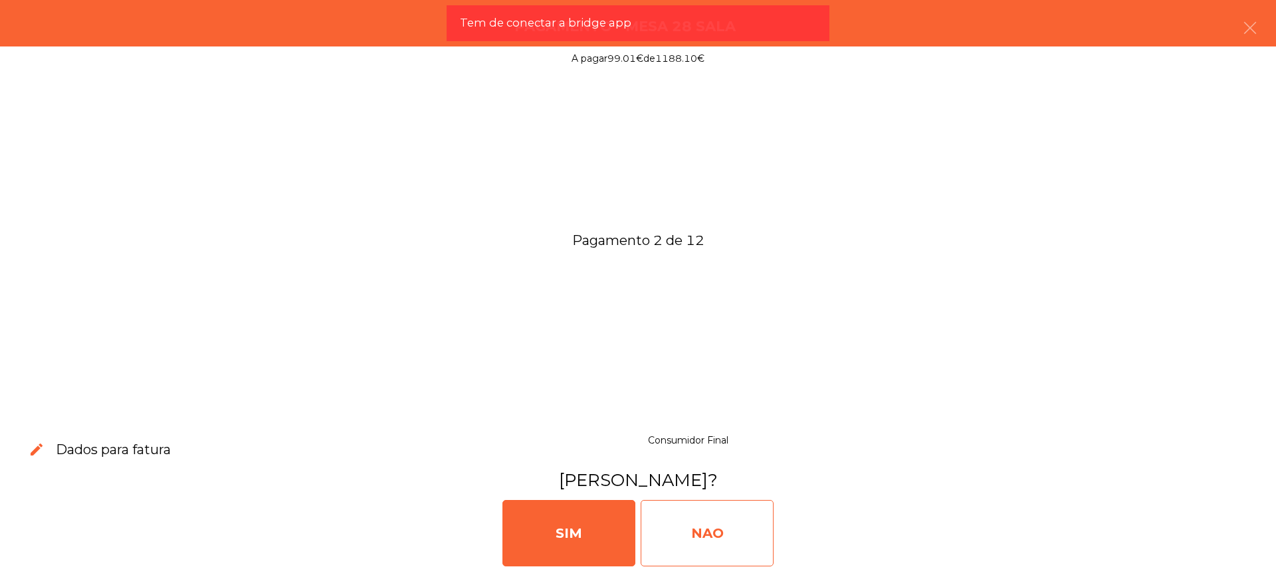
click at [729, 531] on div "NAO" at bounding box center [706, 533] width 133 height 66
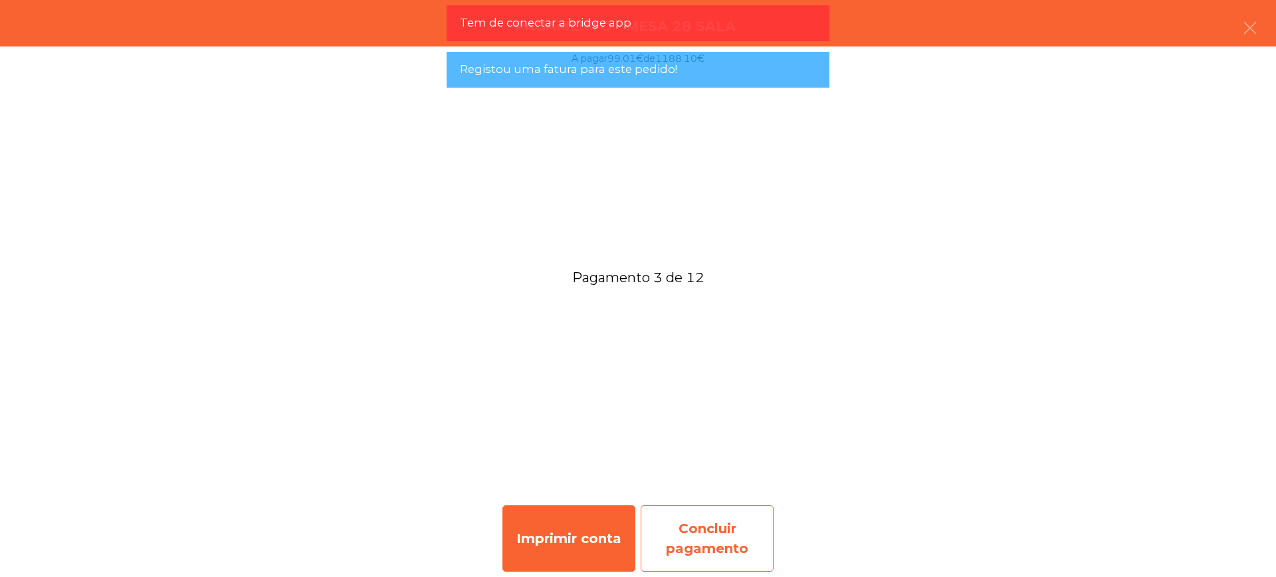
click at [727, 537] on div "Concluir pagamento" at bounding box center [706, 539] width 133 height 66
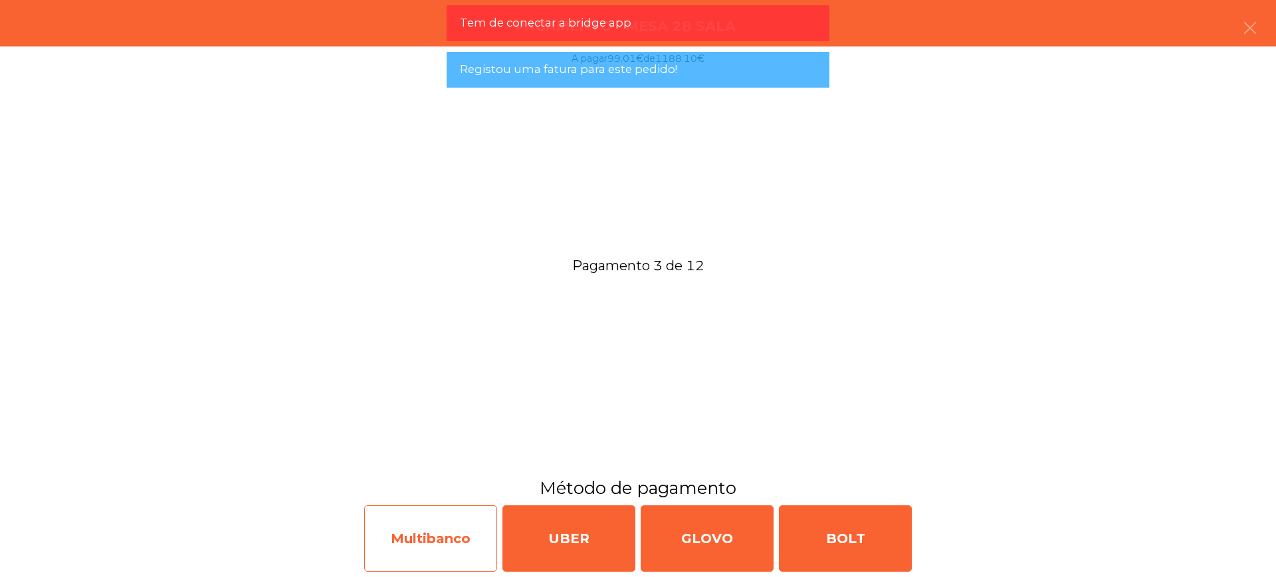
click at [456, 537] on div "Multibanco" at bounding box center [430, 539] width 133 height 66
select select "**"
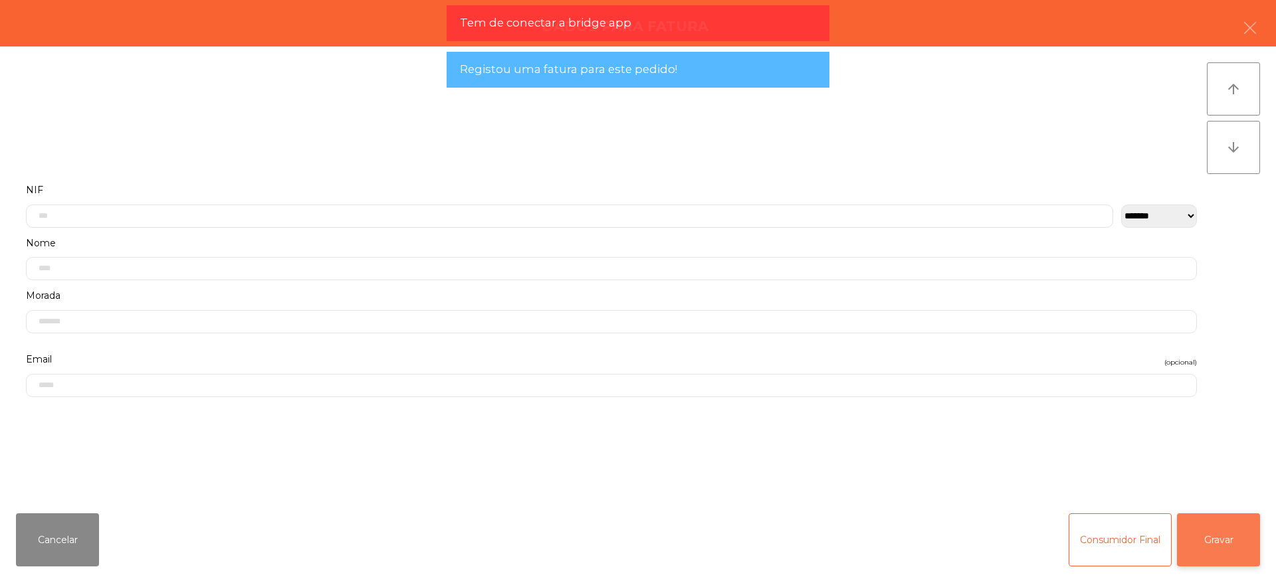
click at [1198, 538] on button "Gravar" at bounding box center [1218, 540] width 83 height 53
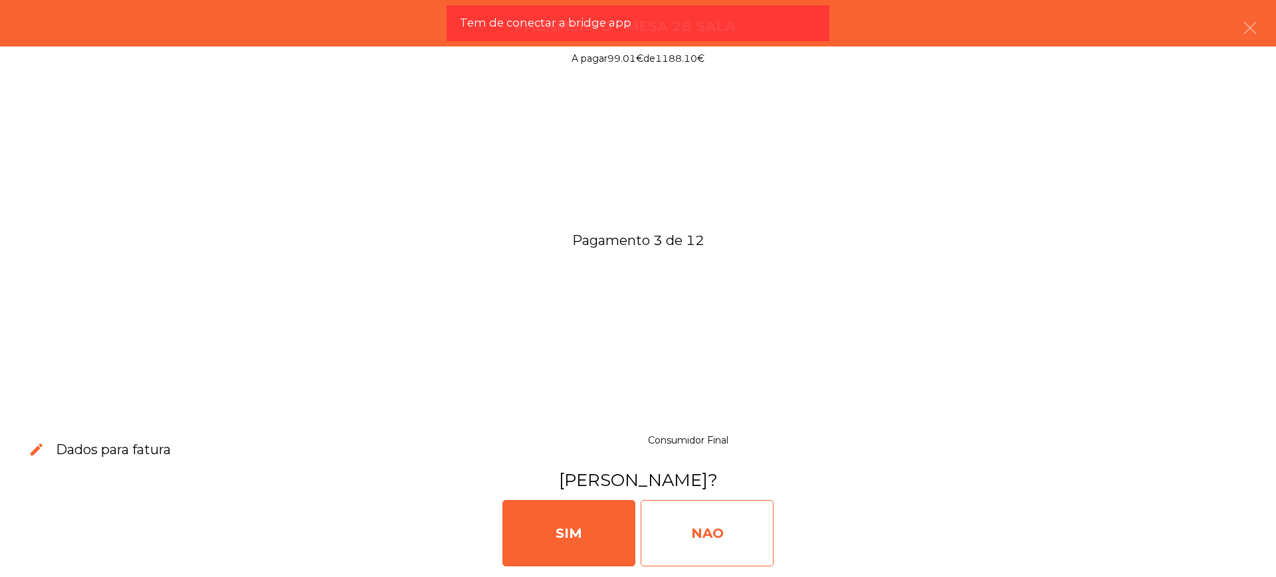
click at [753, 534] on div "NAO" at bounding box center [706, 533] width 133 height 66
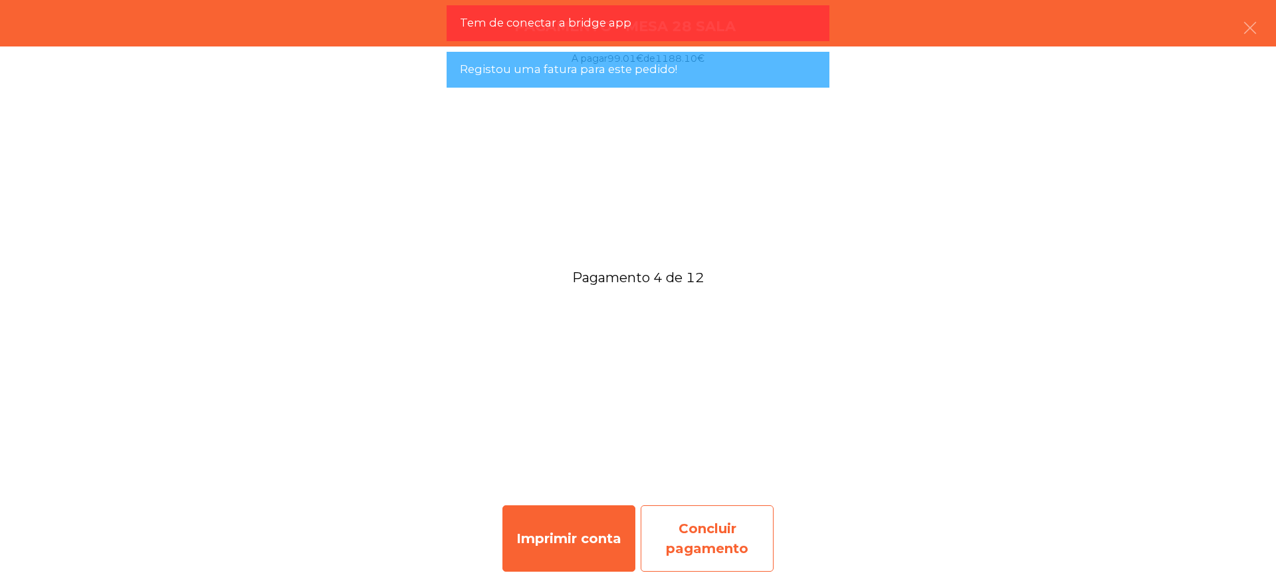
click at [741, 537] on div "Concluir pagamento" at bounding box center [706, 539] width 133 height 66
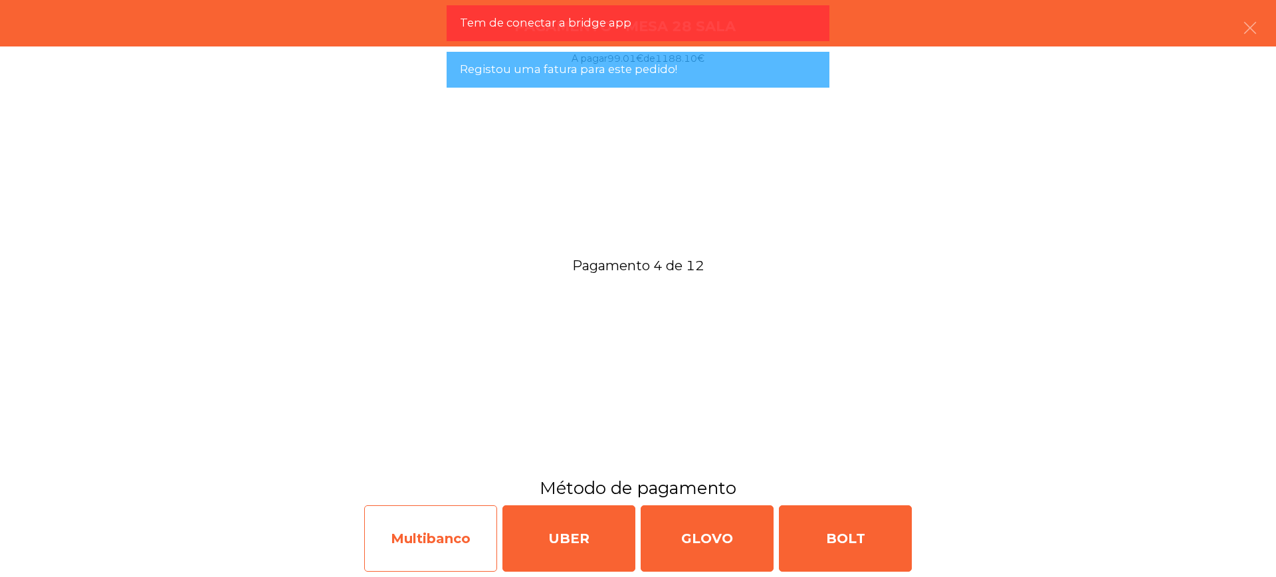
click at [435, 532] on div "Multibanco" at bounding box center [430, 539] width 133 height 66
select select "**"
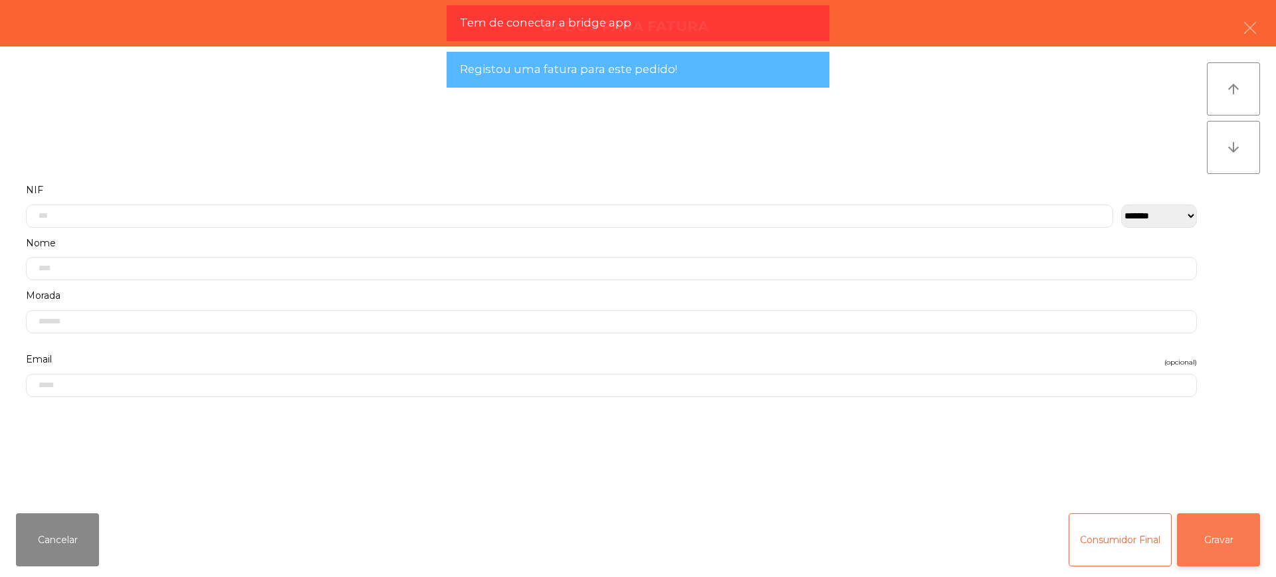
click at [1229, 539] on button "Gravar" at bounding box center [1218, 540] width 83 height 53
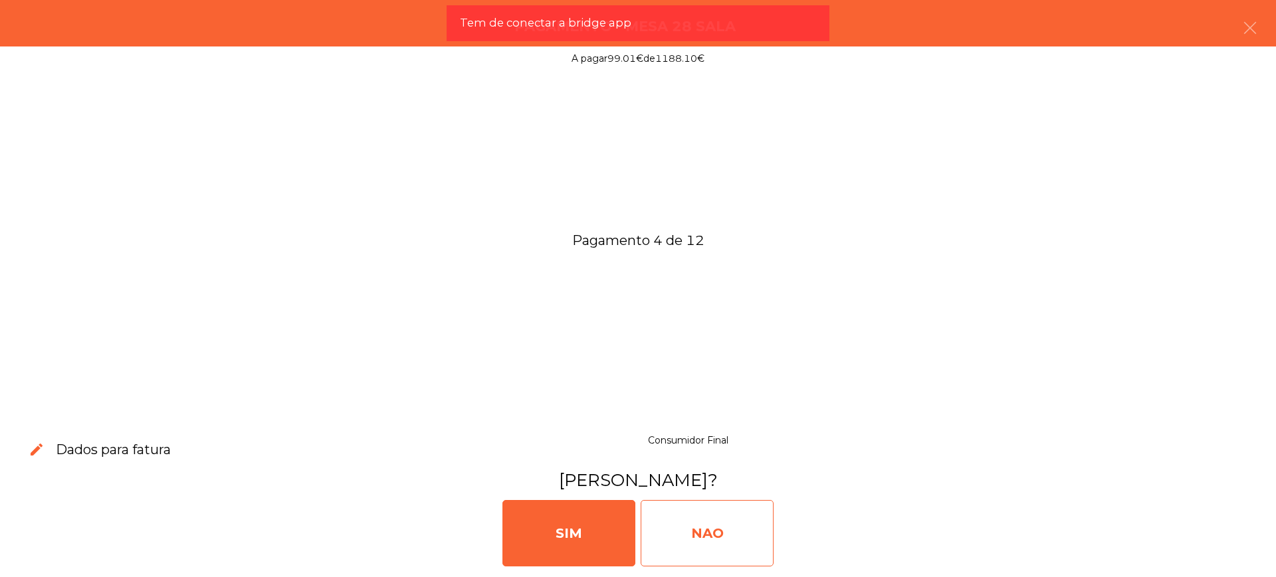
drag, startPoint x: 776, startPoint y: 529, endPoint x: 768, endPoint y: 528, distance: 8.1
drag, startPoint x: 768, startPoint y: 528, endPoint x: 738, endPoint y: 530, distance: 30.0
click at [738, 530] on div "NAO" at bounding box center [706, 533] width 133 height 66
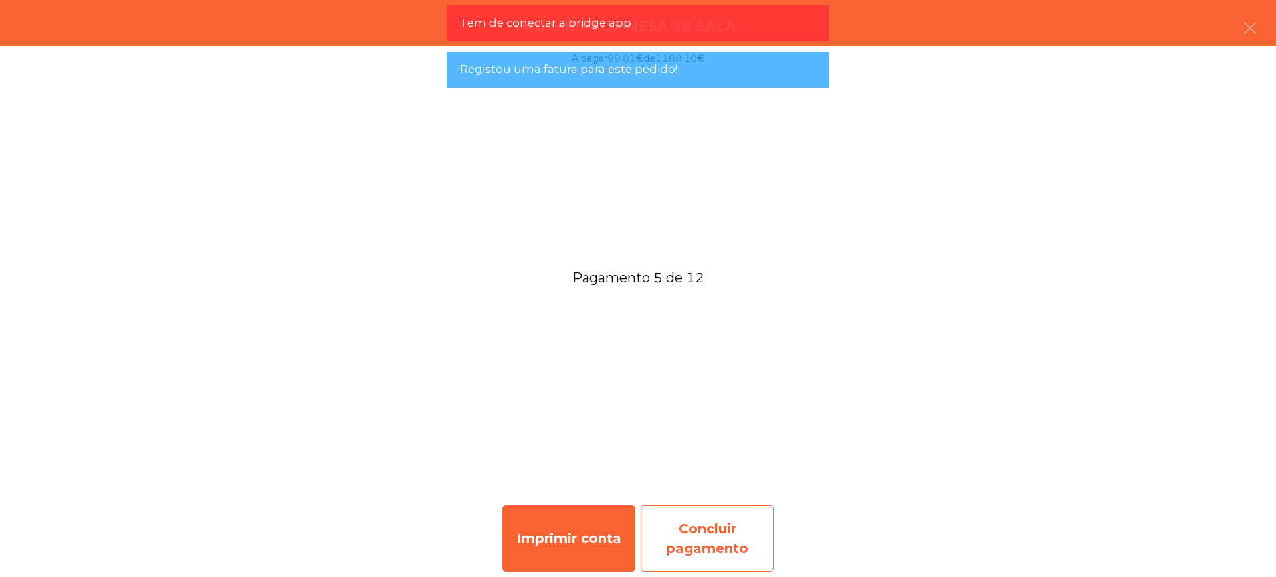
click at [706, 533] on div "Concluir pagamento" at bounding box center [706, 539] width 133 height 66
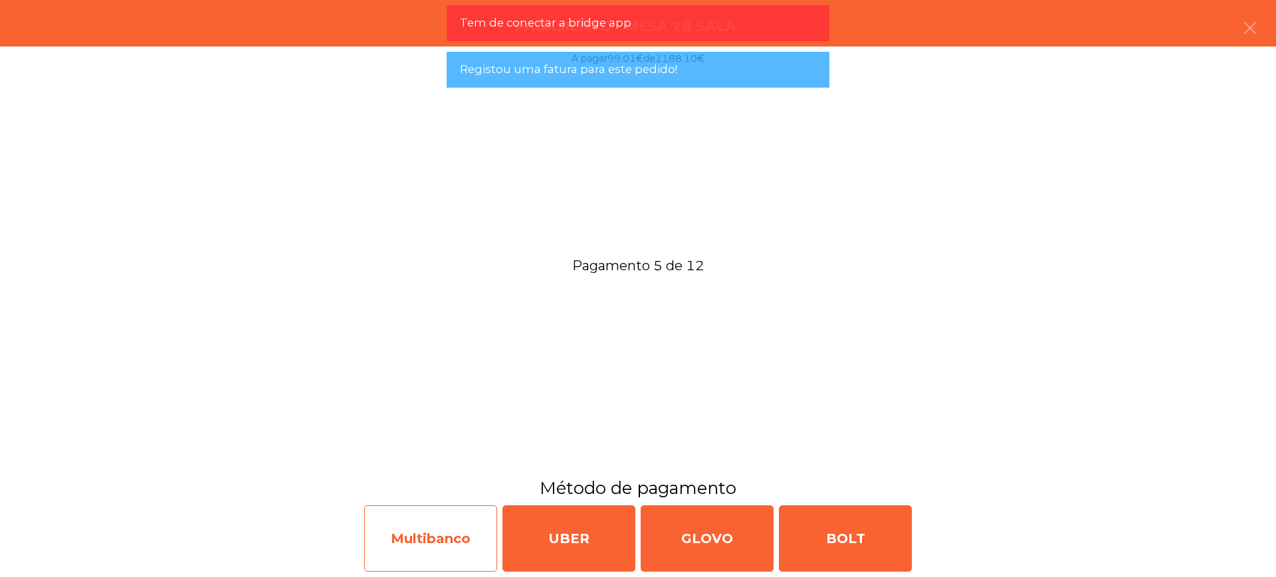
click at [452, 534] on div "Multibanco" at bounding box center [430, 539] width 133 height 66
select select "**"
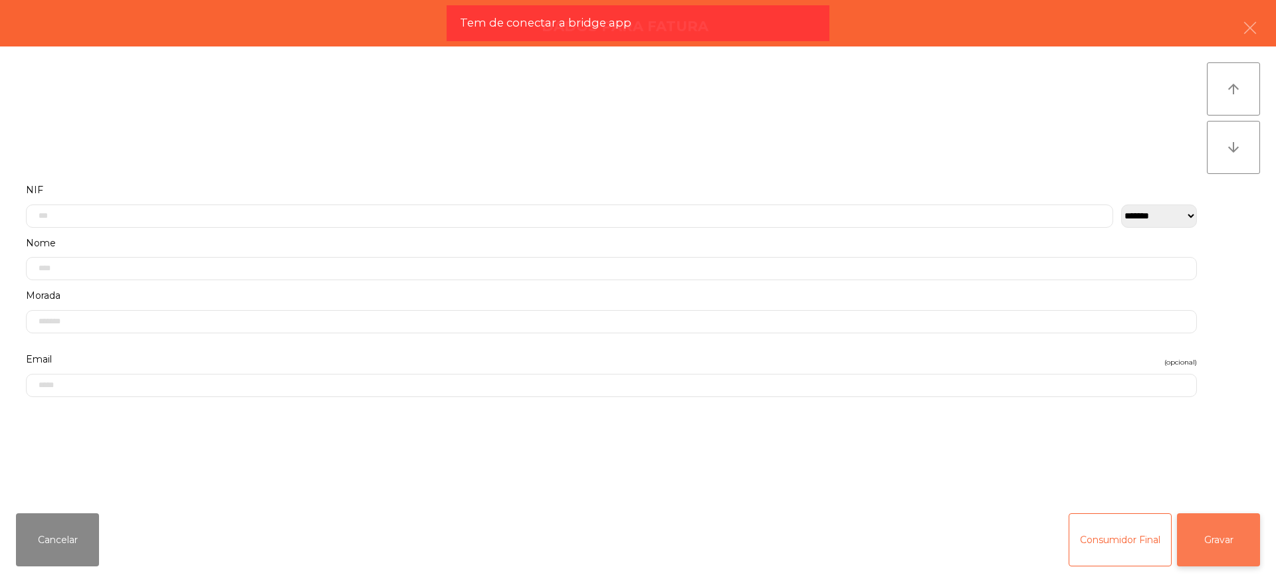
click at [1205, 551] on button "Gravar" at bounding box center [1218, 540] width 83 height 53
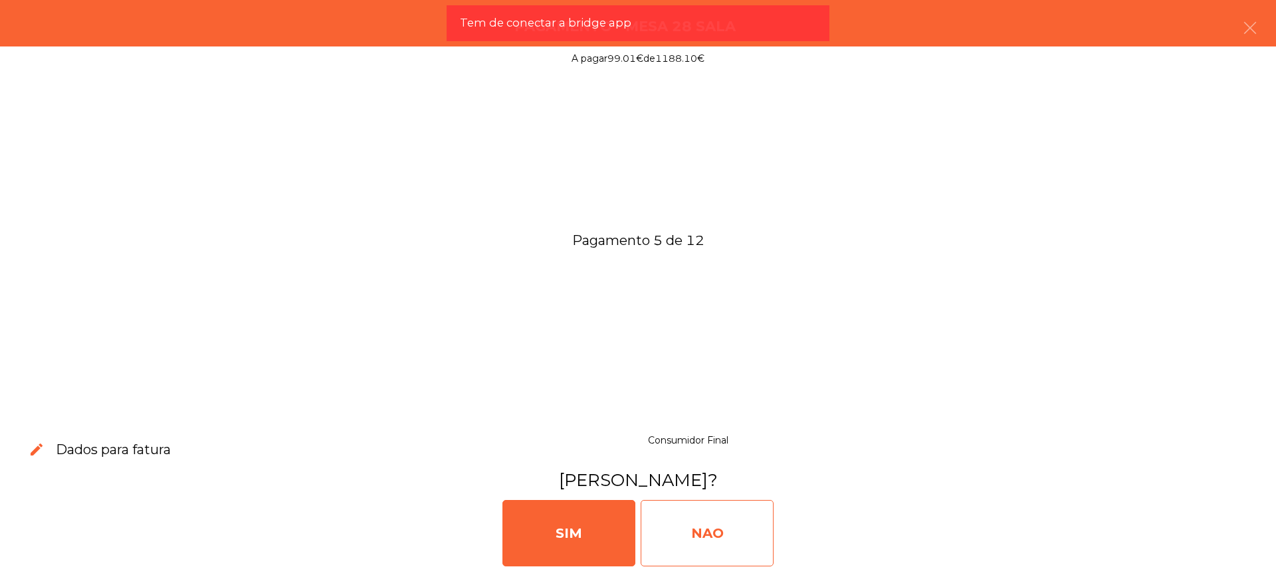
click at [713, 537] on div "NAO" at bounding box center [706, 533] width 133 height 66
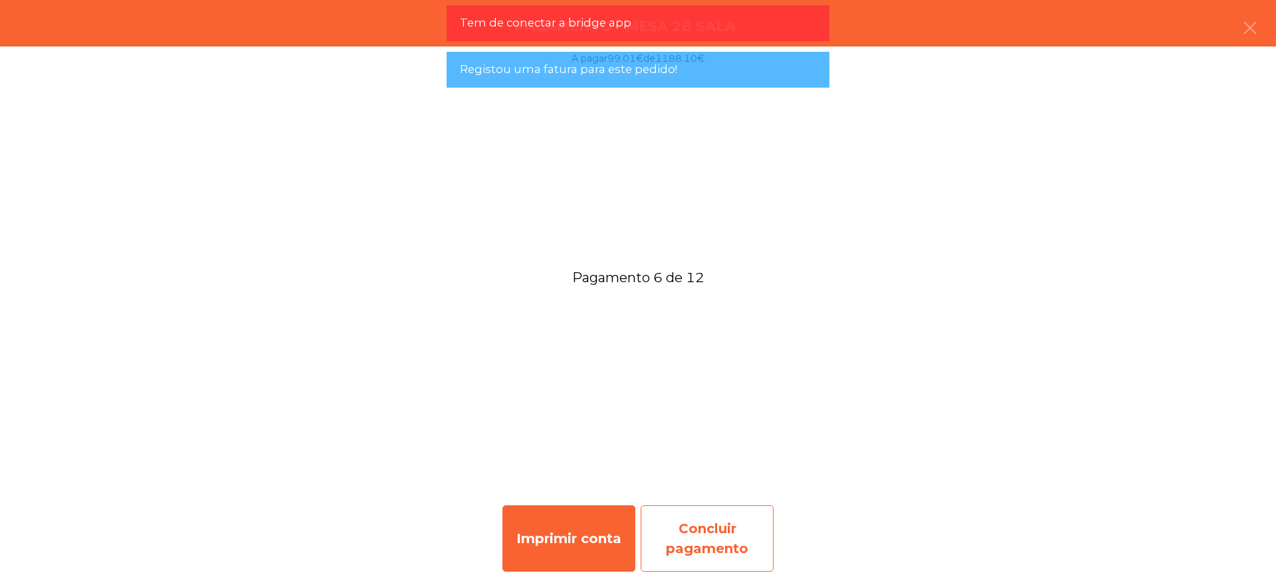
click at [721, 527] on div "Concluir pagamento" at bounding box center [706, 539] width 133 height 66
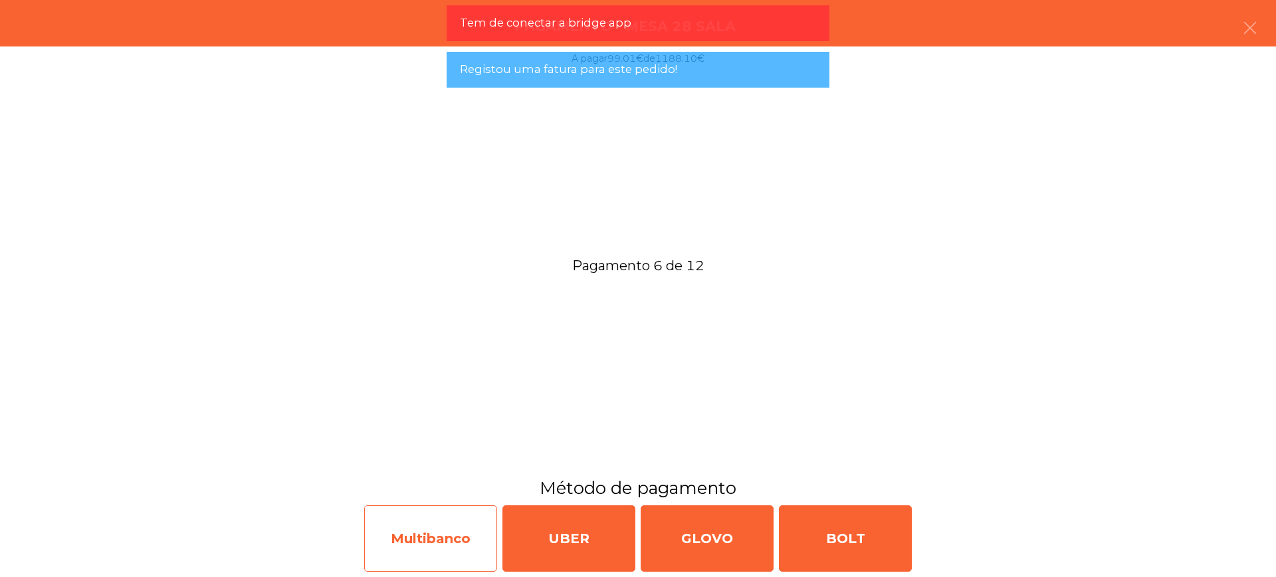
click at [466, 533] on div "Multibanco" at bounding box center [430, 539] width 133 height 66
select select "**"
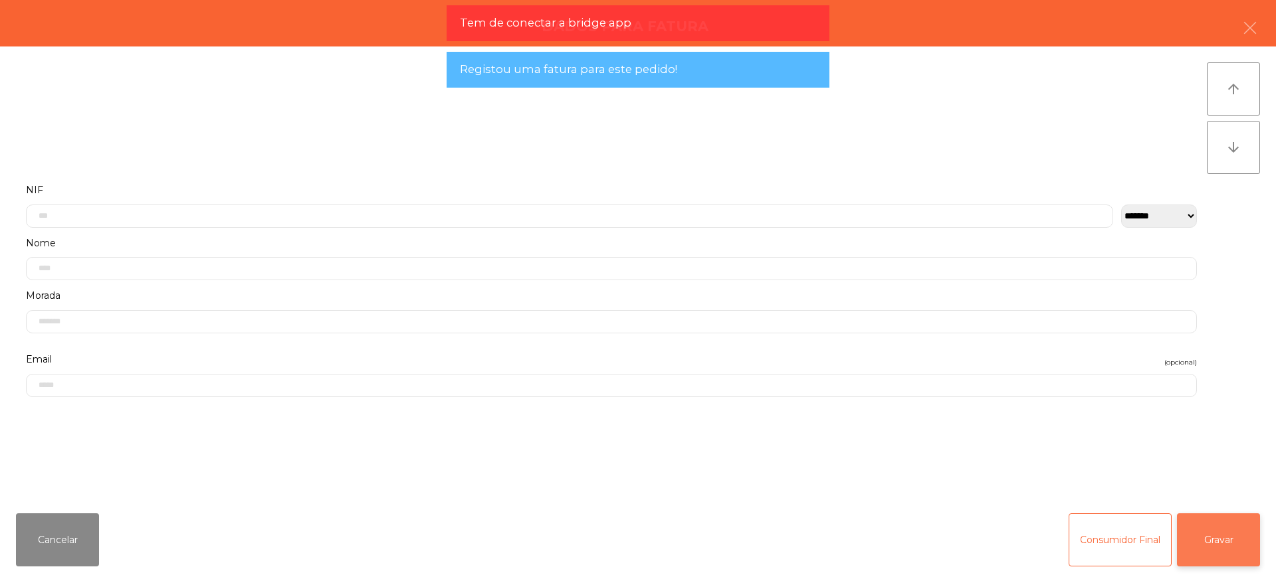
click at [1232, 541] on button "Gravar" at bounding box center [1218, 540] width 83 height 53
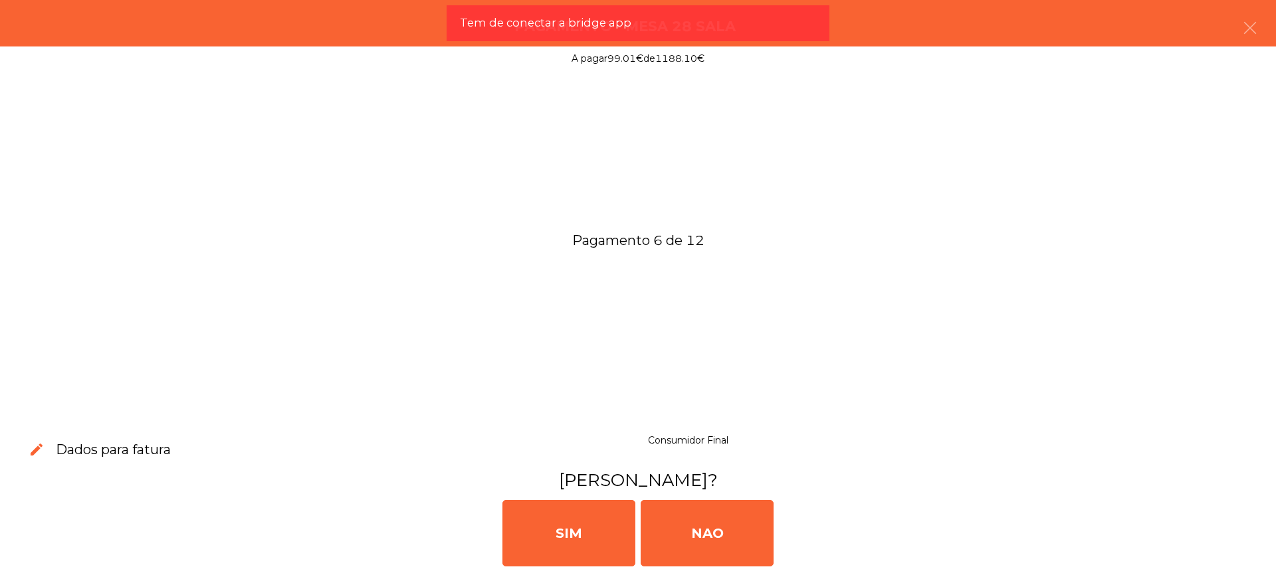
drag, startPoint x: 850, startPoint y: 535, endPoint x: 808, endPoint y: 533, distance: 42.5
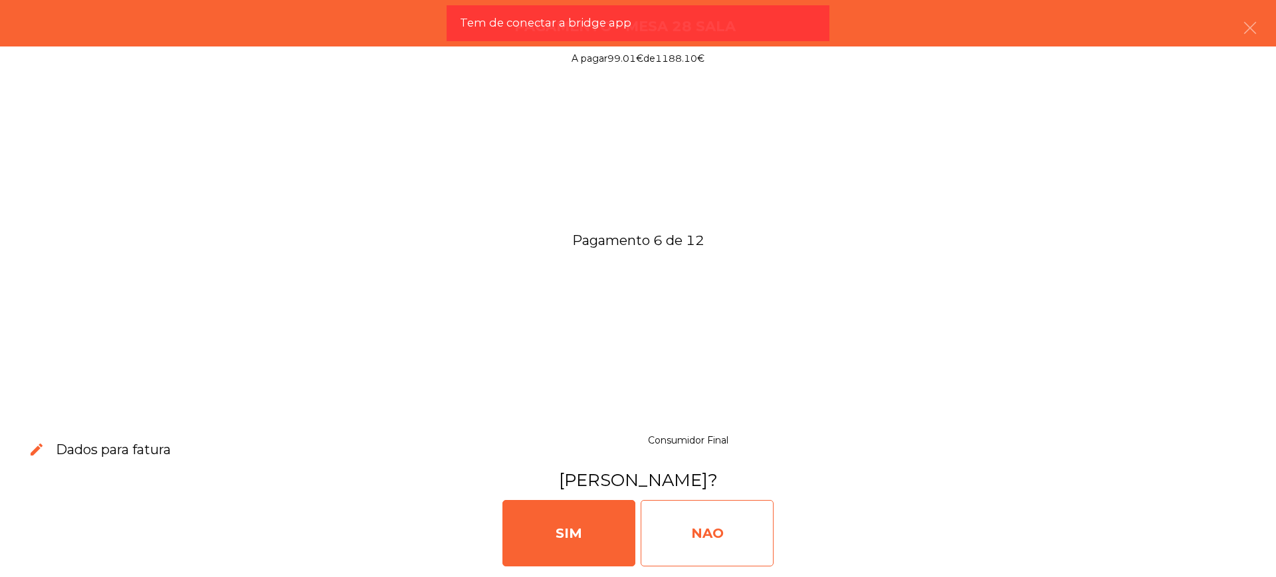
drag, startPoint x: 808, startPoint y: 533, endPoint x: 751, endPoint y: 532, distance: 57.1
click at [750, 532] on div "NAO" at bounding box center [706, 533] width 133 height 66
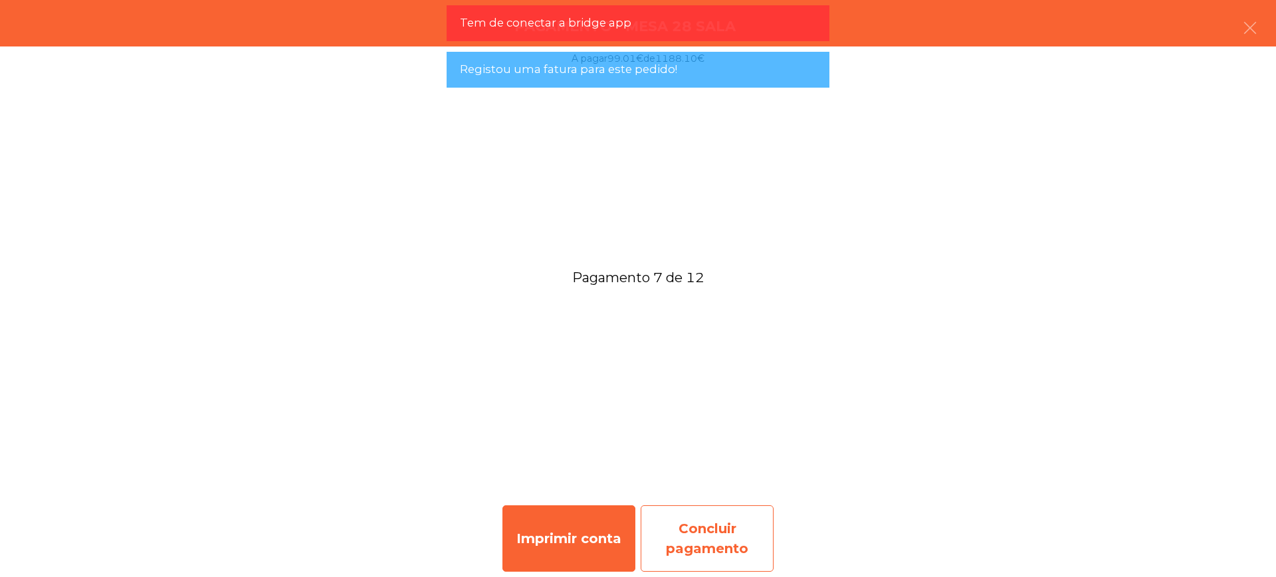
click at [698, 542] on div "Concluir pagamento" at bounding box center [706, 539] width 133 height 66
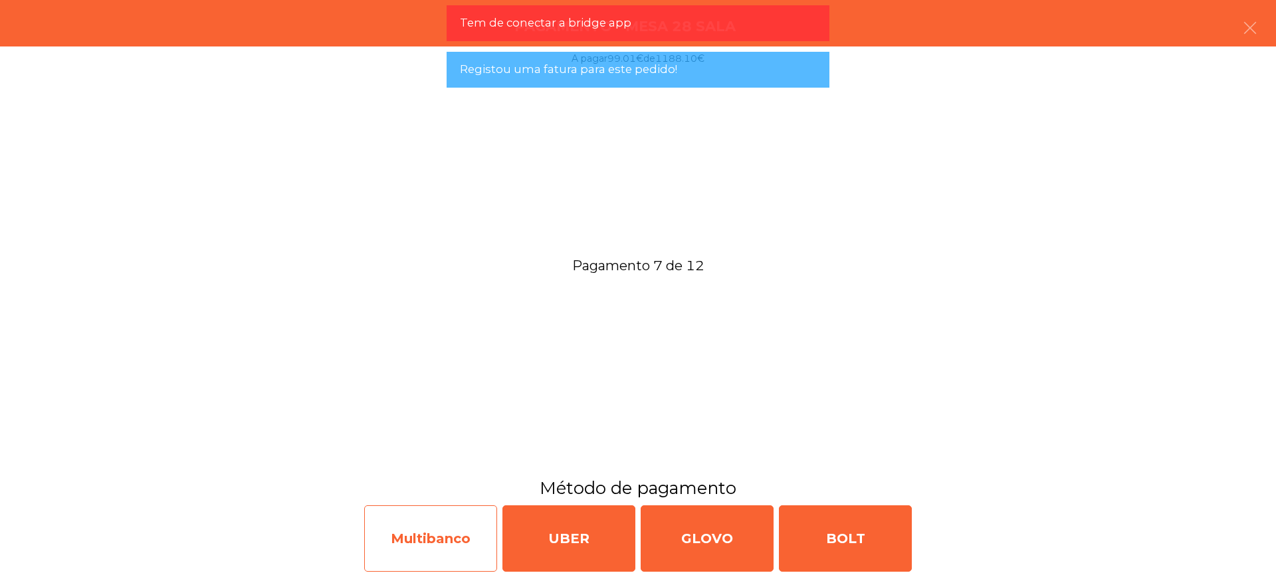
click at [417, 543] on div "Multibanco" at bounding box center [430, 539] width 133 height 66
select select "**"
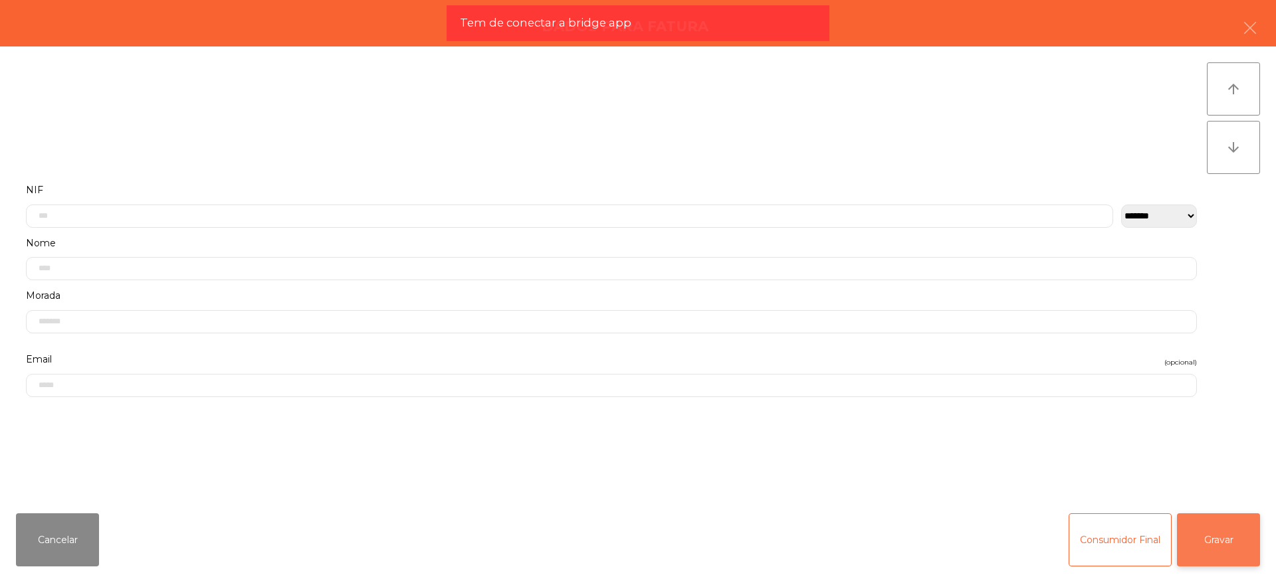
click at [1207, 536] on button "Gravar" at bounding box center [1218, 540] width 83 height 53
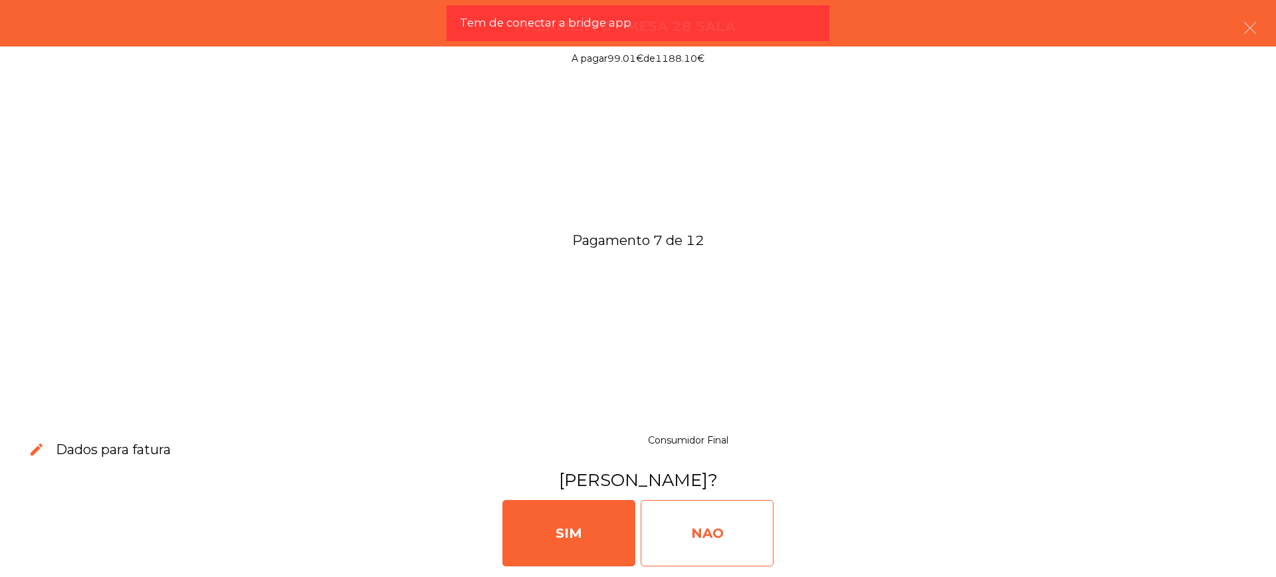
click at [748, 536] on div "NAO" at bounding box center [706, 533] width 133 height 66
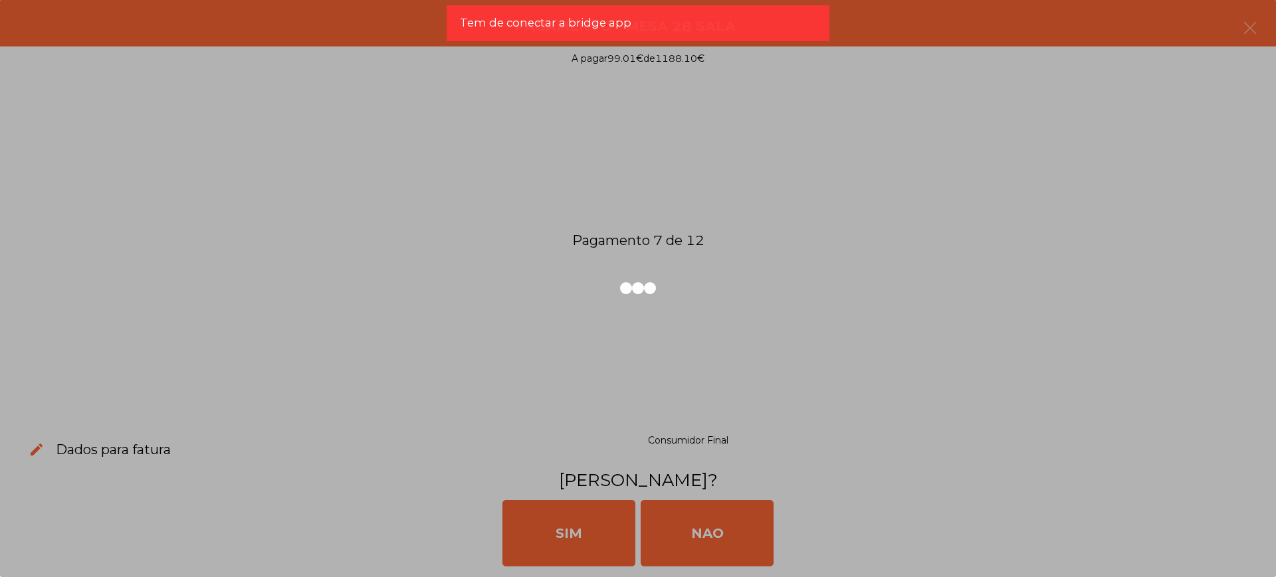
click at [698, 531] on div at bounding box center [638, 288] width 1276 height 577
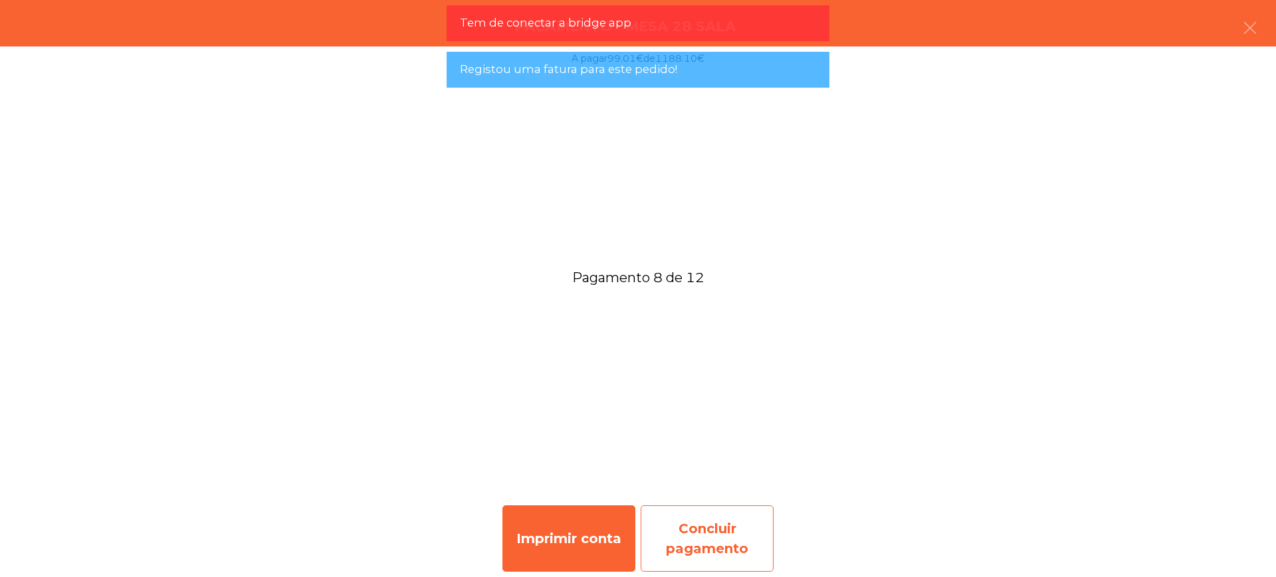
click at [722, 533] on div "Concluir pagamento" at bounding box center [706, 539] width 133 height 66
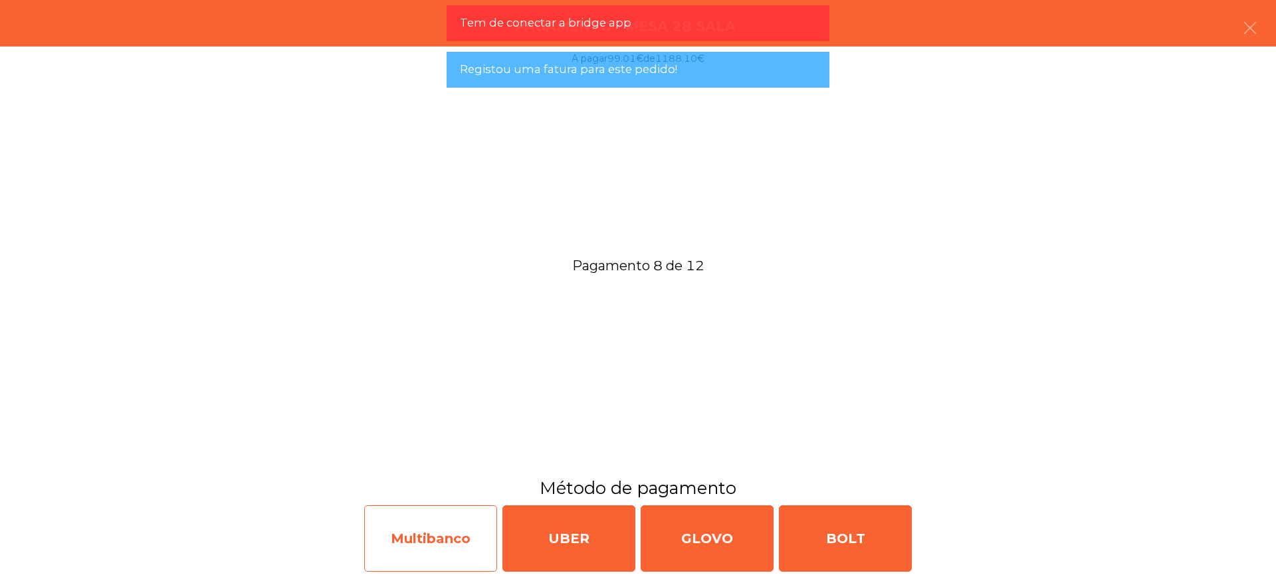
click at [454, 533] on div "Multibanco" at bounding box center [430, 539] width 133 height 66
select select "**"
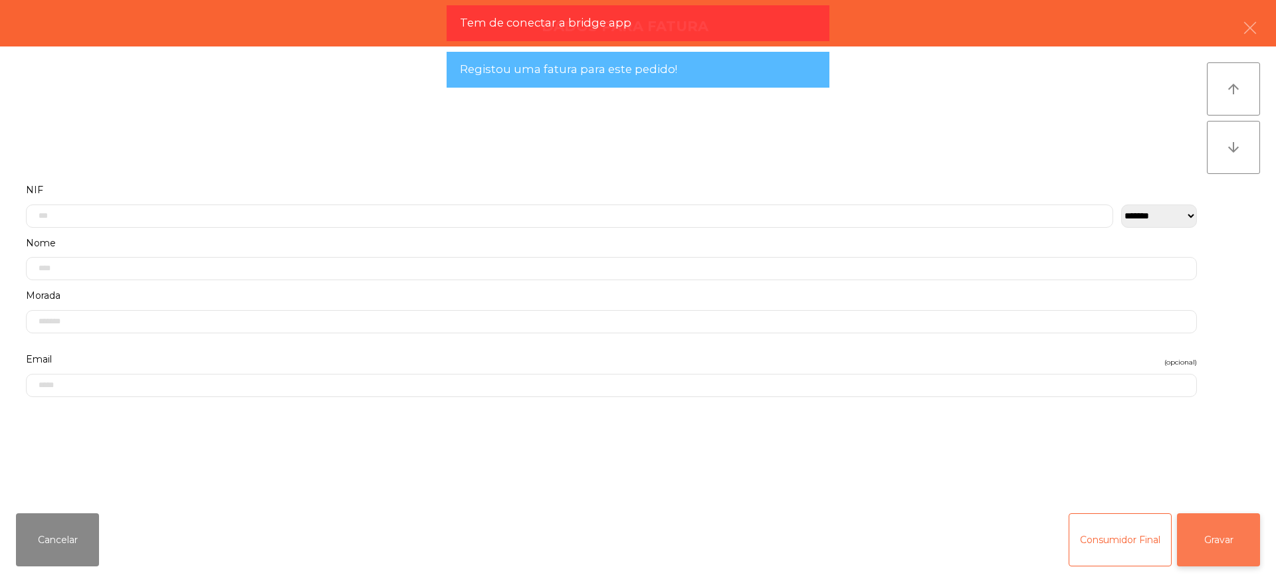
click at [1201, 536] on button "Gravar" at bounding box center [1218, 540] width 83 height 53
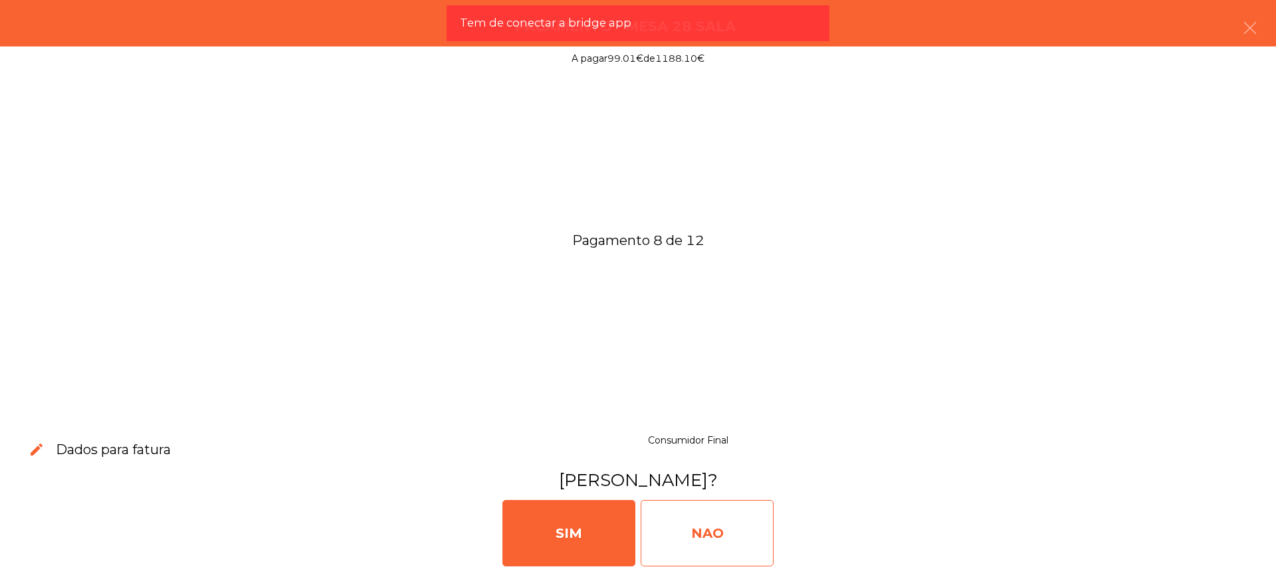
click at [700, 535] on div "NAO" at bounding box center [706, 533] width 133 height 66
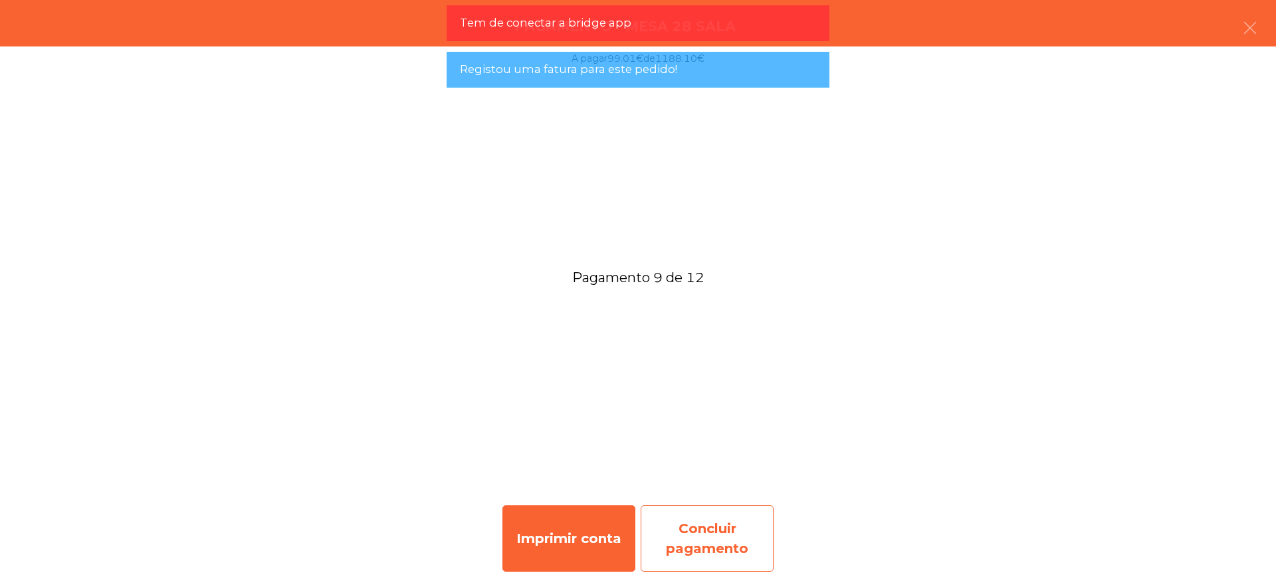
click at [730, 536] on div "Concluir pagamento" at bounding box center [706, 539] width 133 height 66
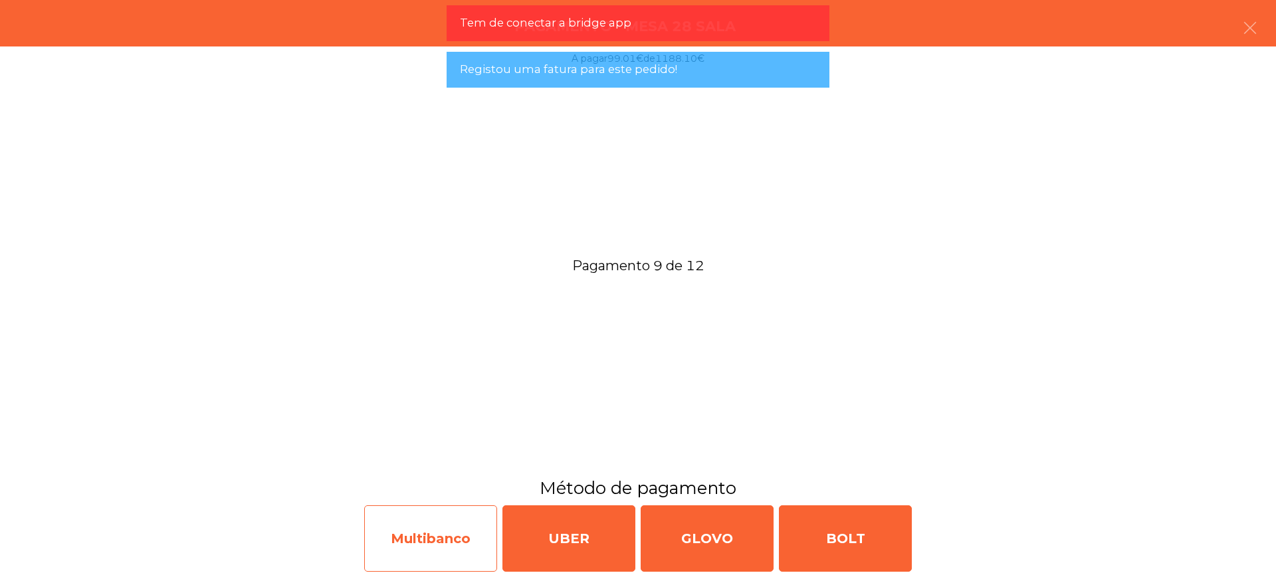
click at [410, 535] on div "Multibanco" at bounding box center [430, 539] width 133 height 66
select select "**"
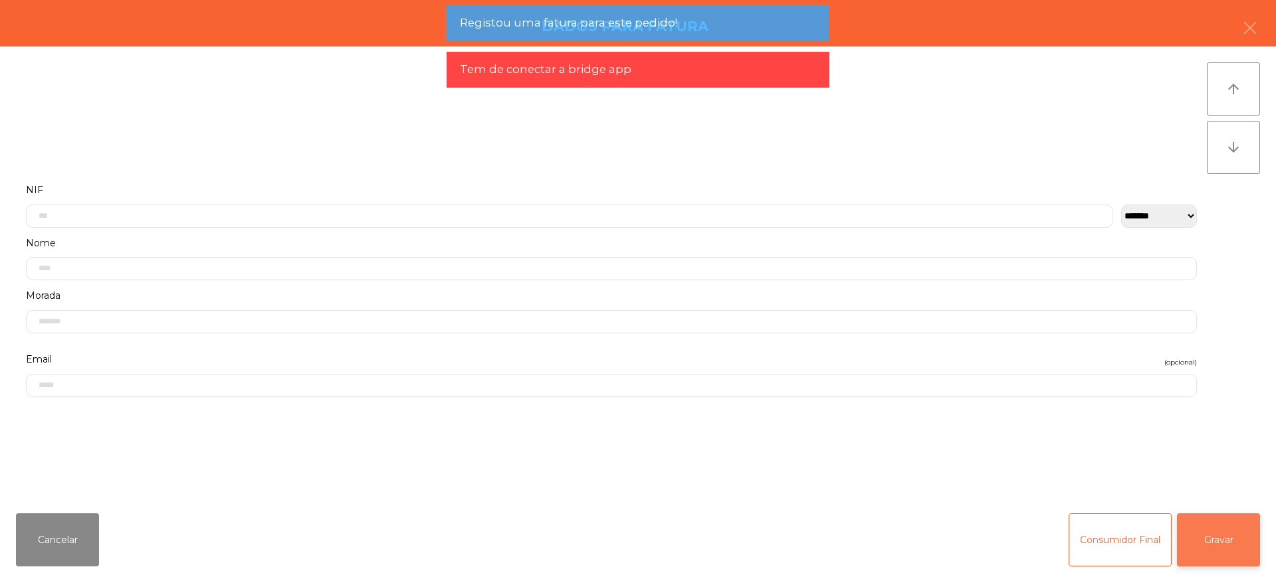
click at [1197, 538] on button "Gravar" at bounding box center [1218, 540] width 83 height 53
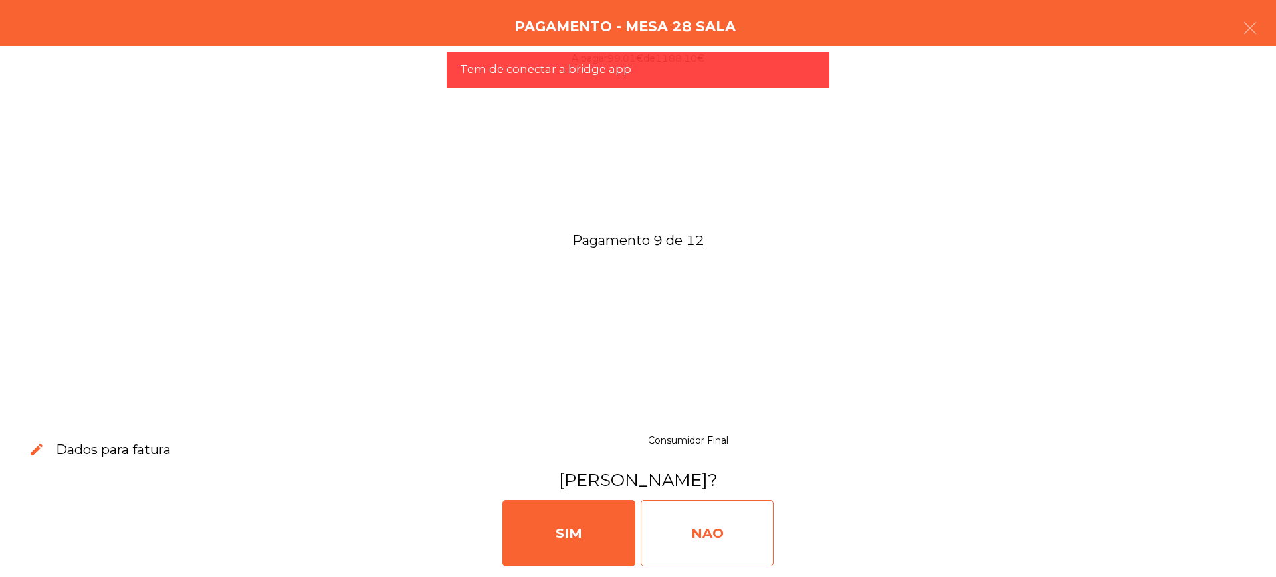
click at [725, 544] on div "NAO" at bounding box center [706, 533] width 133 height 66
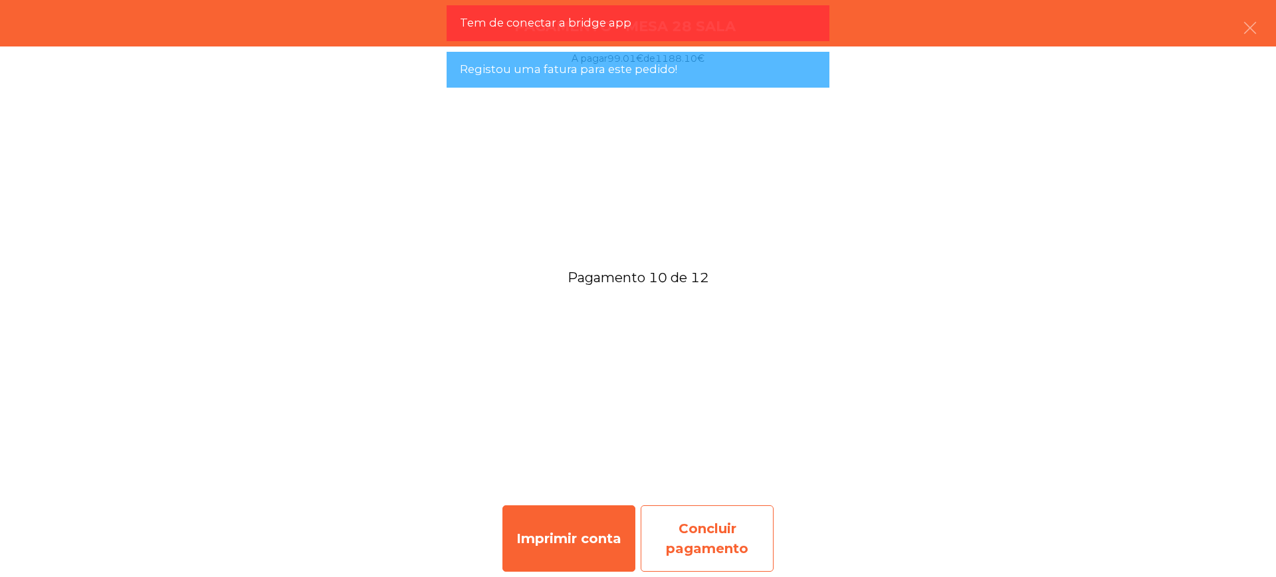
click at [737, 538] on div "Concluir pagamento" at bounding box center [706, 539] width 133 height 66
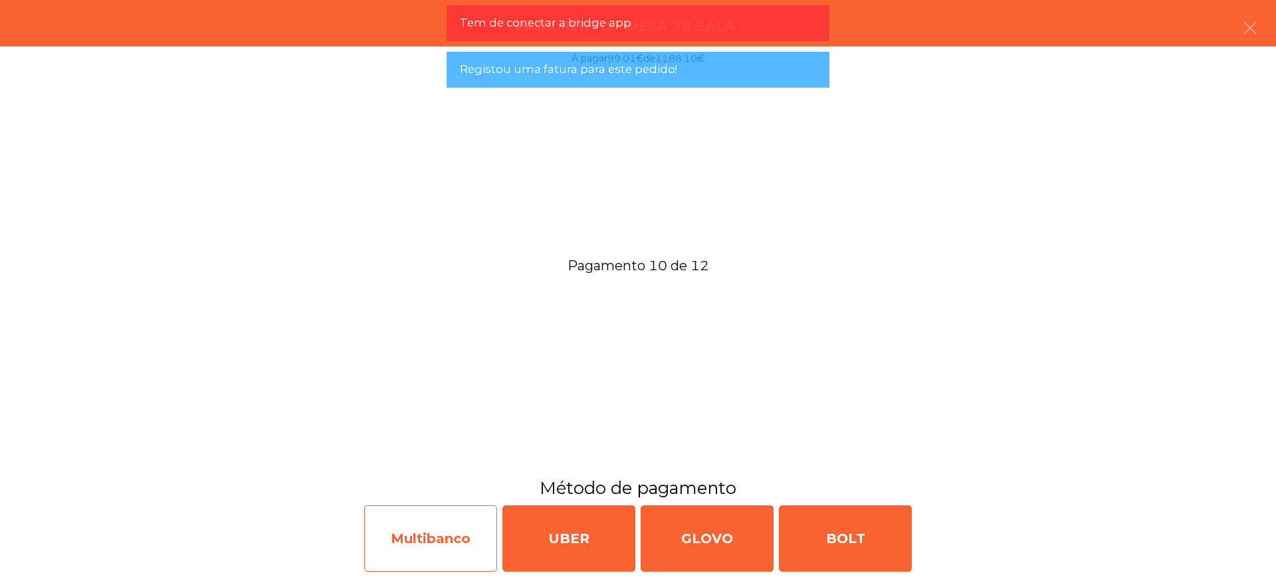
click at [438, 539] on div "Multibanco" at bounding box center [430, 539] width 133 height 66
select select "**"
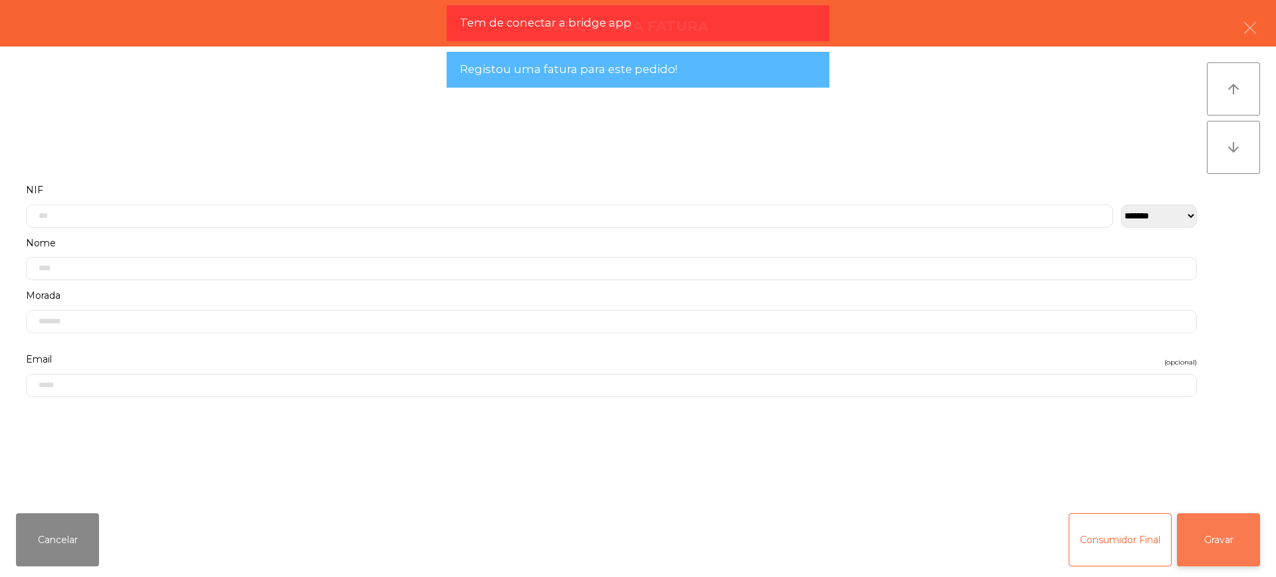
click at [1218, 541] on button "Gravar" at bounding box center [1218, 540] width 83 height 53
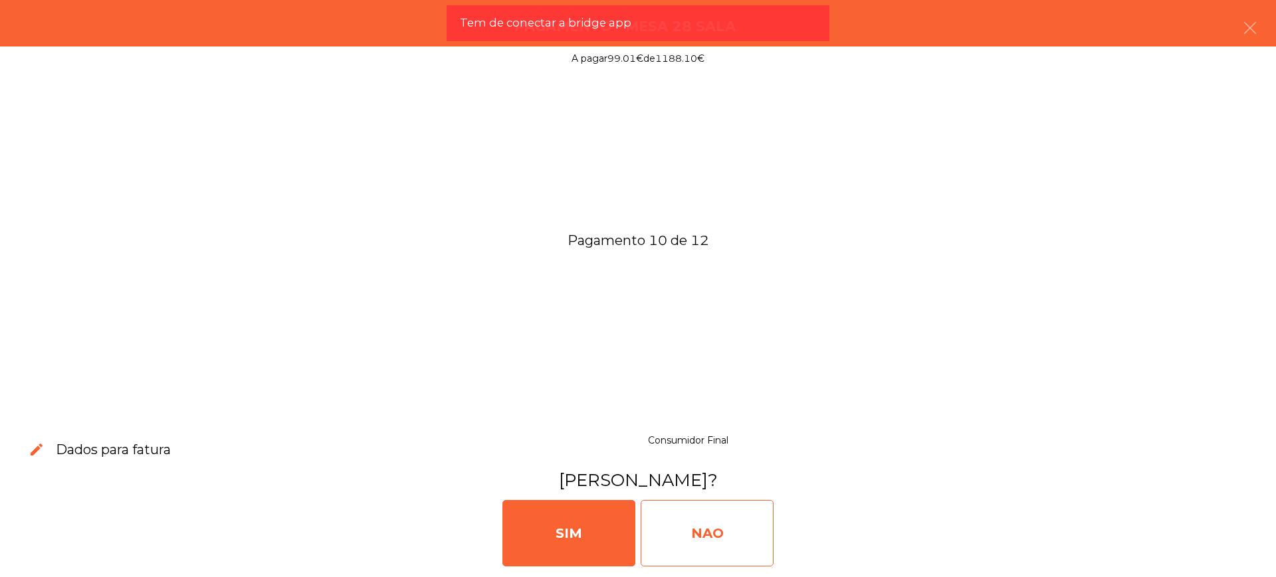
click at [761, 531] on div "NAO" at bounding box center [706, 533] width 133 height 66
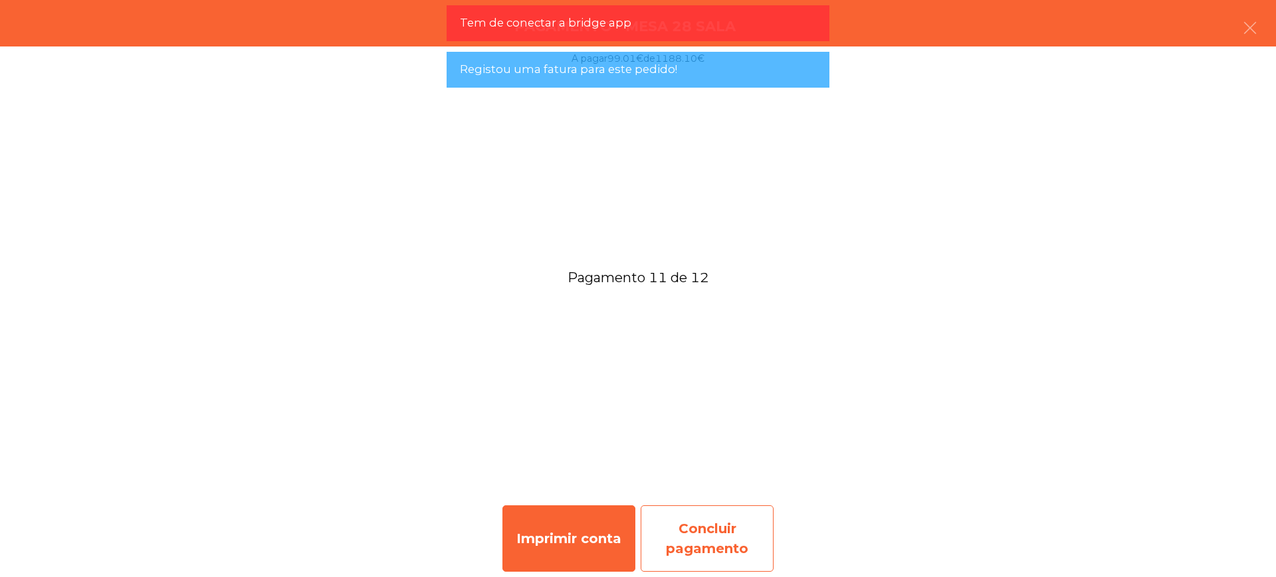
click at [736, 538] on div "Concluir pagamento" at bounding box center [706, 539] width 133 height 66
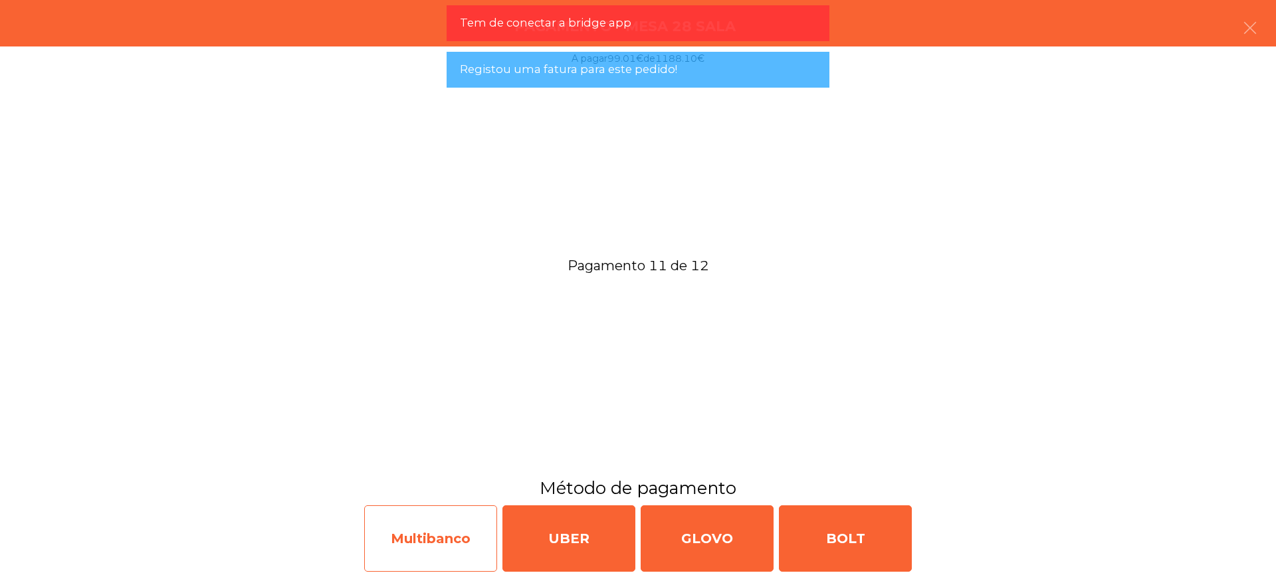
click at [397, 537] on div "Multibanco" at bounding box center [430, 539] width 133 height 66
select select "**"
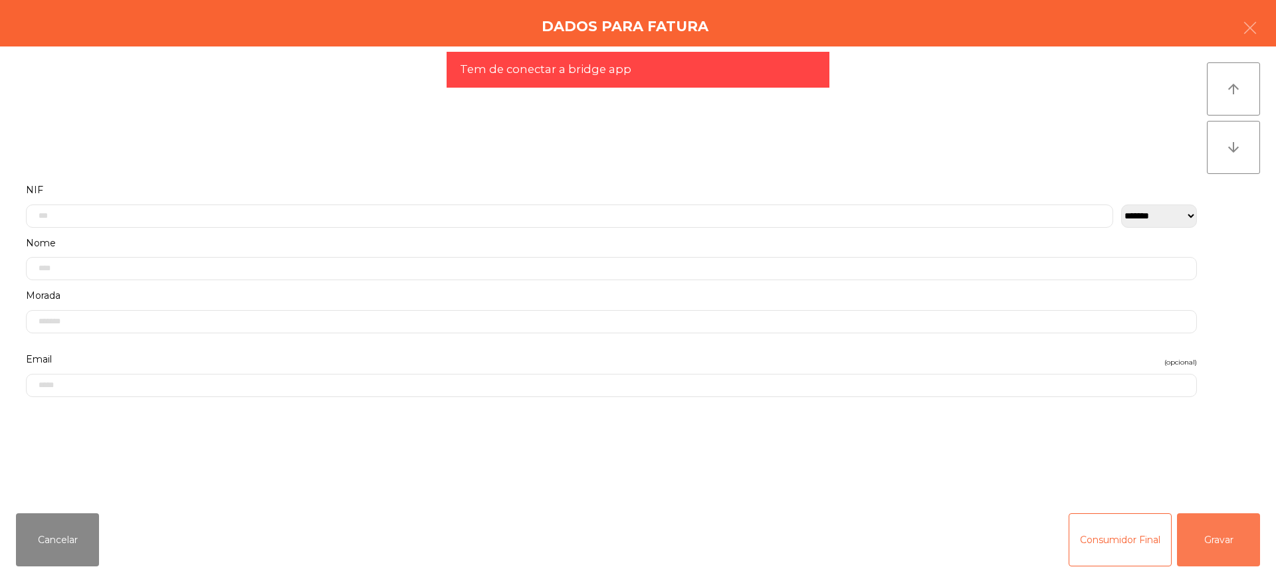
click at [1205, 539] on button "Gravar" at bounding box center [1218, 540] width 83 height 53
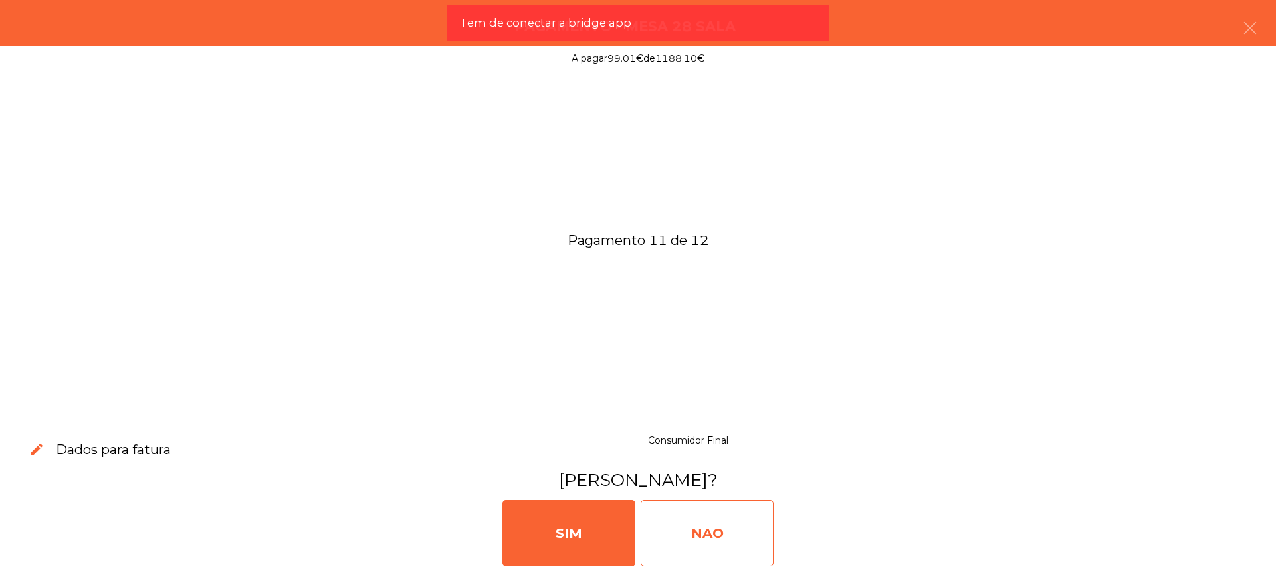
click at [726, 531] on div "NAO" at bounding box center [706, 533] width 133 height 66
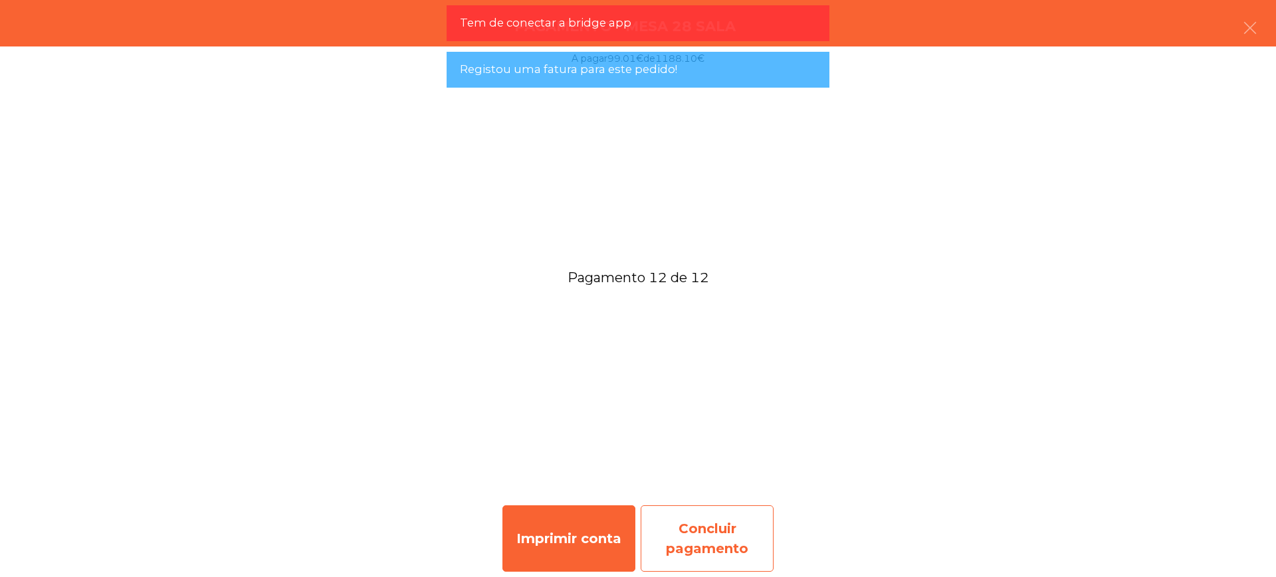
click at [715, 535] on div "Concluir pagamento" at bounding box center [706, 539] width 133 height 66
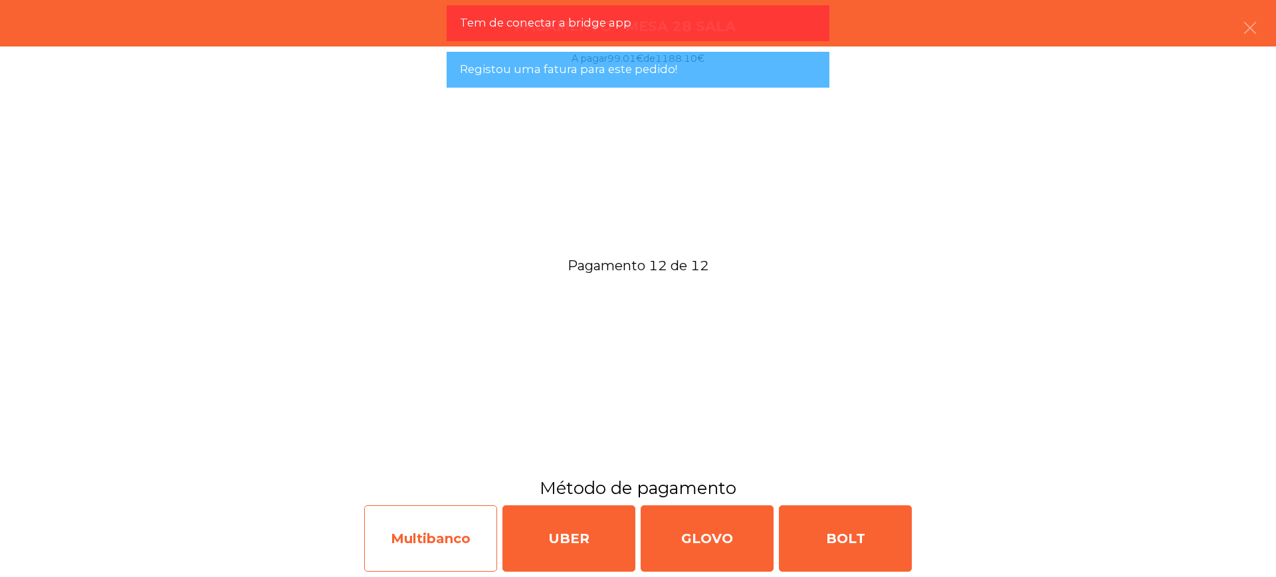
click at [448, 537] on div "Multibanco" at bounding box center [430, 539] width 133 height 66
select select "**"
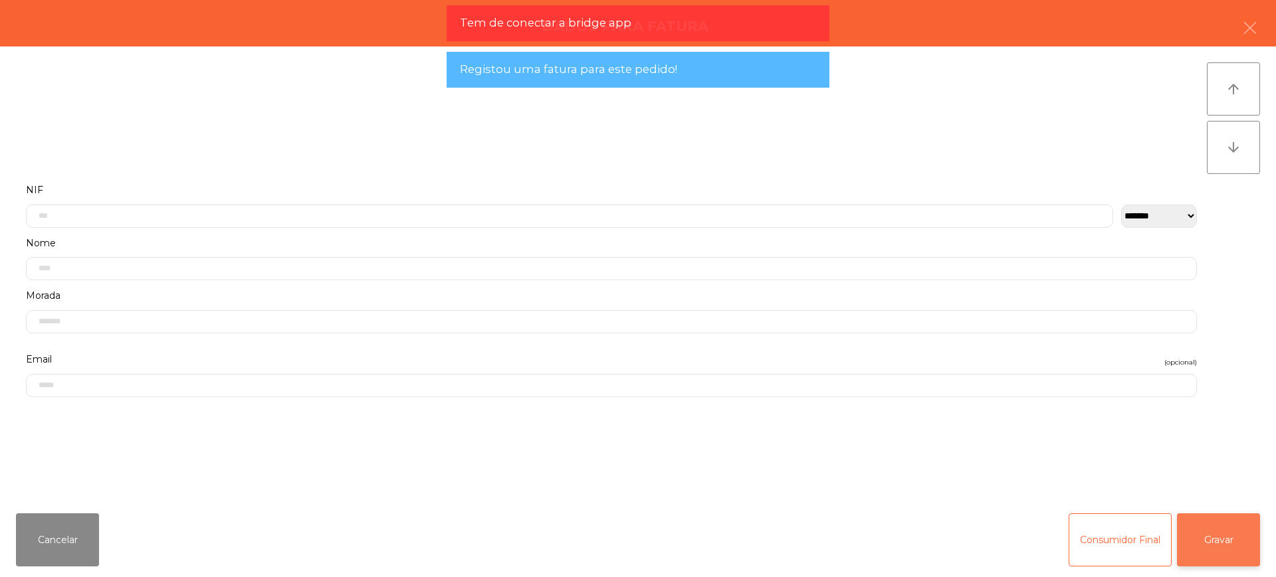
click at [1189, 547] on button "Gravar" at bounding box center [1218, 540] width 83 height 53
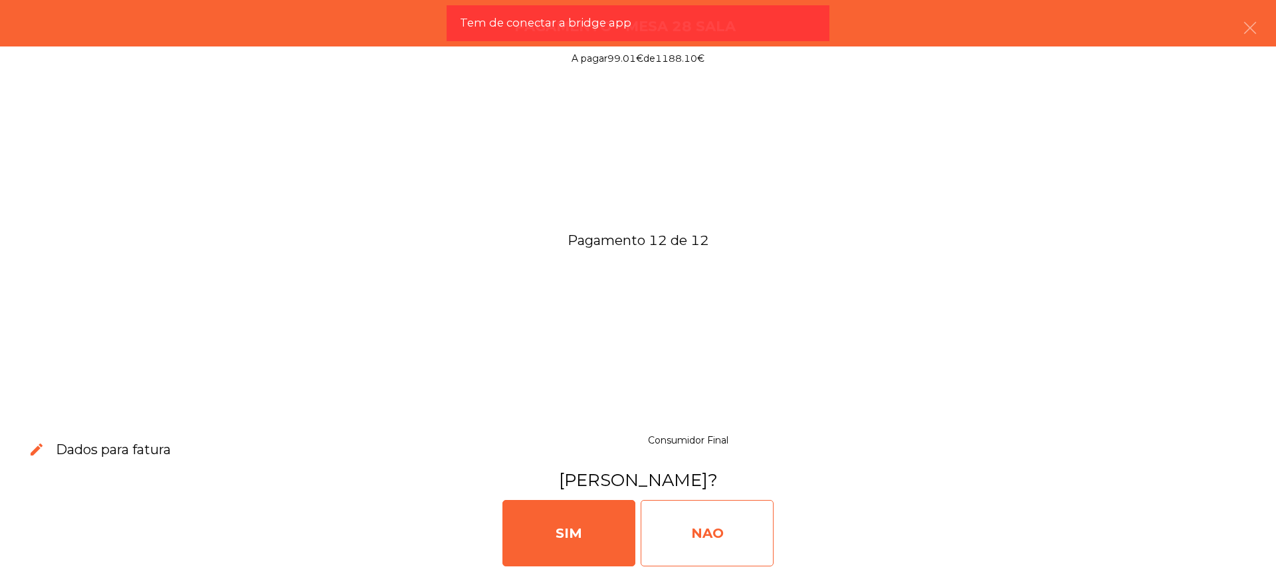
click at [692, 543] on div "NAO" at bounding box center [706, 533] width 133 height 66
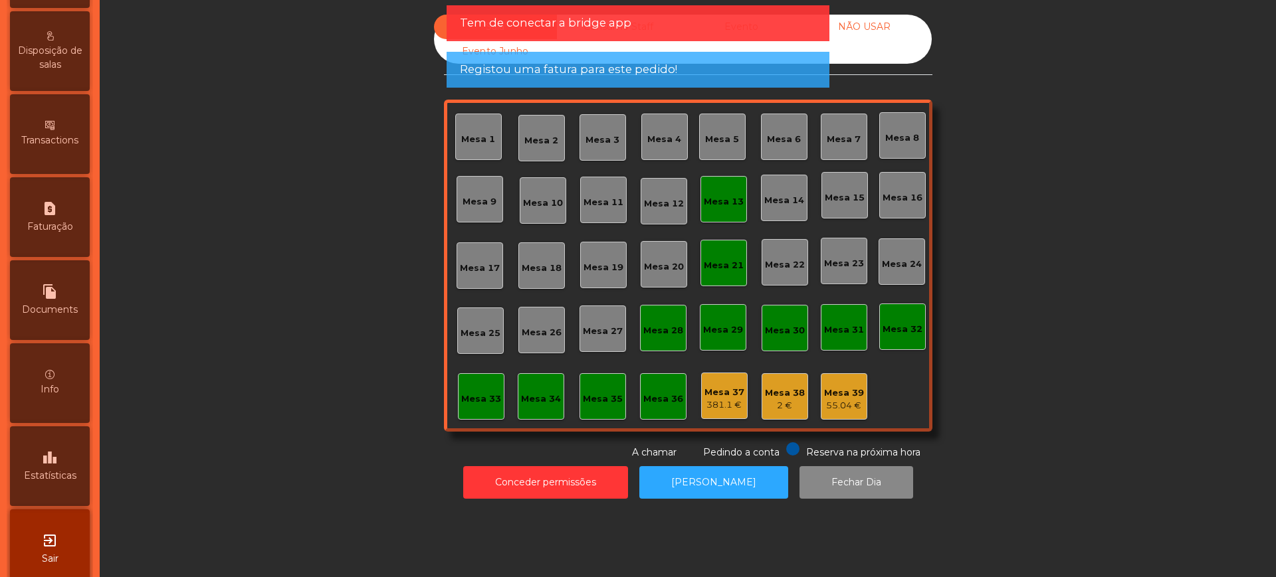
scroll to position [562, 0]
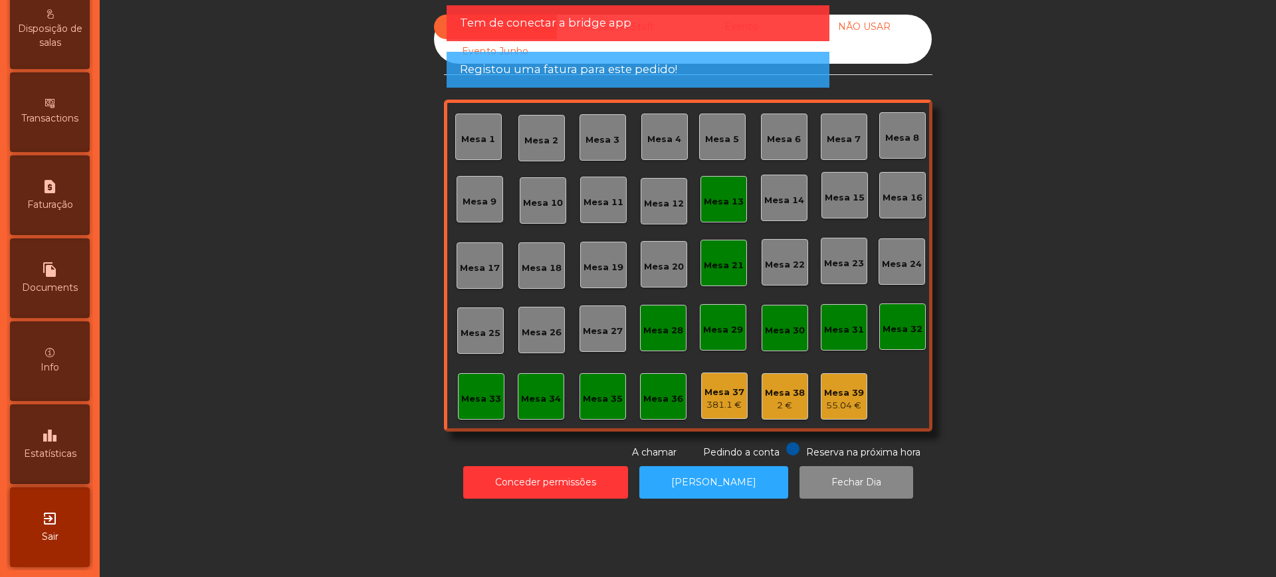
click at [36, 450] on span "Estatísticas" at bounding box center [50, 454] width 52 height 14
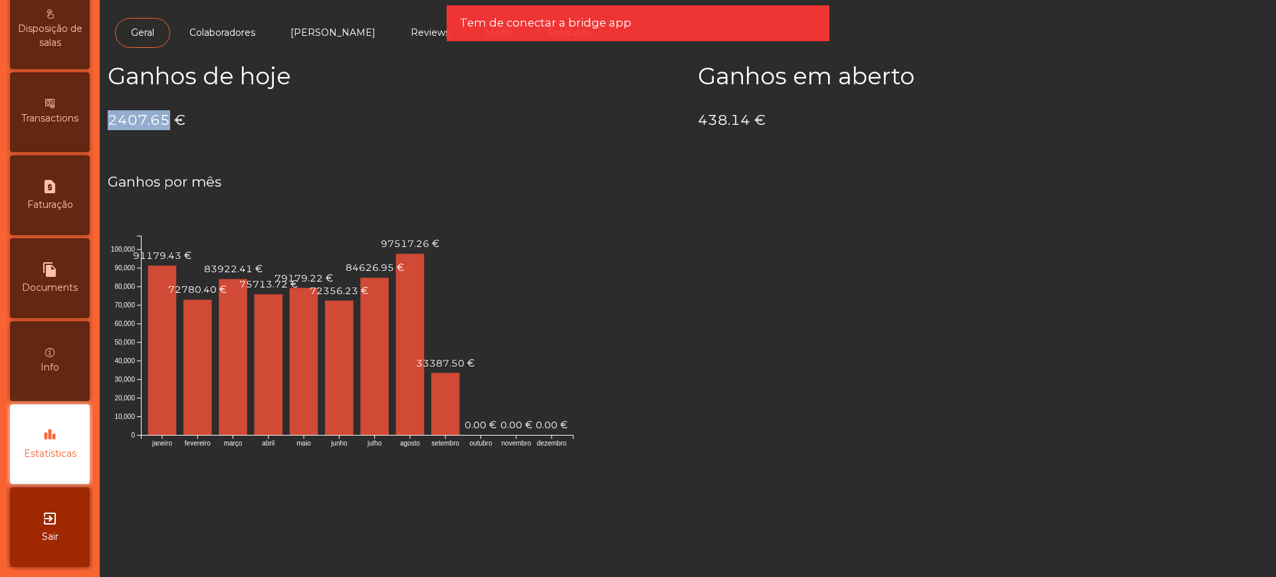
drag, startPoint x: 108, startPoint y: 124, endPoint x: 166, endPoint y: 123, distance: 57.8
click at [166, 123] on h4 "2407.65 €" at bounding box center [393, 120] width 570 height 20
copy h4 "2407.65"
